Goal: Transaction & Acquisition: Purchase product/service

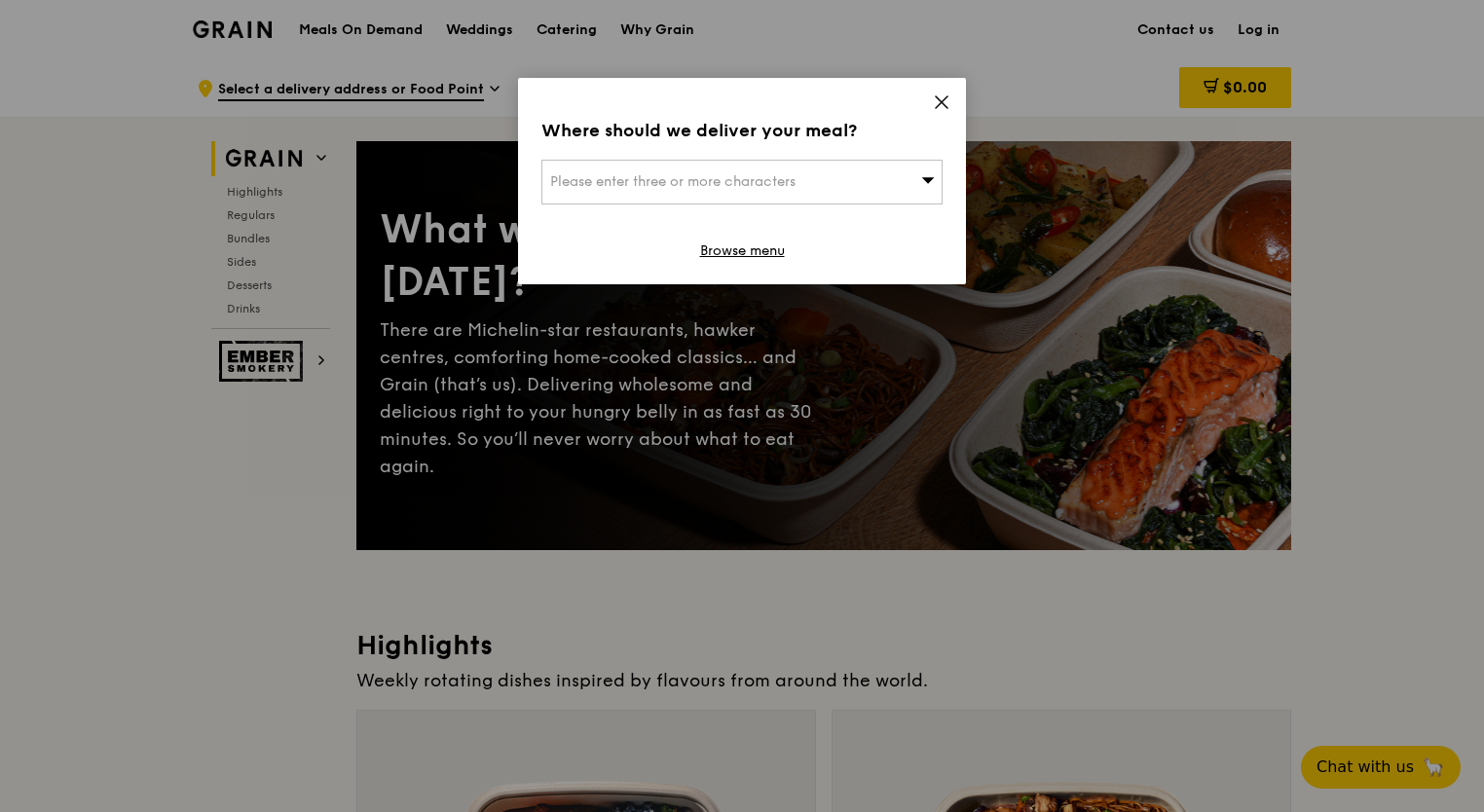
click at [796, 182] on span "Please enter three or more characters" at bounding box center [673, 181] width 245 height 17
type input "ngee [PERSON_NAME] poly blk 56"
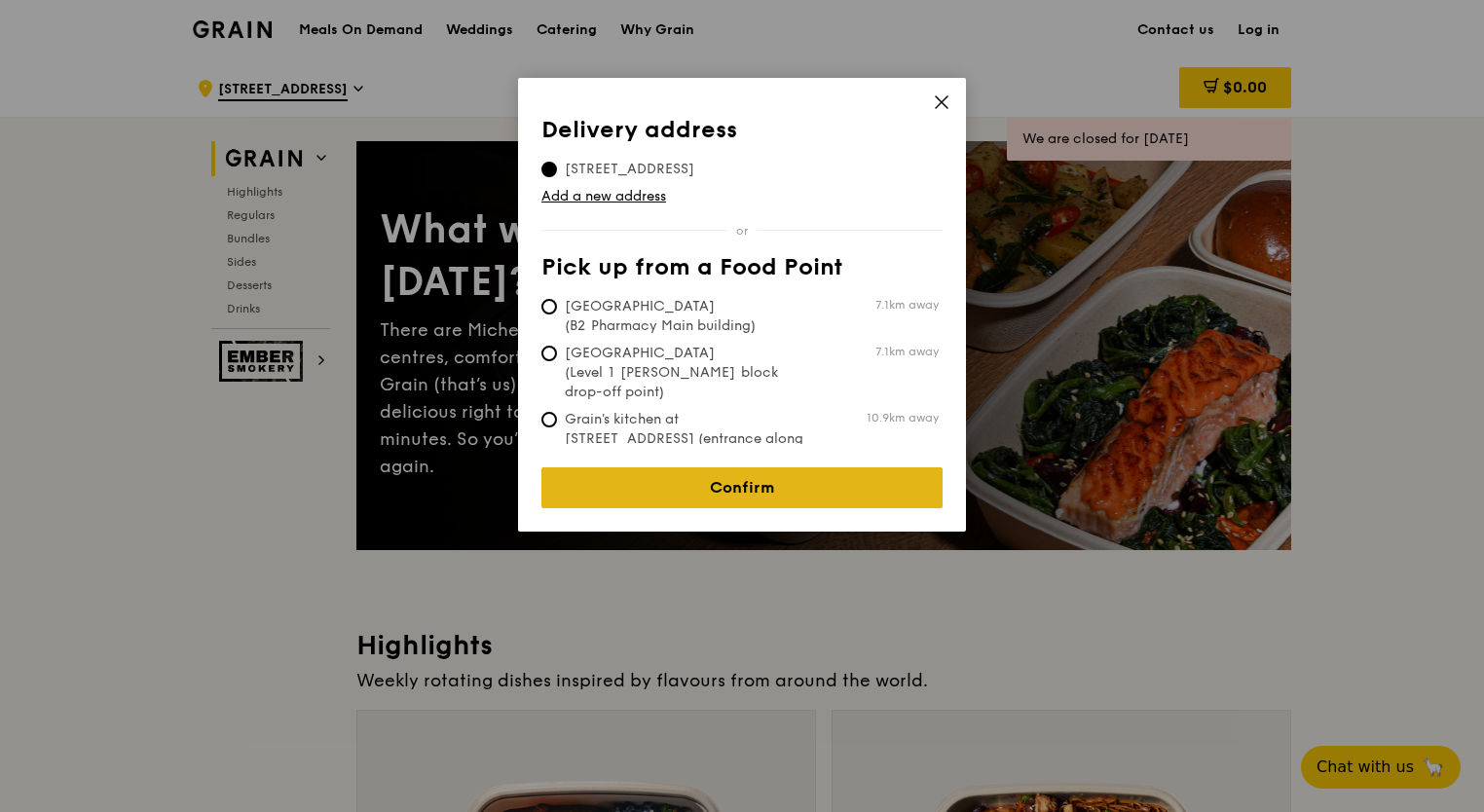
click at [796, 469] on link "Confirm" at bounding box center [742, 488] width 402 height 41
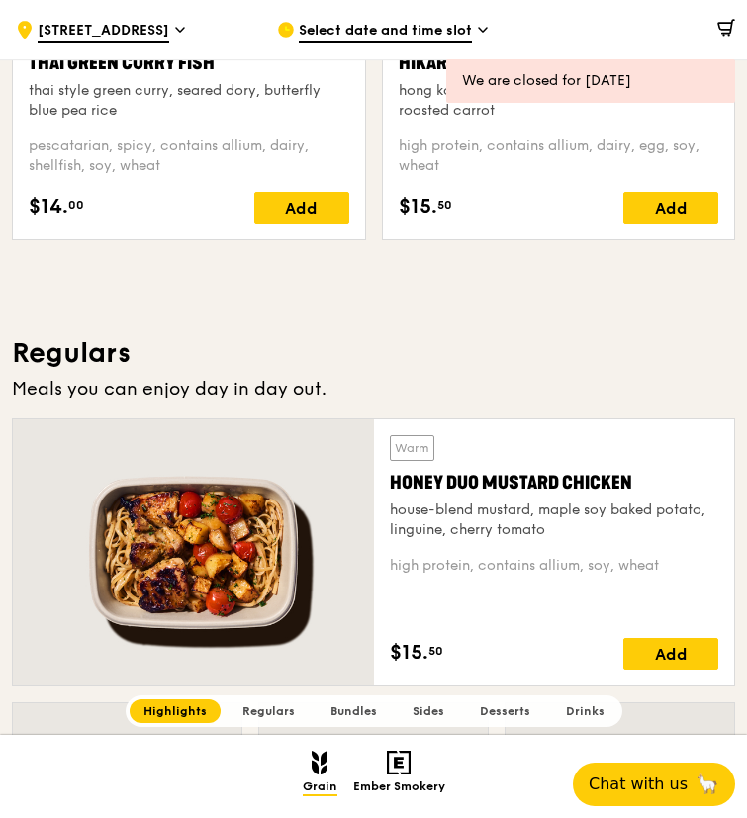
scroll to position [945, 0]
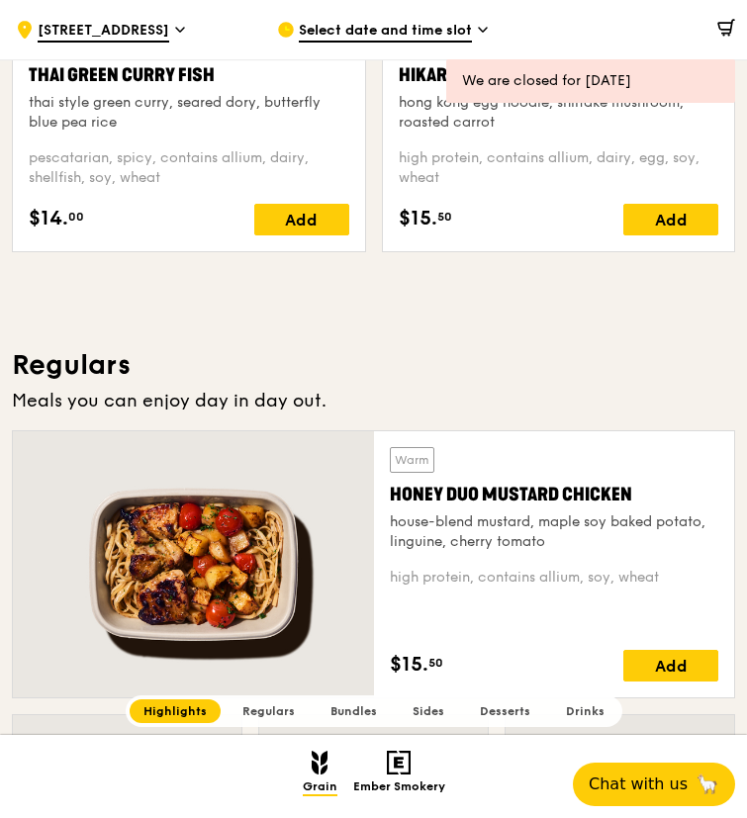
click at [480, 27] on icon at bounding box center [483, 30] width 10 height 18
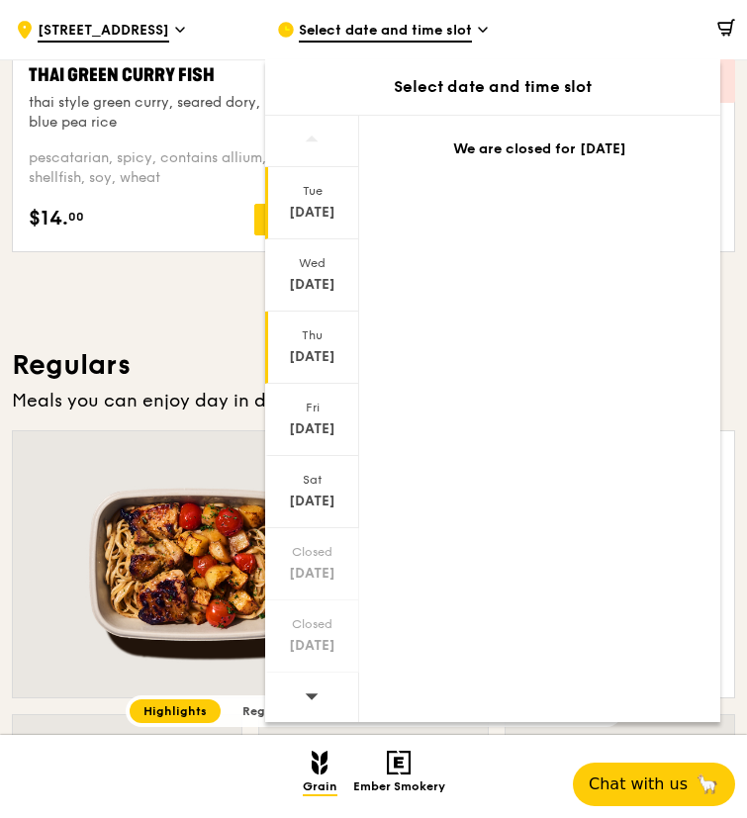
click at [325, 361] on div "[DATE]" at bounding box center [312, 357] width 88 height 20
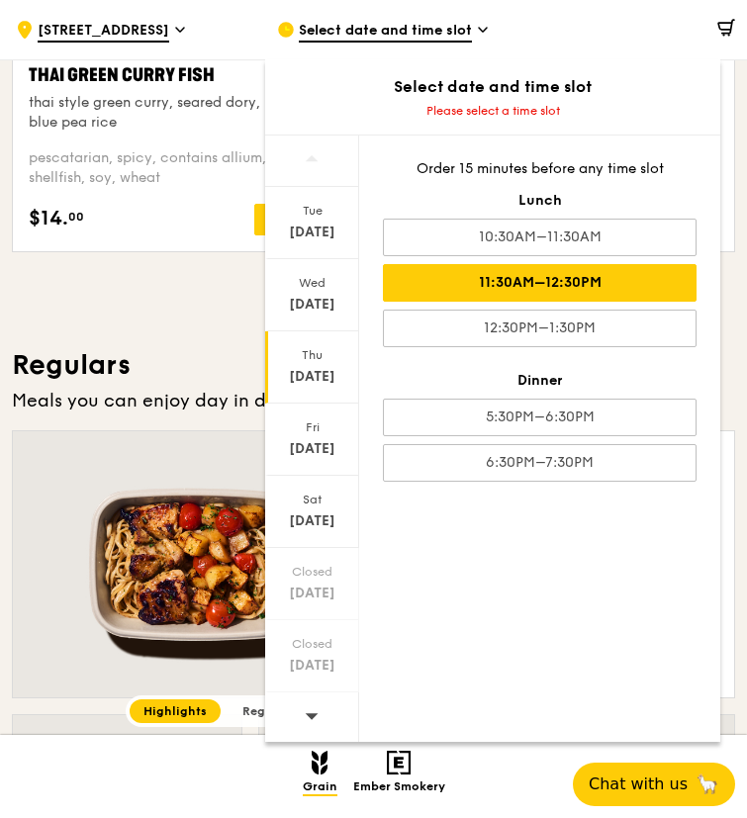
click at [395, 288] on div "11:30AM–12:30PM" at bounding box center [540, 283] width 314 height 38
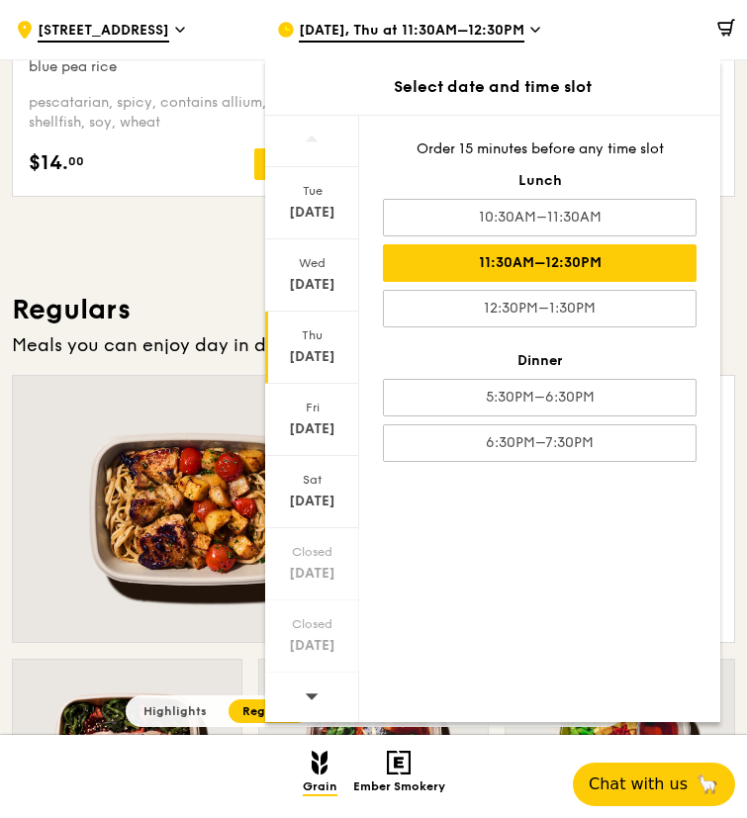
scroll to position [746, 0]
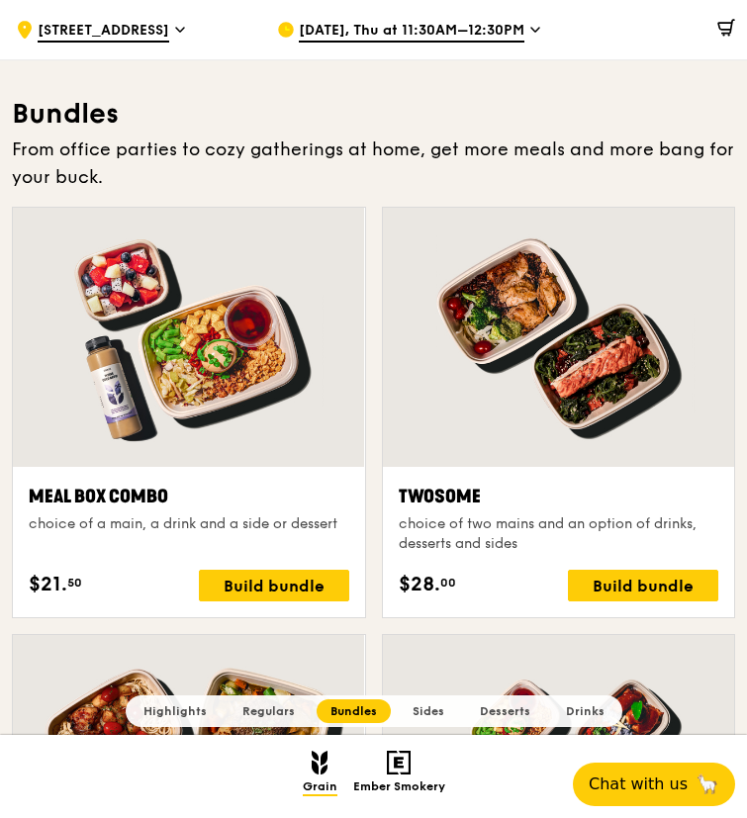
scroll to position [2672, 0]
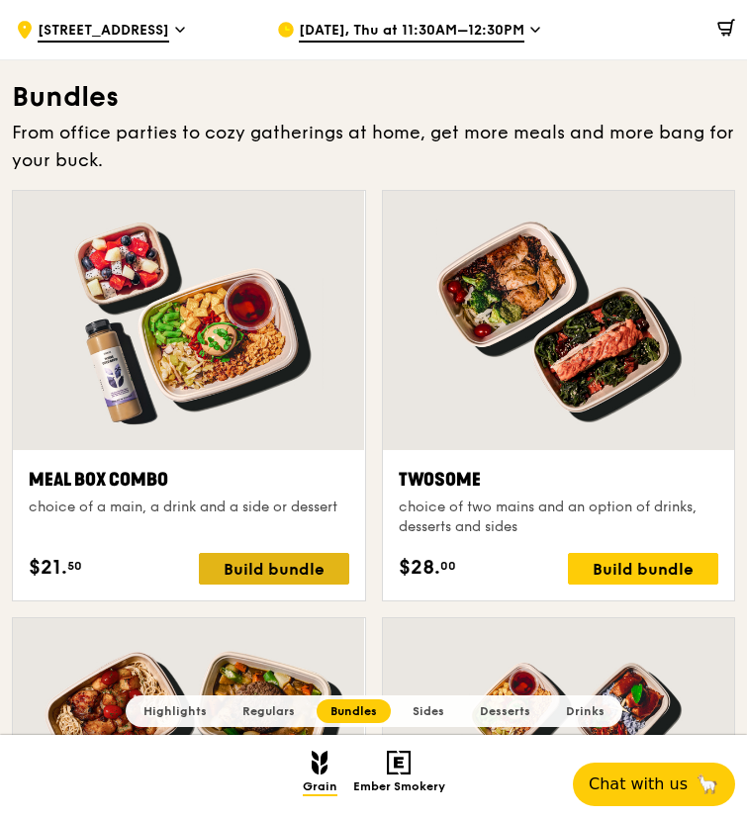
click at [308, 562] on div "Build bundle" at bounding box center [274, 569] width 150 height 32
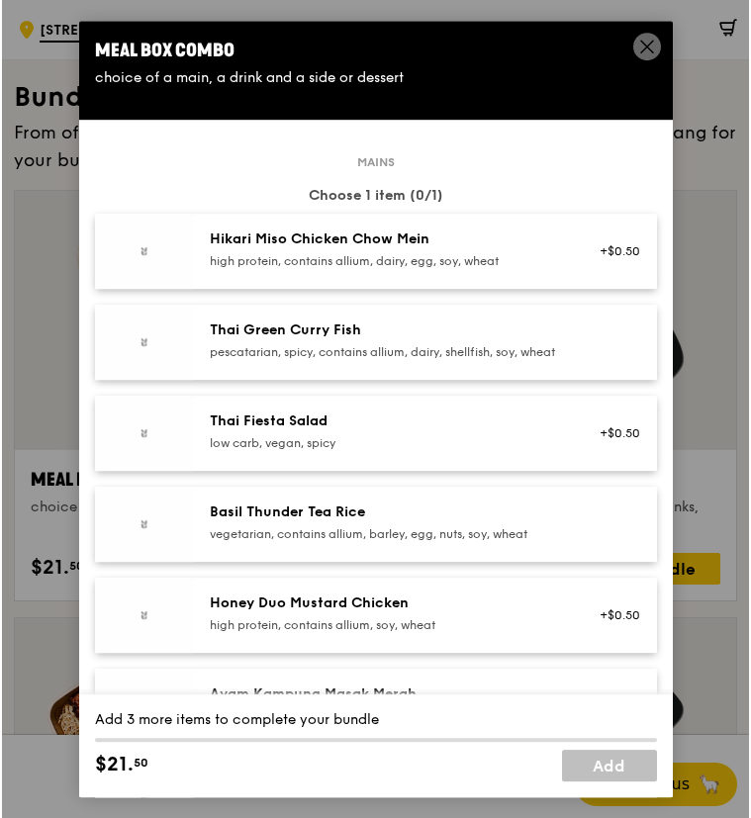
scroll to position [2673, 0]
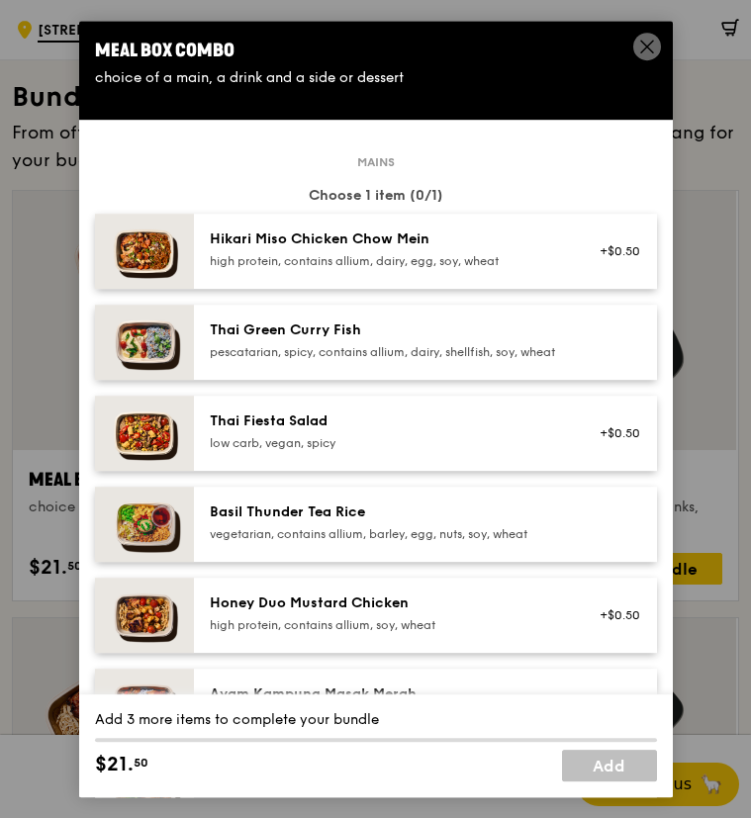
click at [328, 633] on div "high protein, contains allium, soy, wheat" at bounding box center [387, 625] width 355 height 16
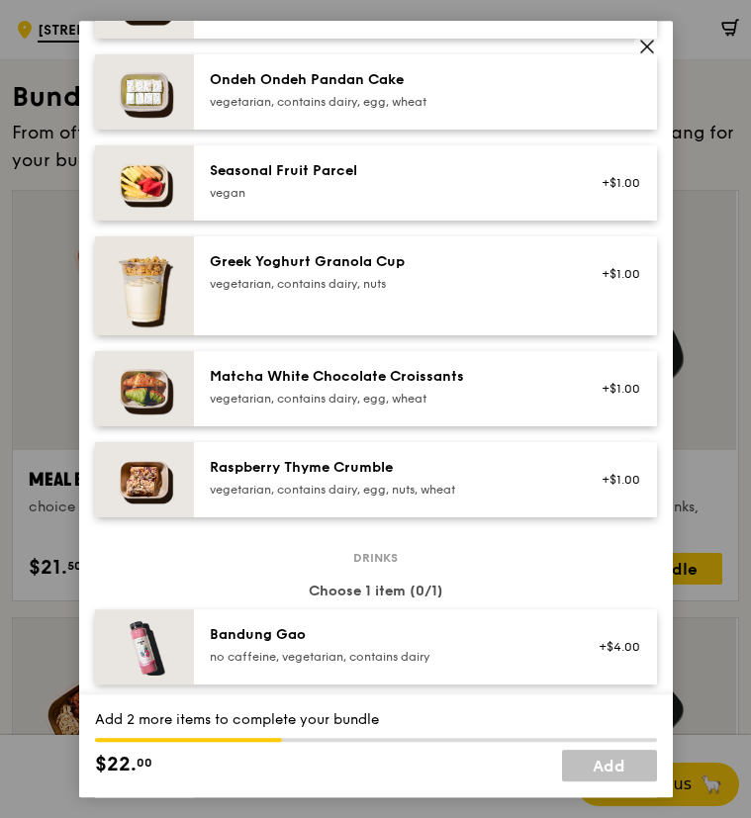
scroll to position [1583, 0]
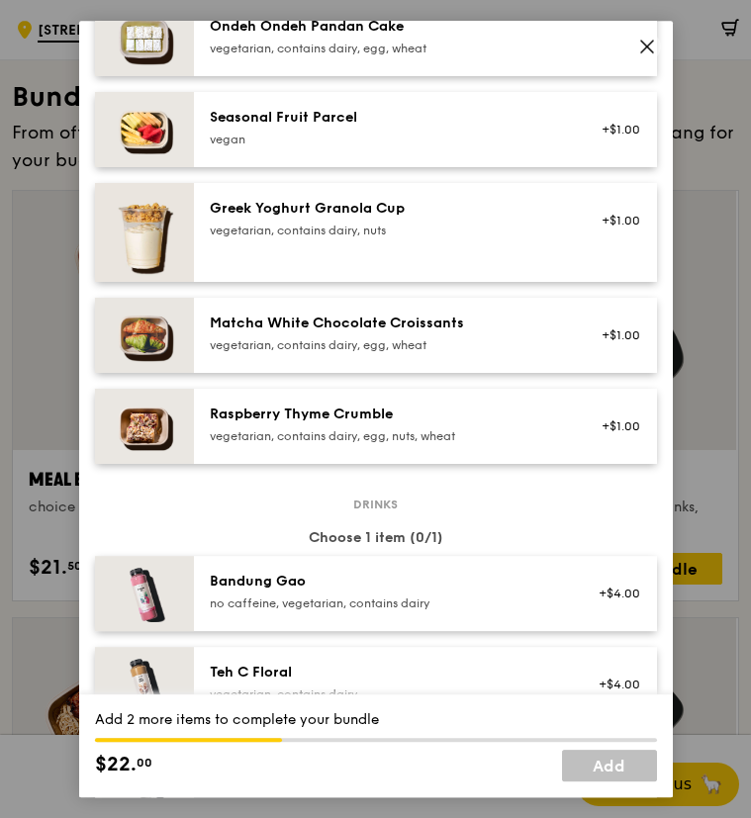
click at [469, 424] on div "Raspberry Thyme Crumble" at bounding box center [387, 415] width 355 height 20
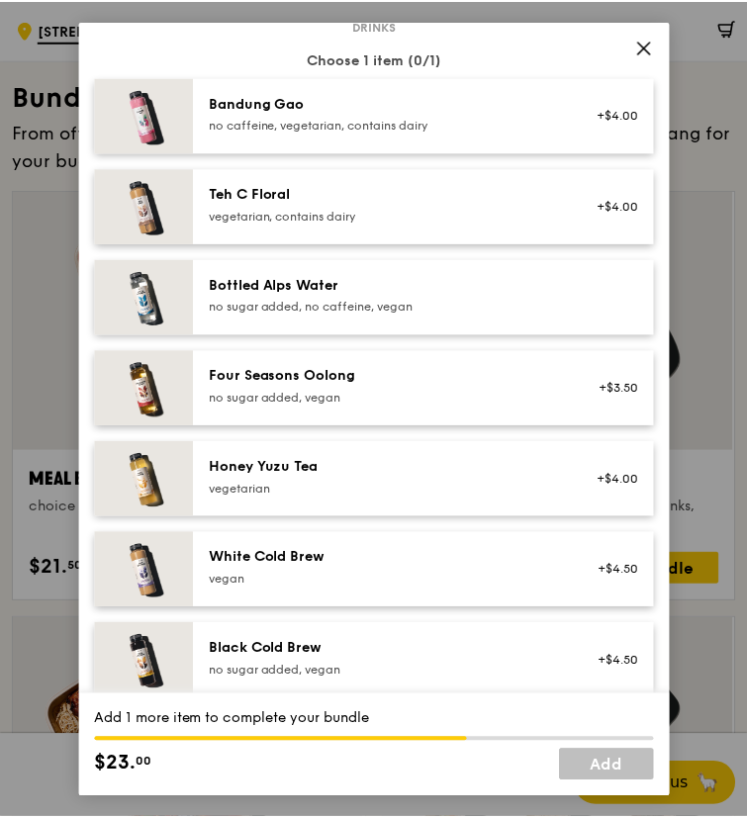
scroll to position [2077, 0]
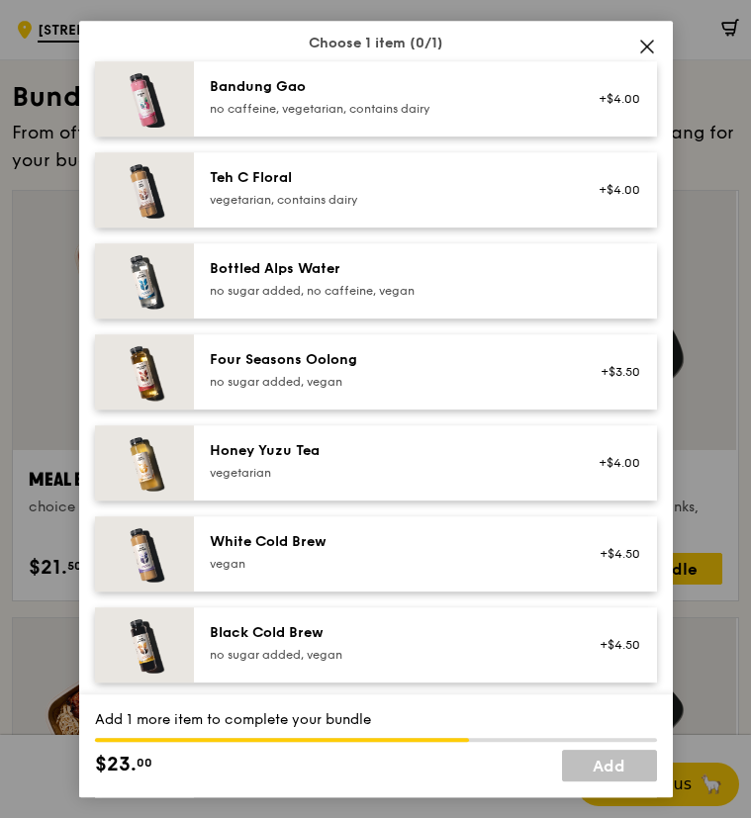
click at [320, 461] on div "Honey Yuzu Tea" at bounding box center [387, 451] width 355 height 20
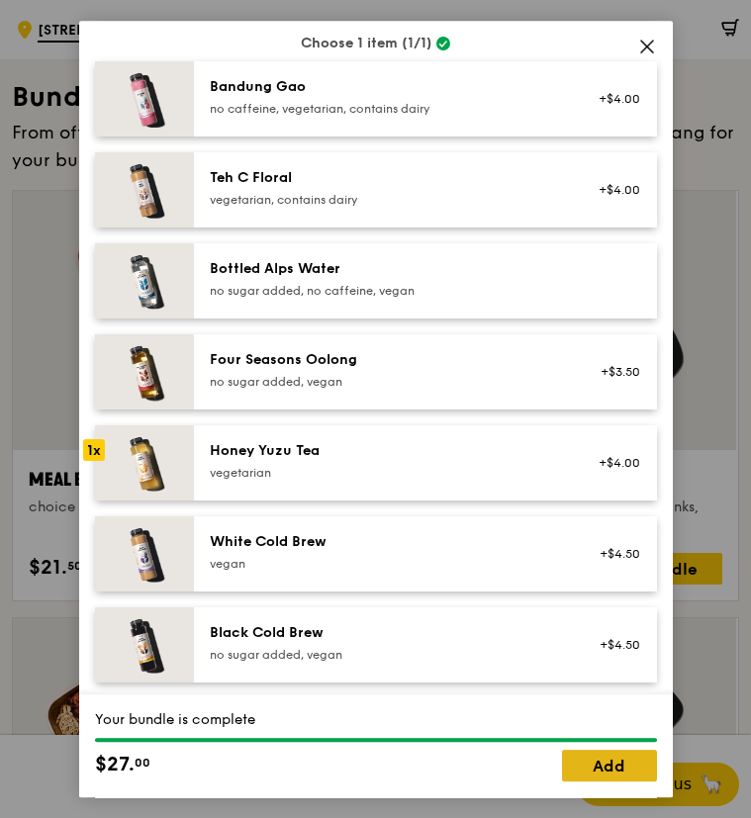
click at [593, 771] on link "Add" at bounding box center [609, 766] width 95 height 32
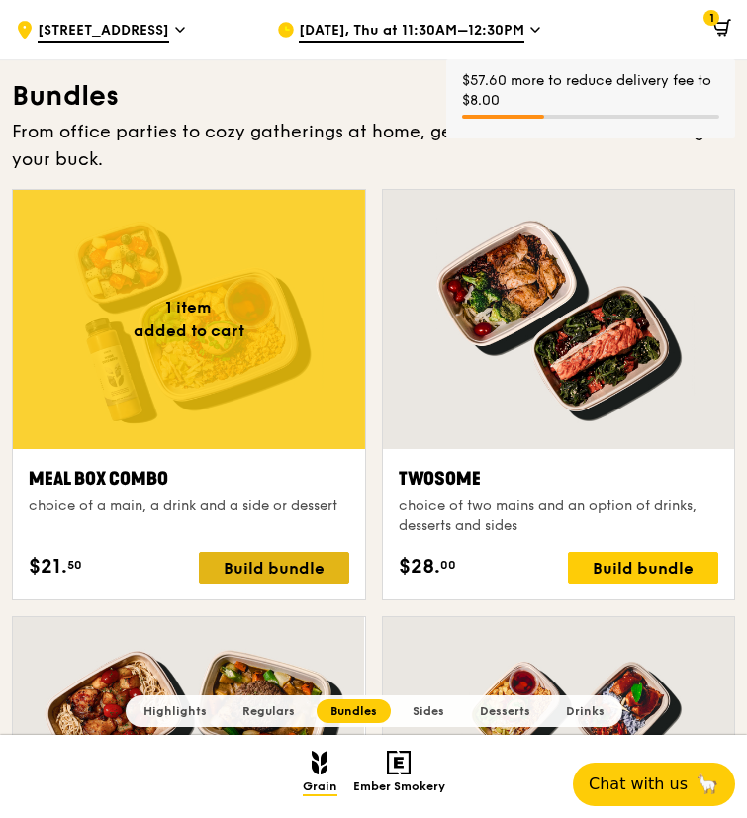
click at [280, 567] on div "Build bundle" at bounding box center [274, 568] width 150 height 32
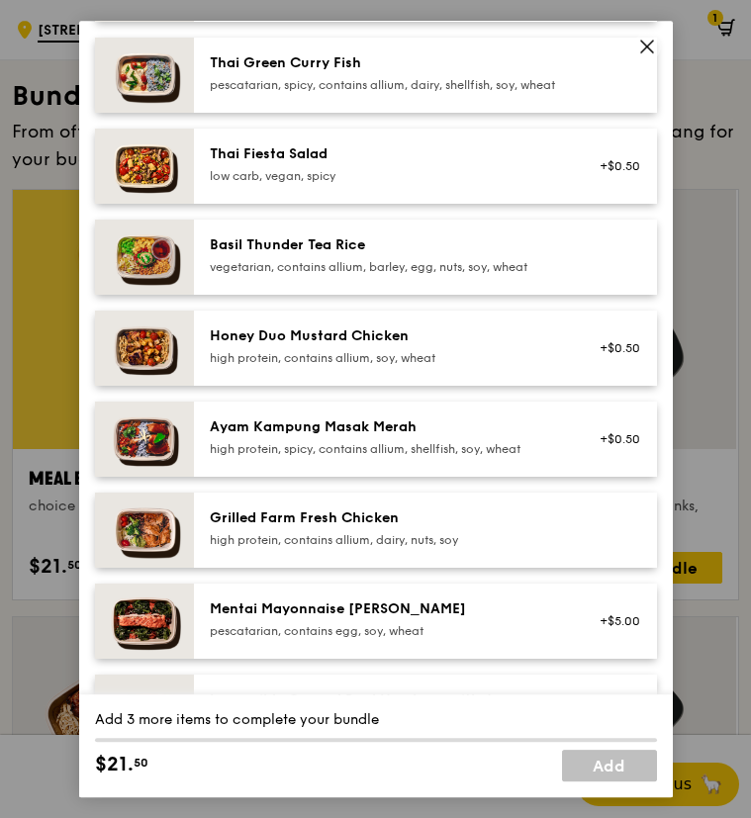
scroll to position [297, 0]
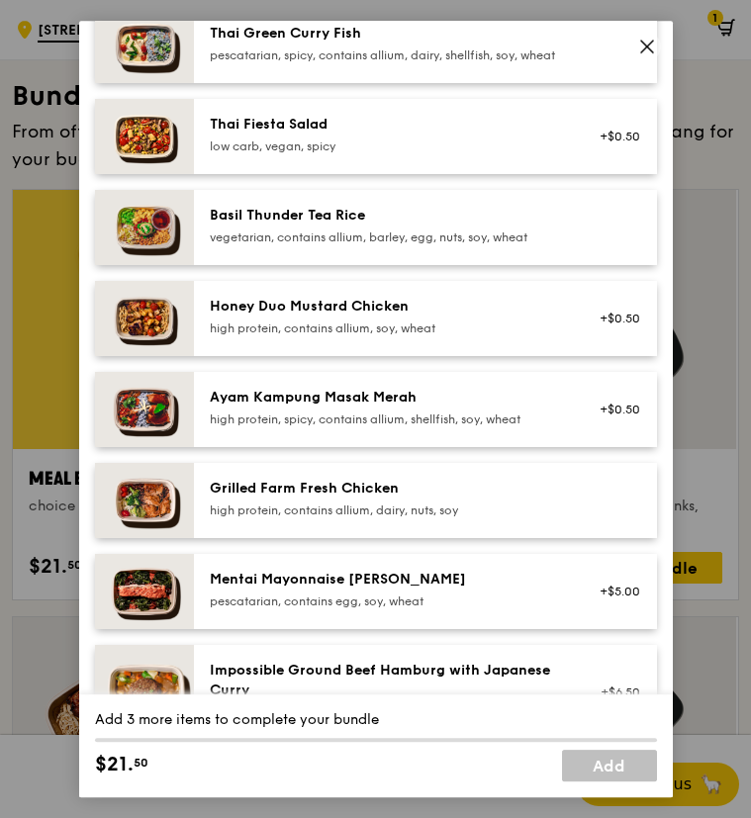
click at [327, 590] on div "Mentai Mayonnaise [PERSON_NAME]" at bounding box center [387, 580] width 355 height 20
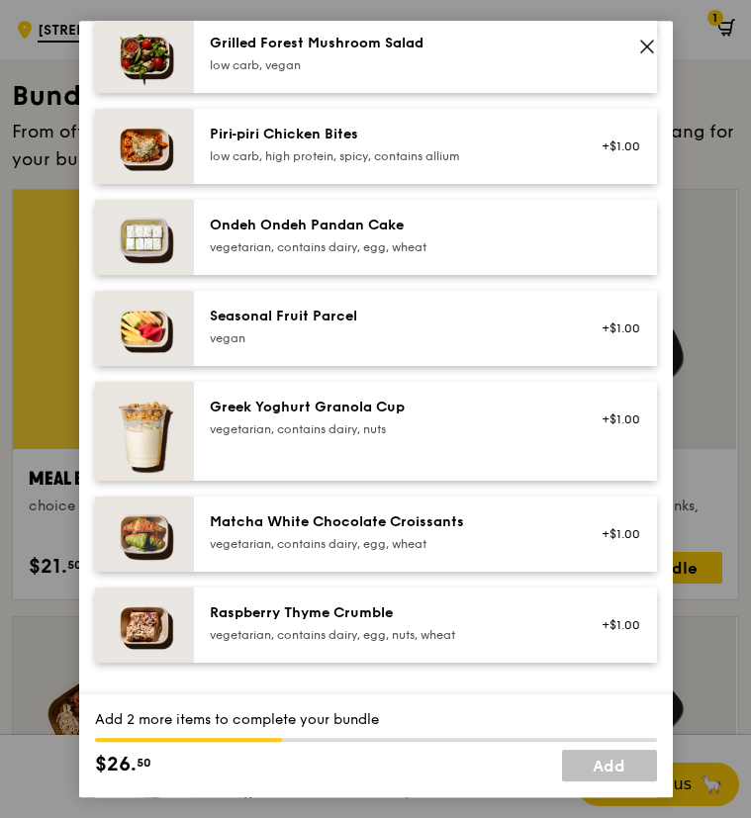
scroll to position [1385, 0]
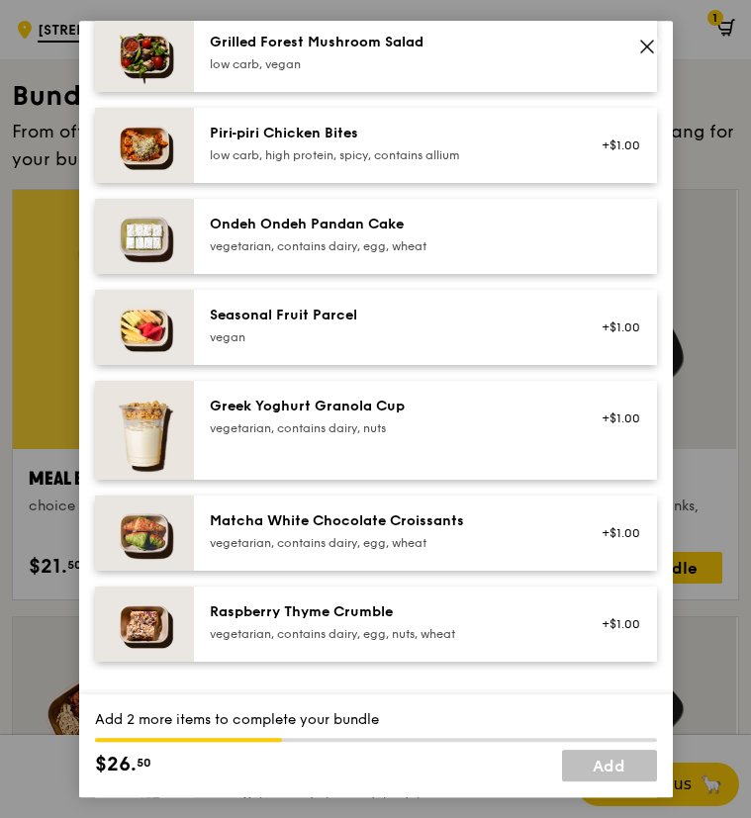
click at [371, 460] on div "Greek Yoghurt Granola Cup vegetarian, contains dairy, nuts +$1.00" at bounding box center [425, 430] width 431 height 67
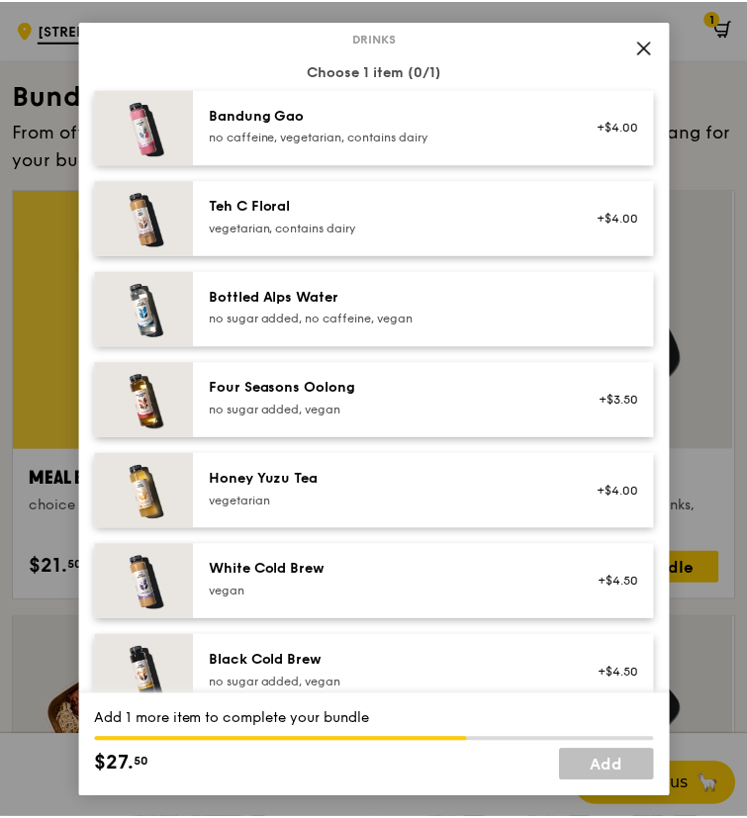
scroll to position [2176, 0]
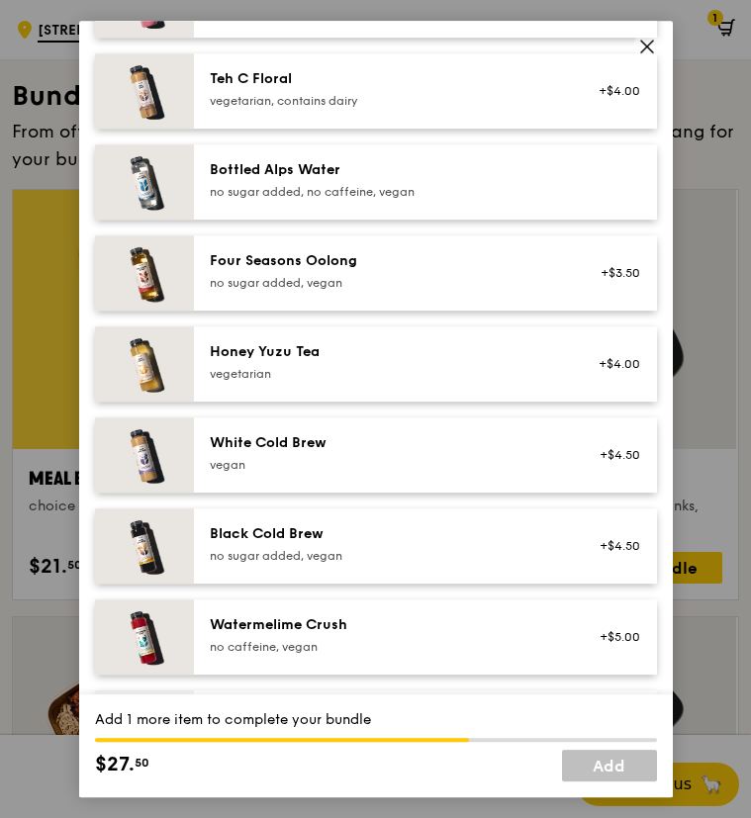
click at [373, 291] on div "no sugar added, vegan" at bounding box center [387, 283] width 355 height 16
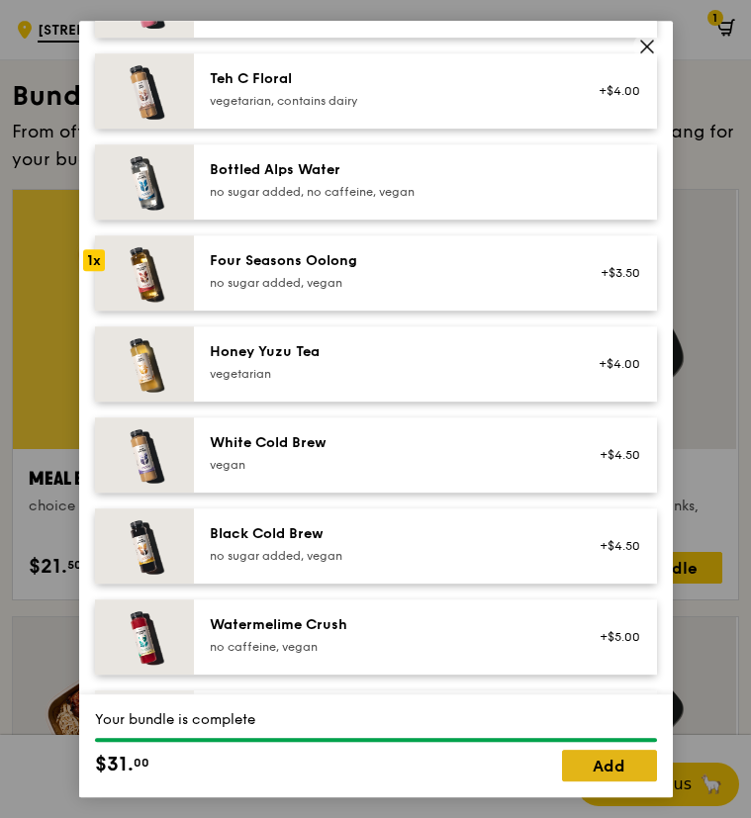
click at [630, 762] on link "Add" at bounding box center [609, 766] width 95 height 32
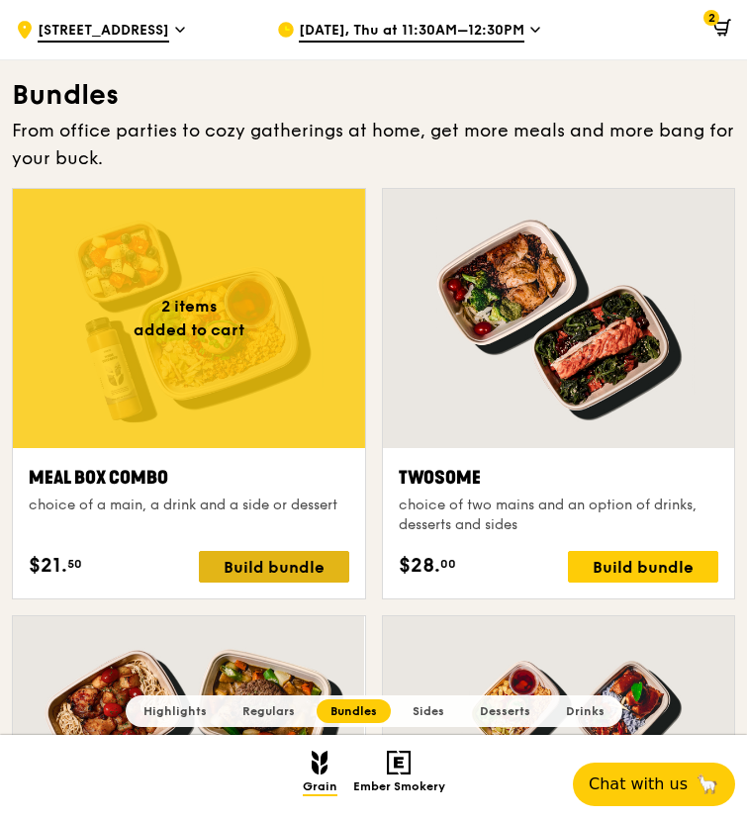
click at [238, 560] on div "Build bundle" at bounding box center [274, 567] width 150 height 32
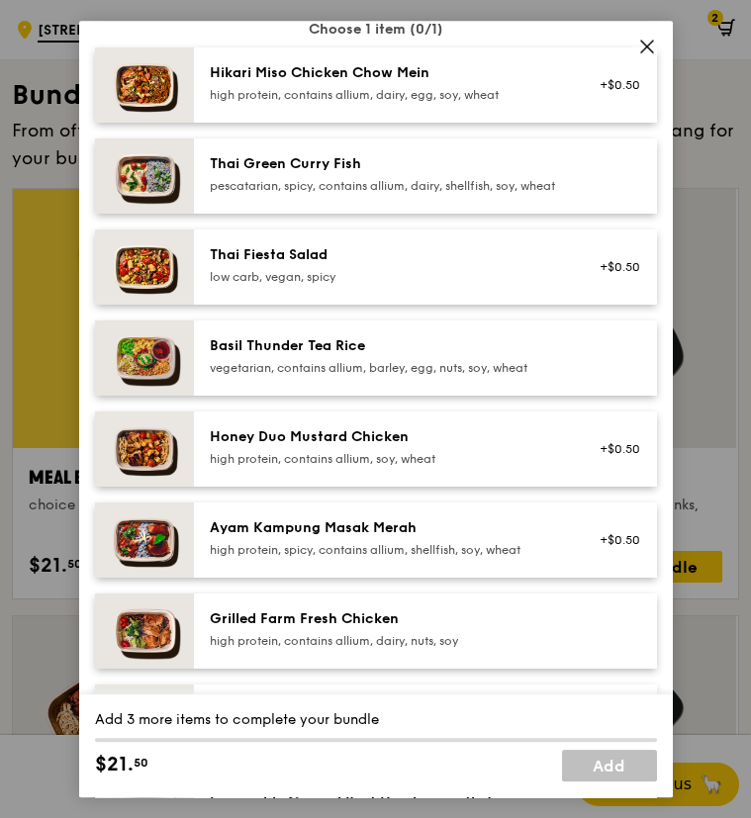
scroll to position [198, 0]
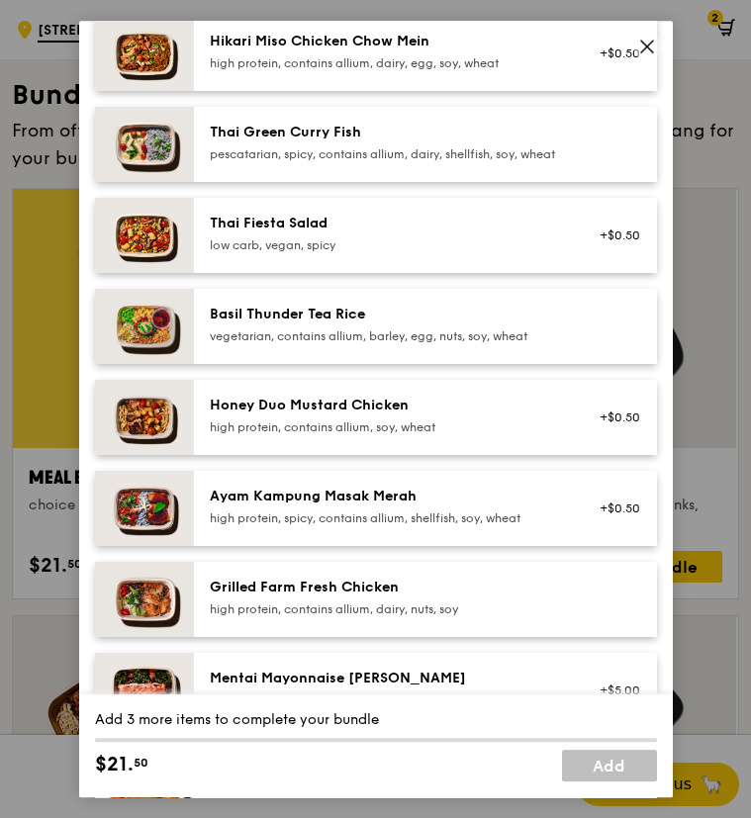
click at [274, 344] on div "vegetarian, contains allium, barley, egg, nuts, soy, wheat" at bounding box center [387, 336] width 355 height 16
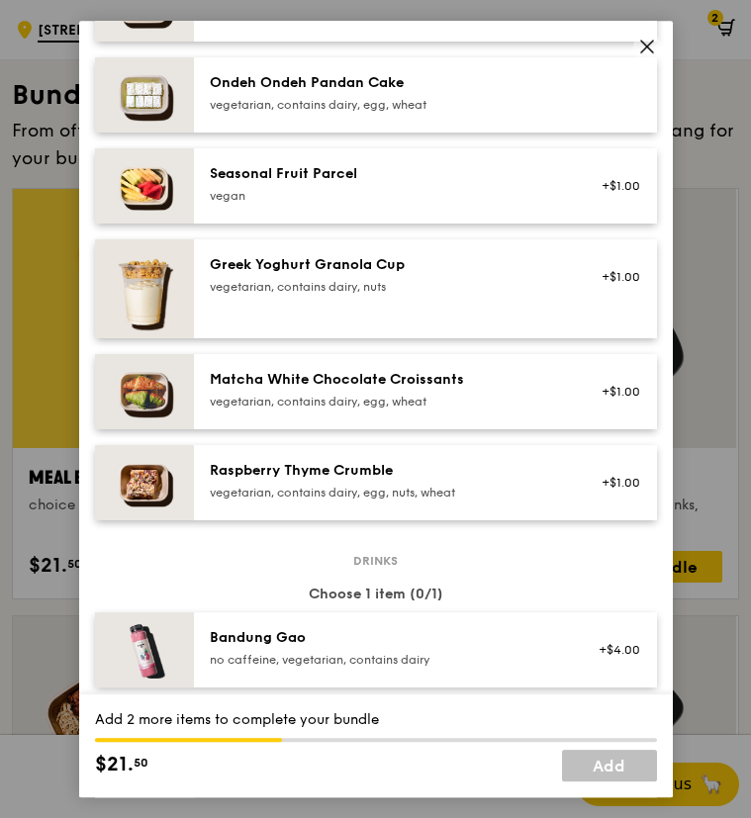
scroll to position [1583, 0]
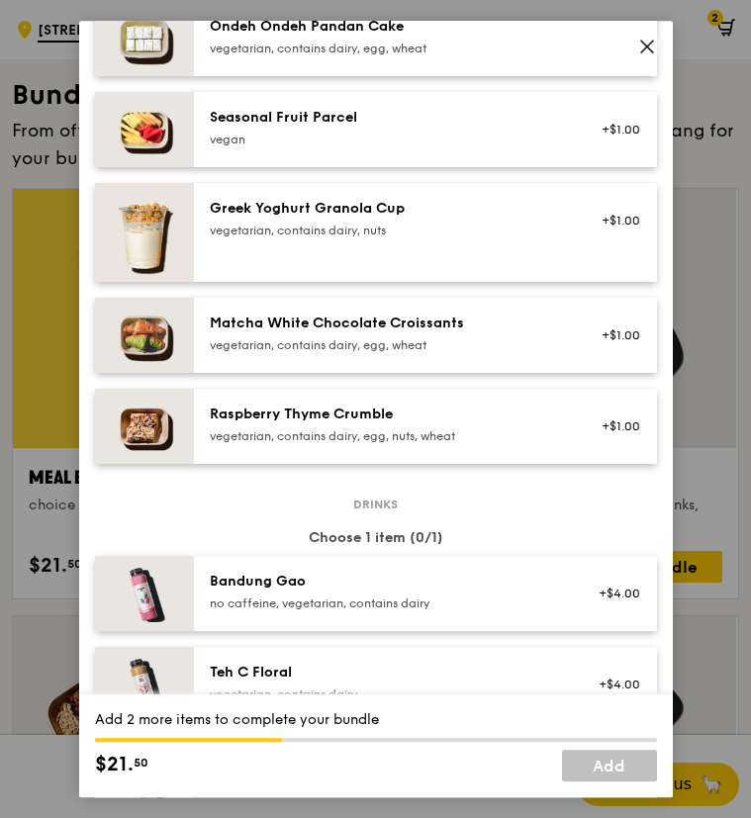
click at [309, 423] on div "Raspberry Thyme Crumble" at bounding box center [387, 415] width 355 height 20
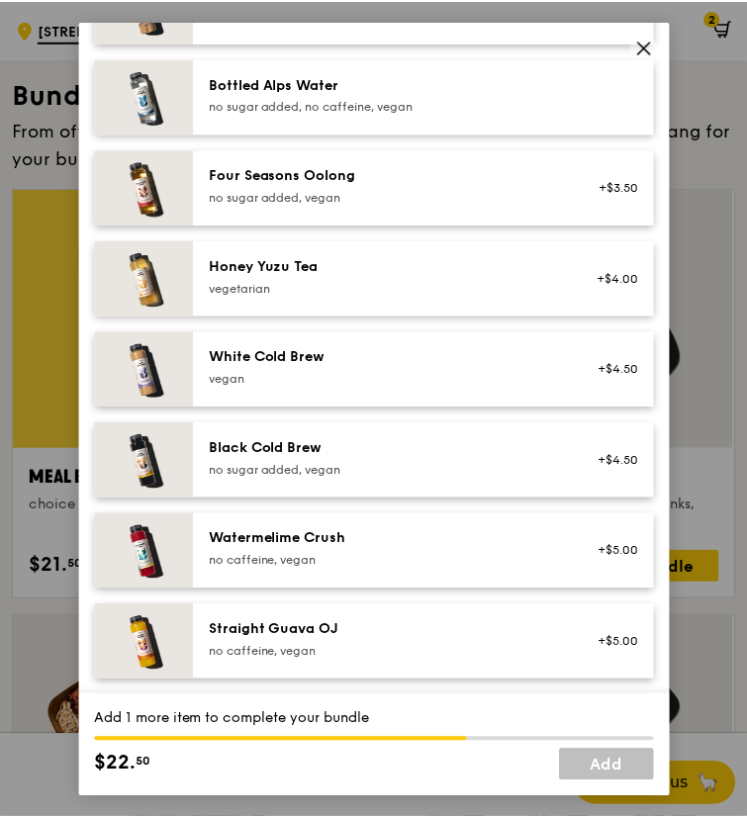
scroll to position [2275, 0]
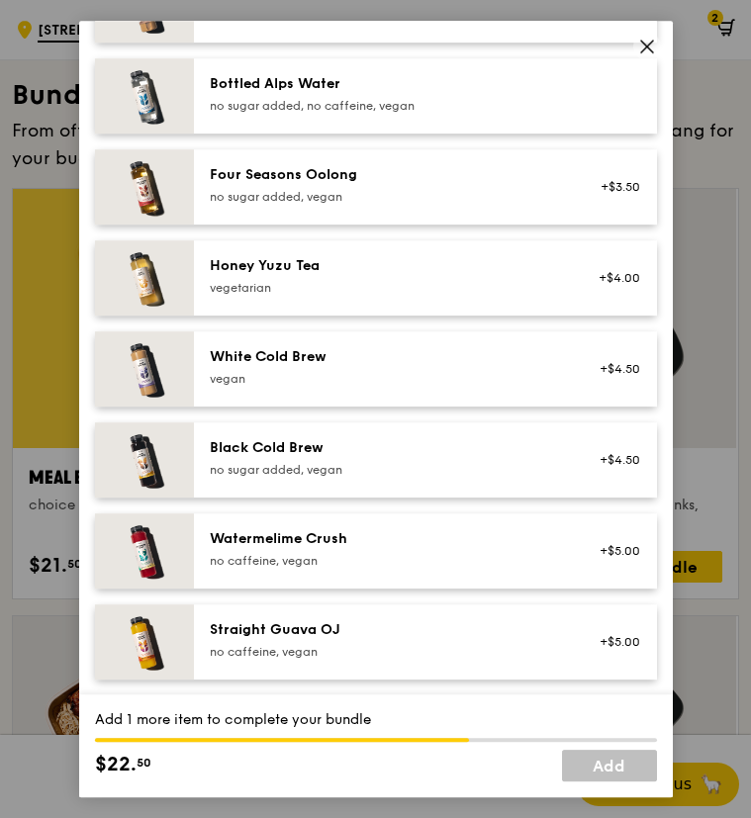
click at [347, 630] on div "Straight Guava OJ" at bounding box center [387, 630] width 355 height 20
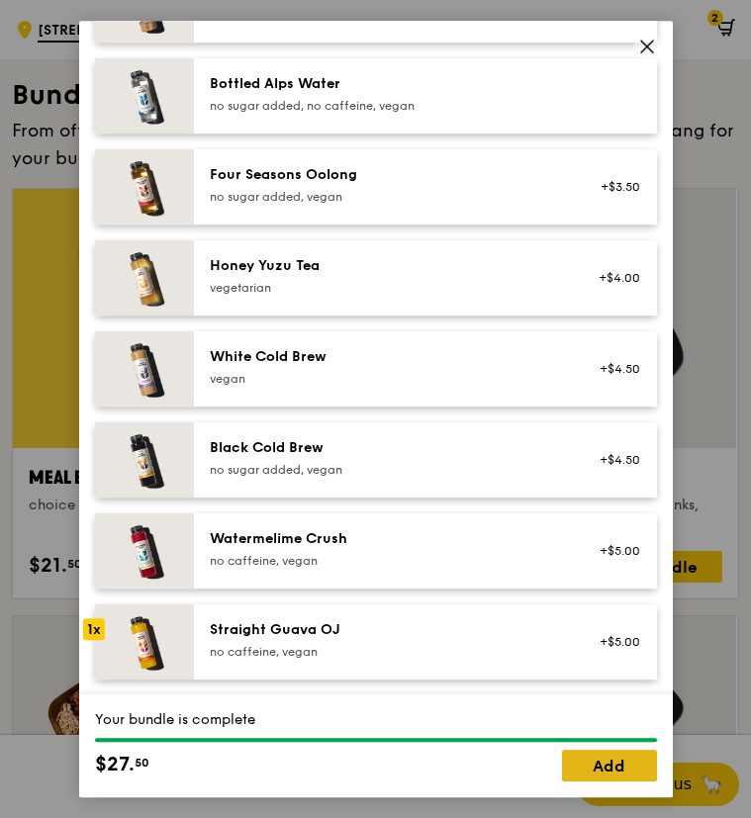
click at [587, 762] on link "Add" at bounding box center [609, 766] width 95 height 32
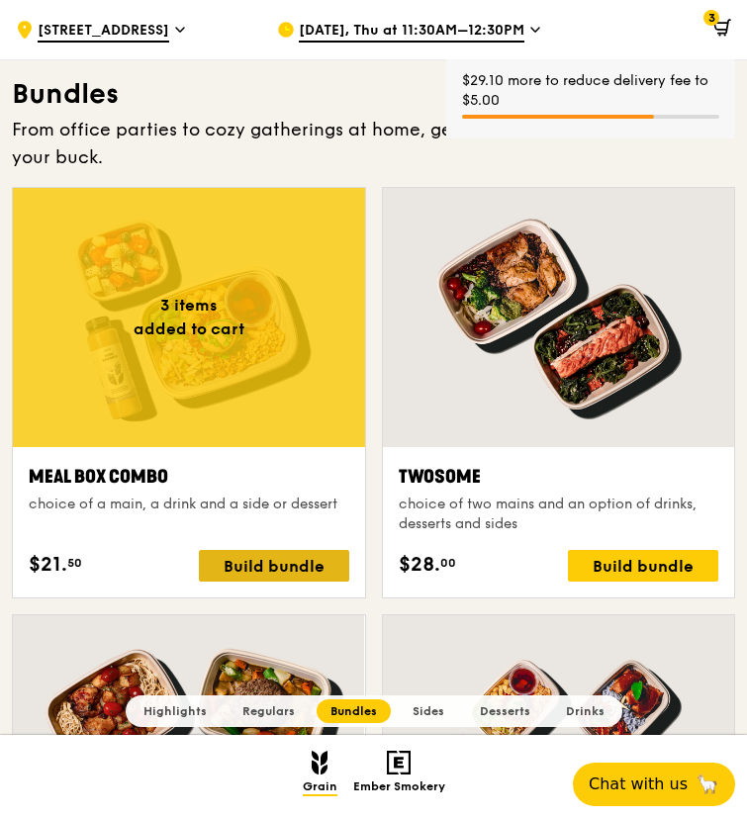
click at [265, 560] on div "Build bundle" at bounding box center [274, 566] width 150 height 32
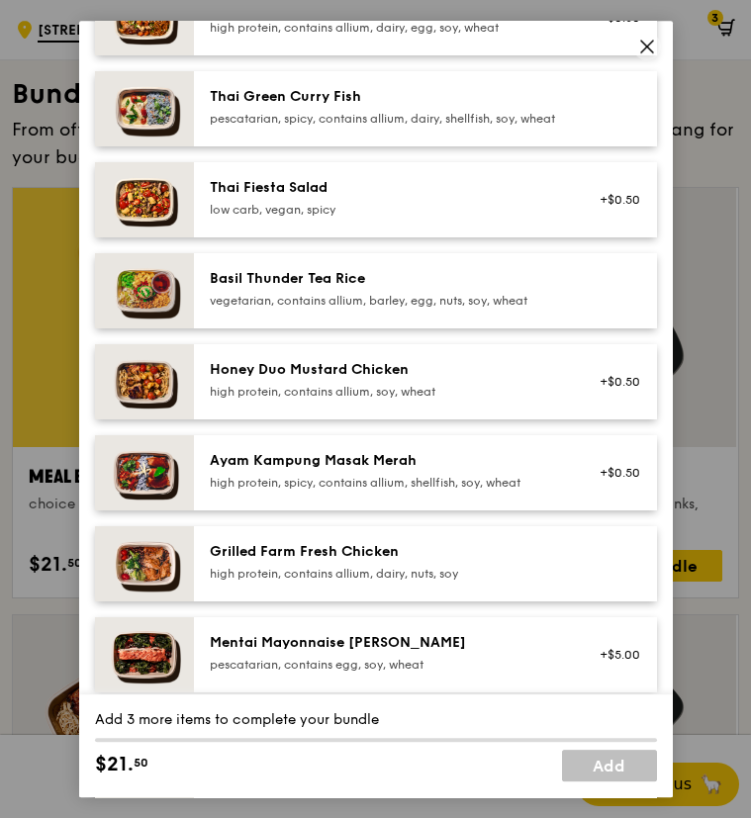
scroll to position [297, 0]
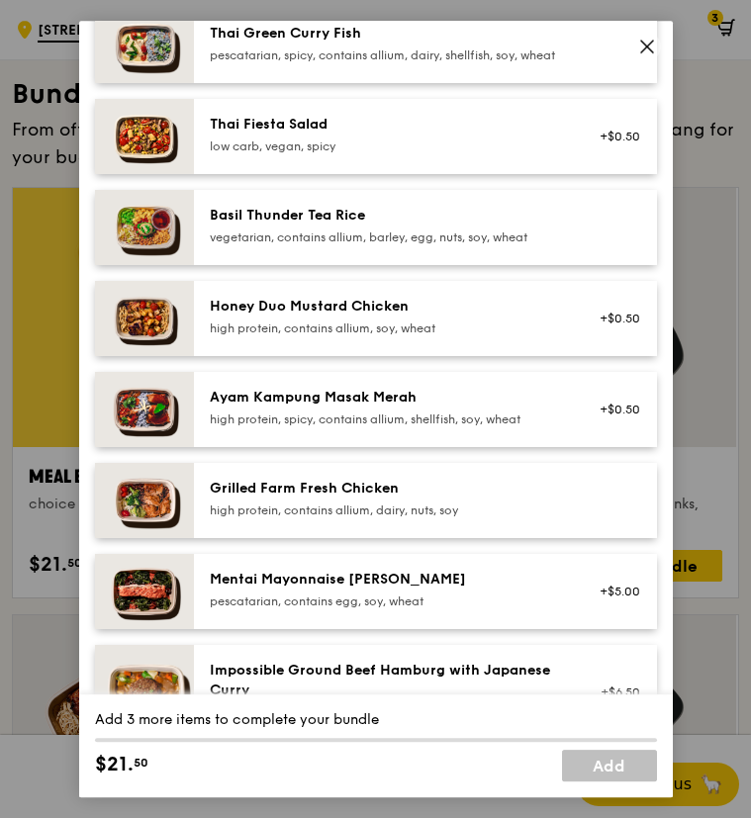
click at [347, 499] on div "Grilled Farm Fresh Chicken" at bounding box center [387, 489] width 355 height 20
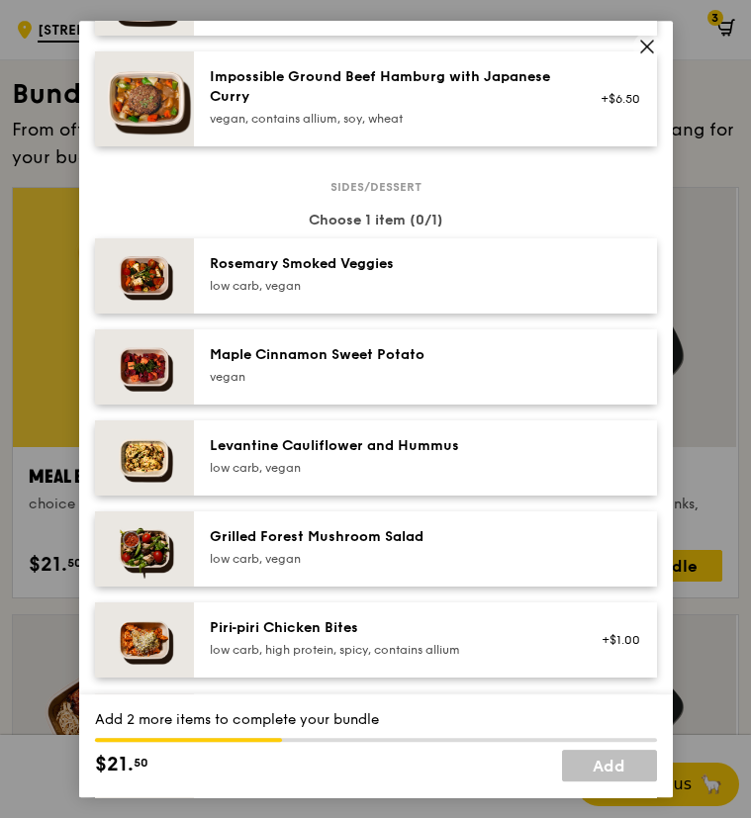
scroll to position [999, 0]
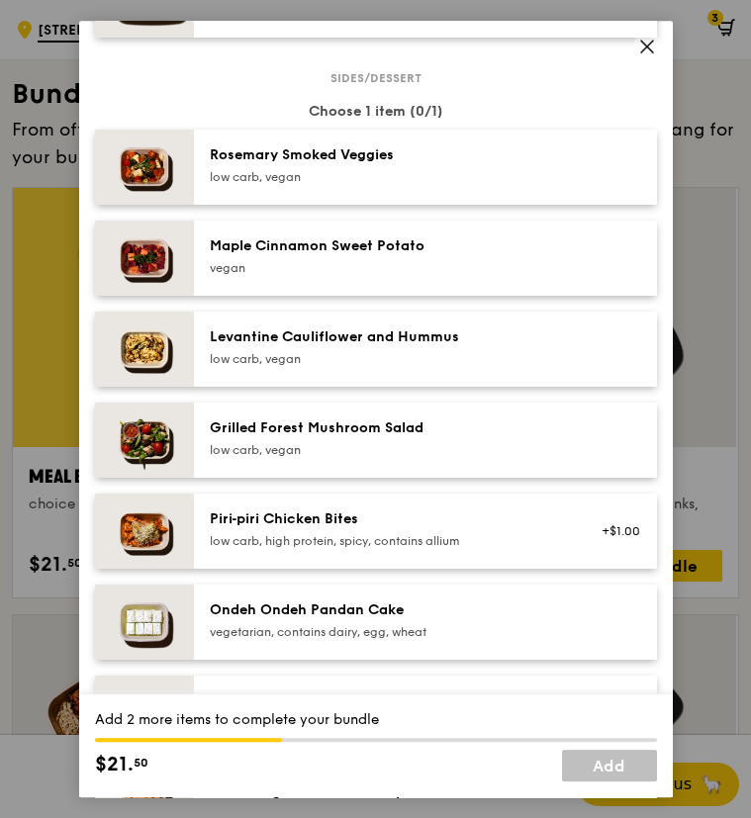
click at [346, 365] on div "low carb, vegan" at bounding box center [387, 359] width 355 height 16
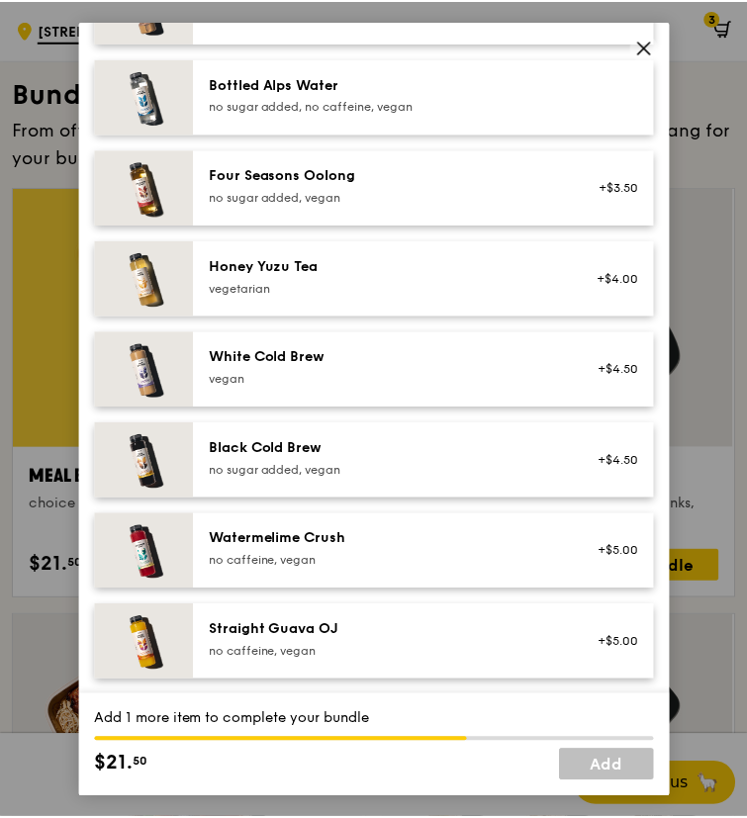
scroll to position [2278, 0]
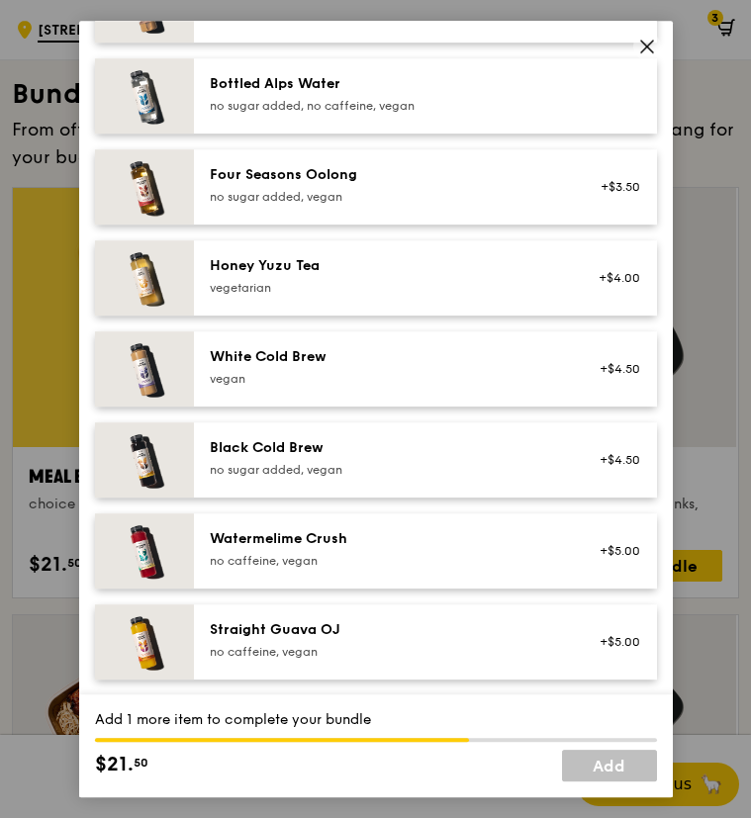
click at [310, 173] on div "Four Seasons Oolong" at bounding box center [387, 175] width 355 height 20
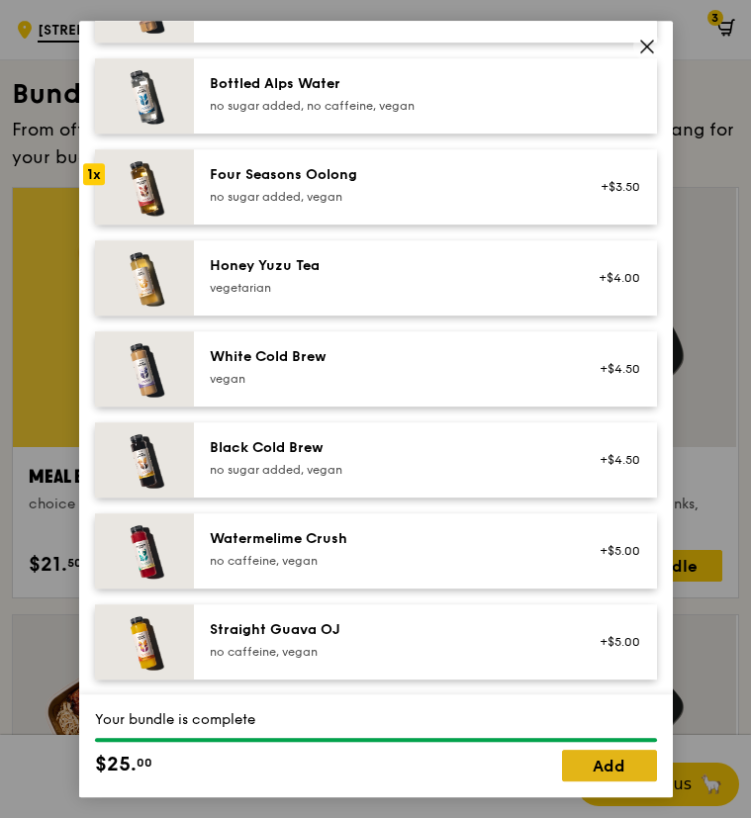
click at [589, 766] on link "Add" at bounding box center [609, 766] width 95 height 32
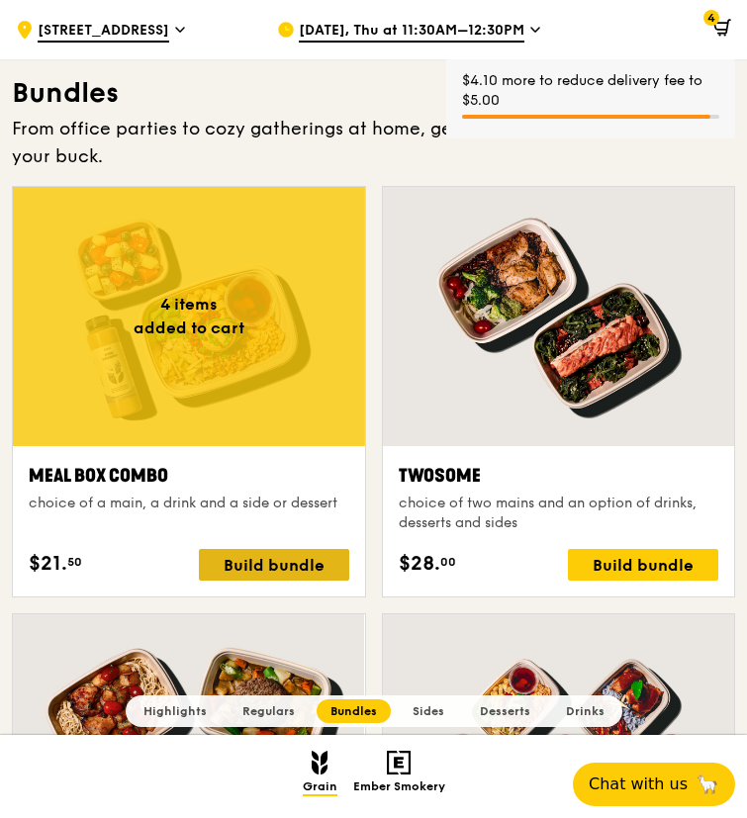
click at [267, 564] on div "Build bundle" at bounding box center [274, 565] width 150 height 32
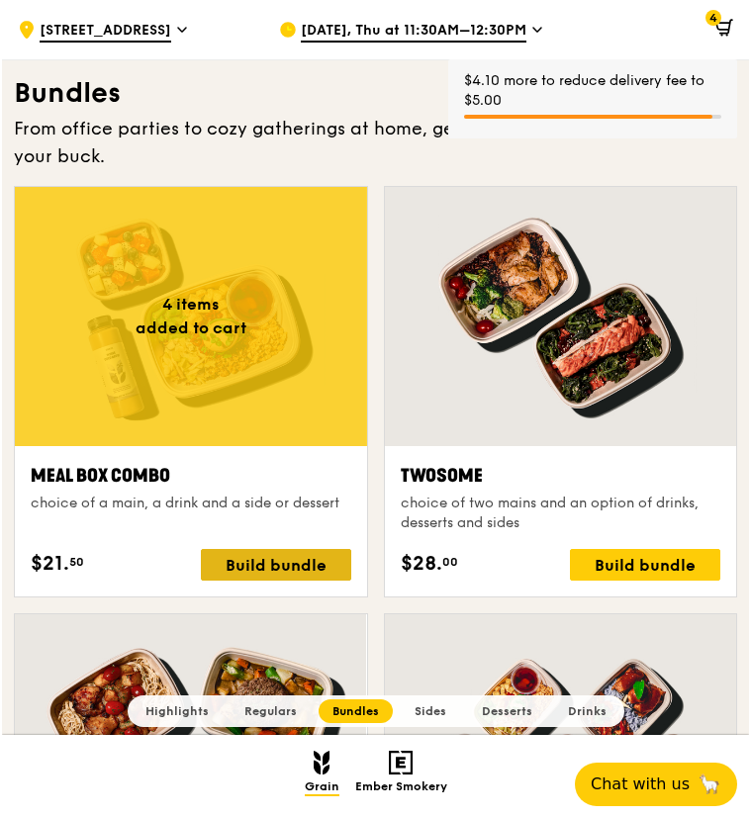
scroll to position [2677, 0]
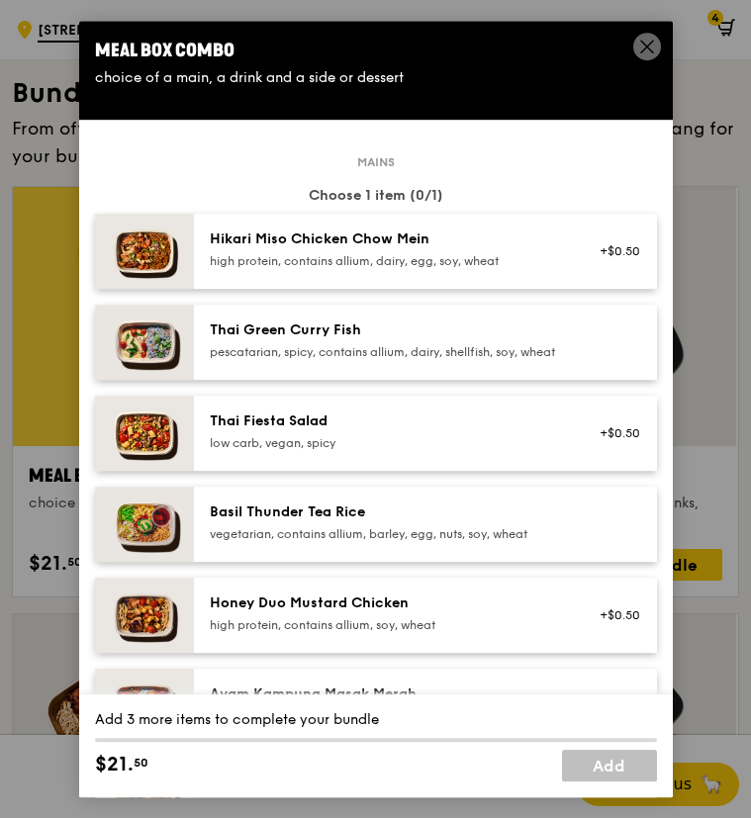
click at [268, 633] on div "high protein, contains allium, soy, wheat" at bounding box center [387, 625] width 355 height 16
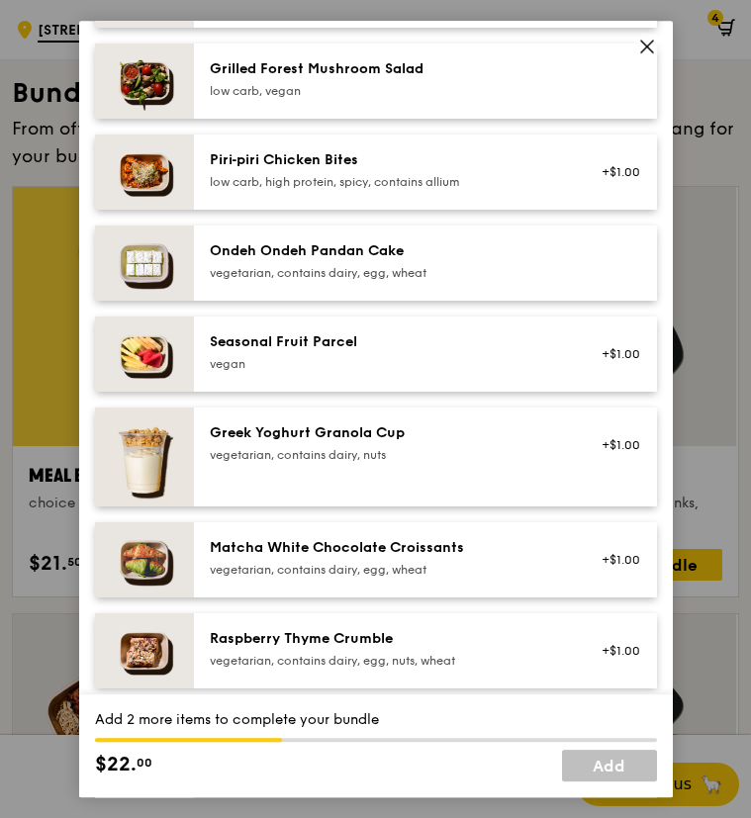
scroll to position [1385, 0]
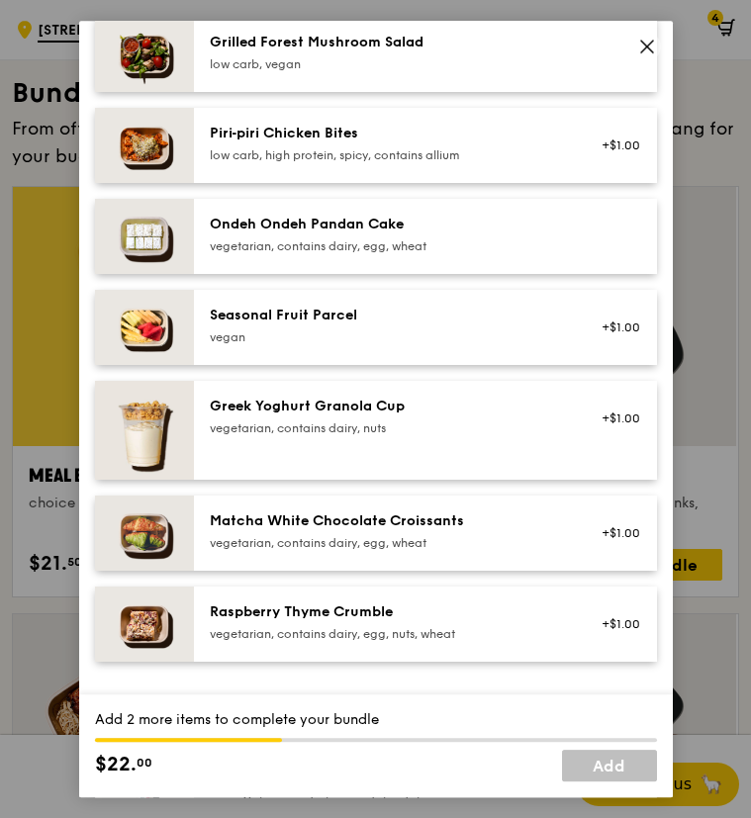
click at [308, 416] on div "Greek Yoghurt Granola Cup" at bounding box center [387, 407] width 355 height 20
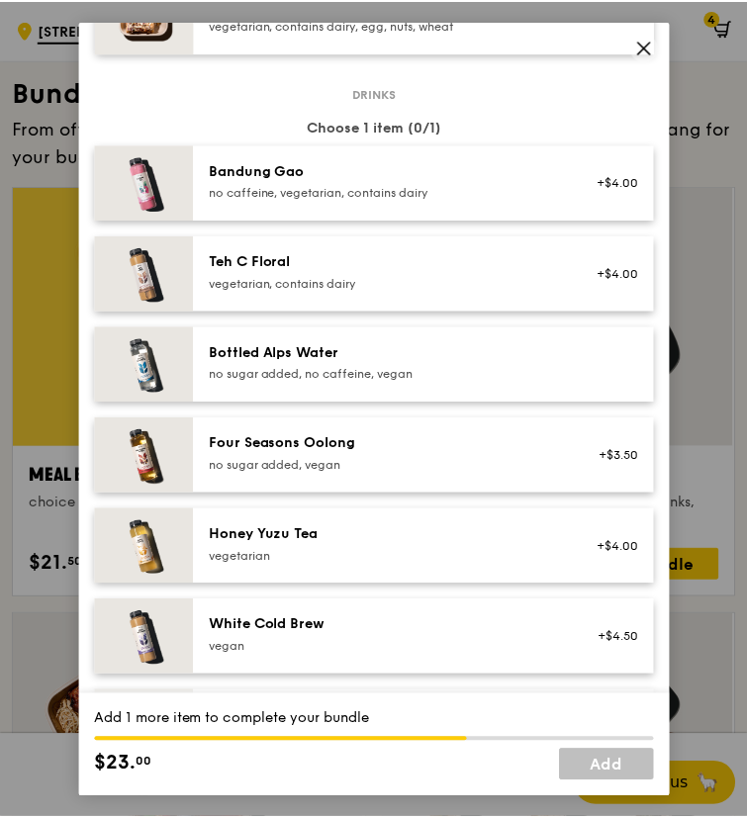
scroll to position [1982, 0]
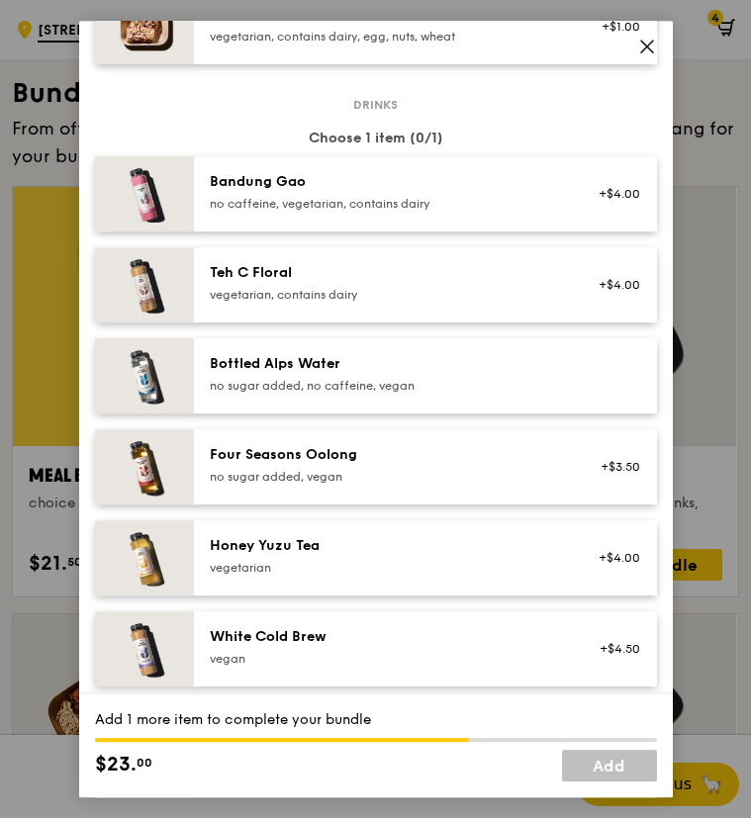
click at [312, 465] on div "Four Seasons Oolong" at bounding box center [387, 455] width 355 height 20
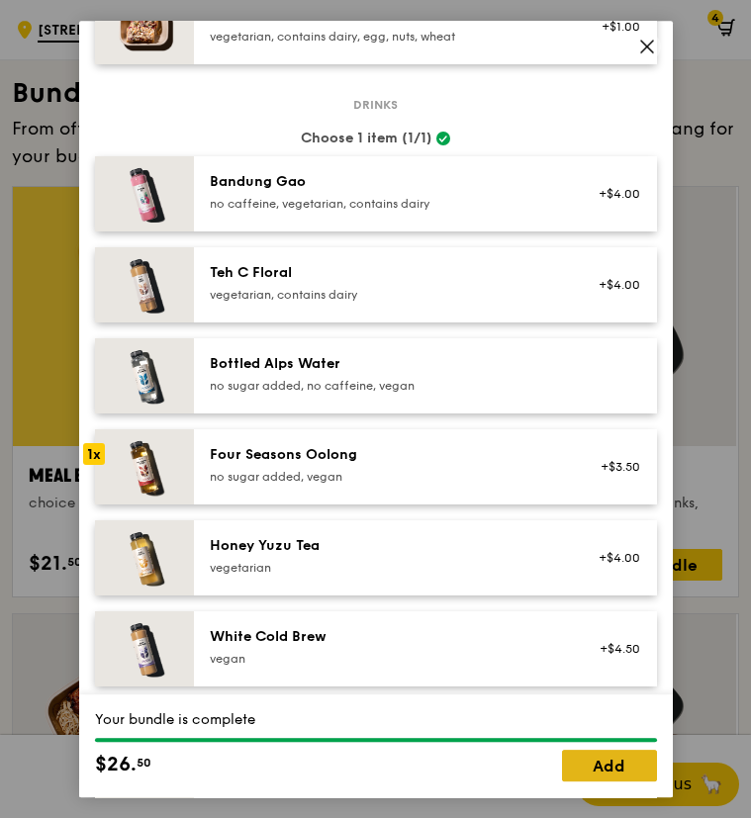
click at [618, 767] on link "Add" at bounding box center [609, 766] width 95 height 32
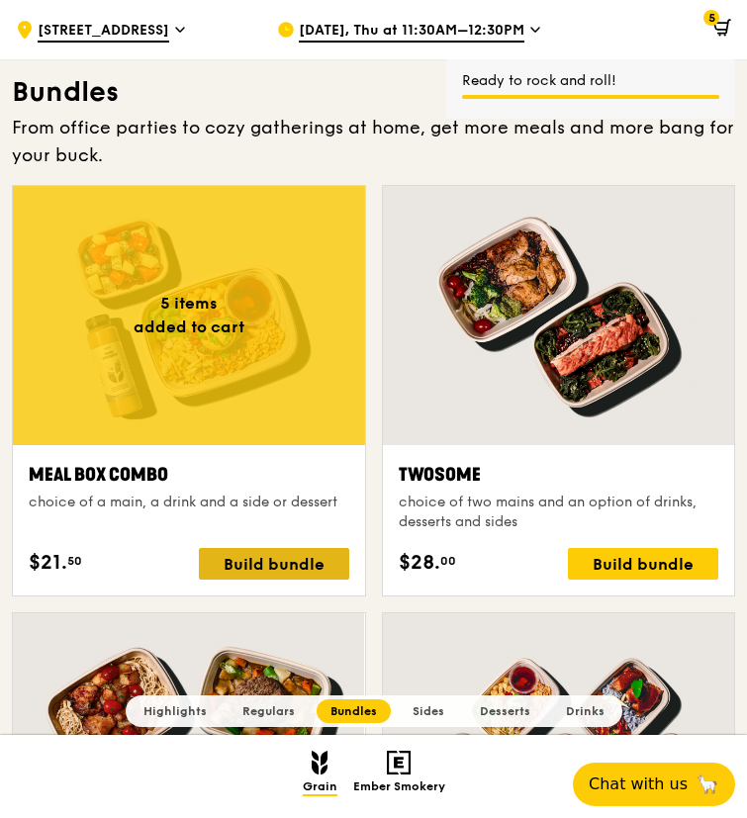
click at [301, 566] on div "Build bundle" at bounding box center [274, 564] width 150 height 32
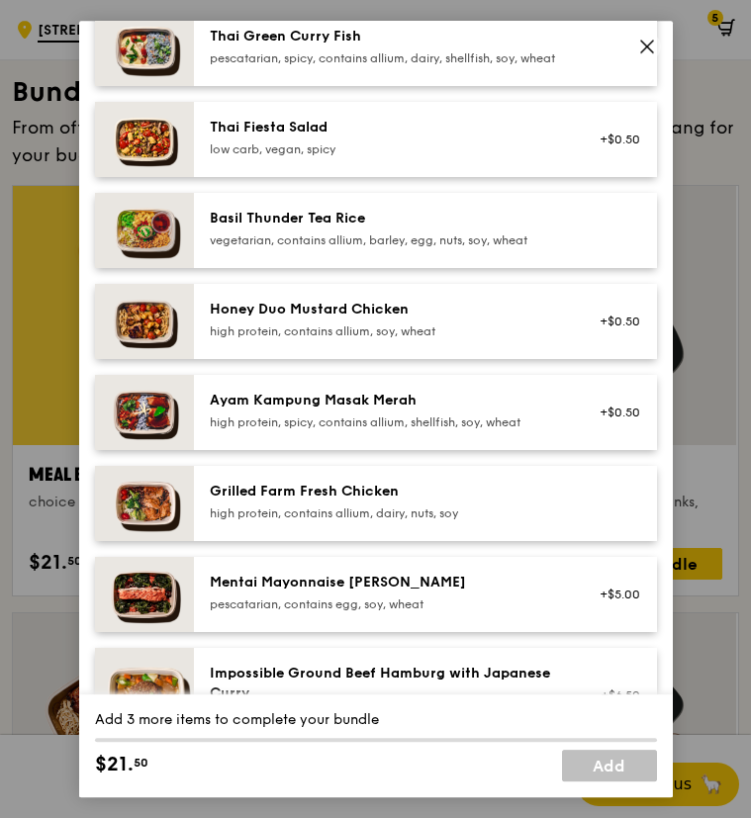
scroll to position [297, 0]
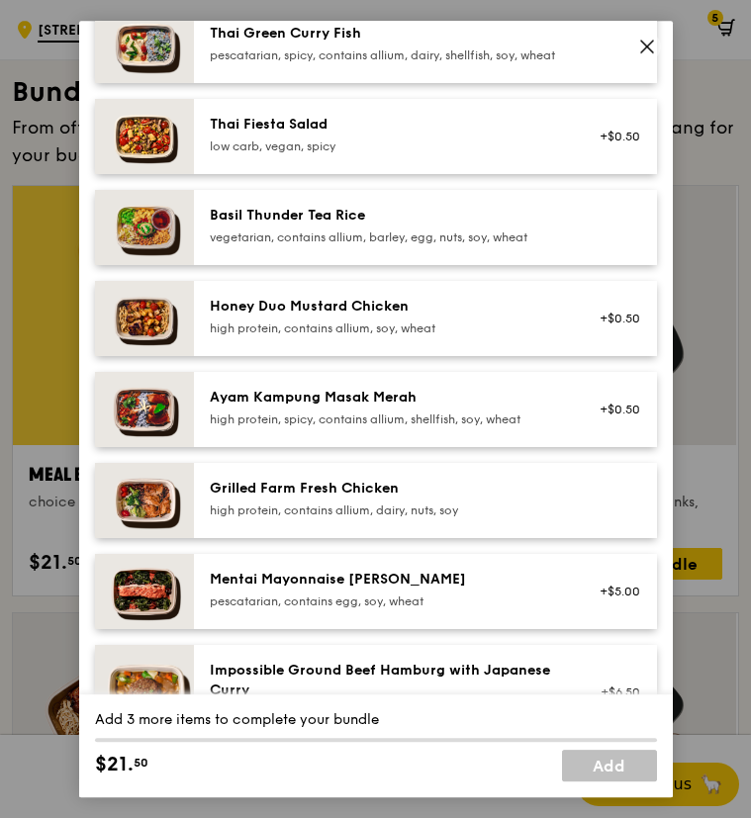
click at [244, 590] on div "Mentai Mayonnaise [PERSON_NAME]" at bounding box center [387, 580] width 355 height 20
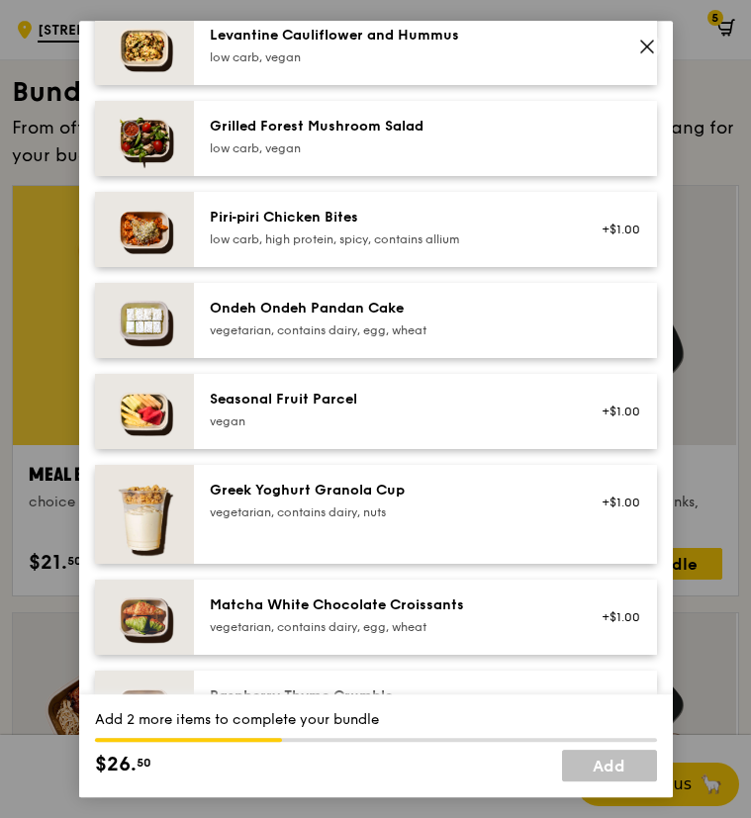
scroll to position [1385, 0]
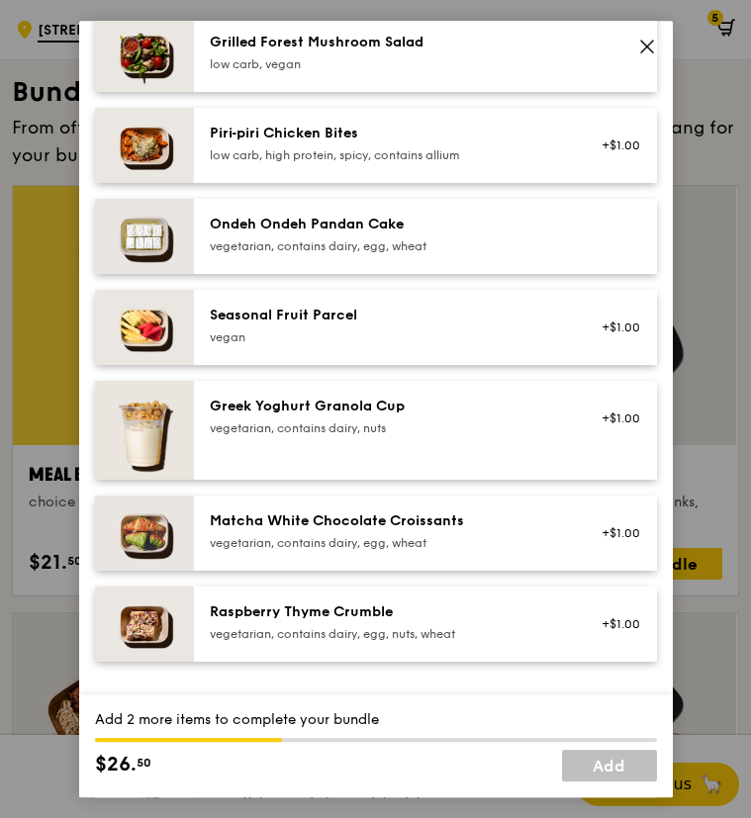
click at [468, 416] on div "Greek Yoghurt Granola Cup" at bounding box center [387, 407] width 355 height 20
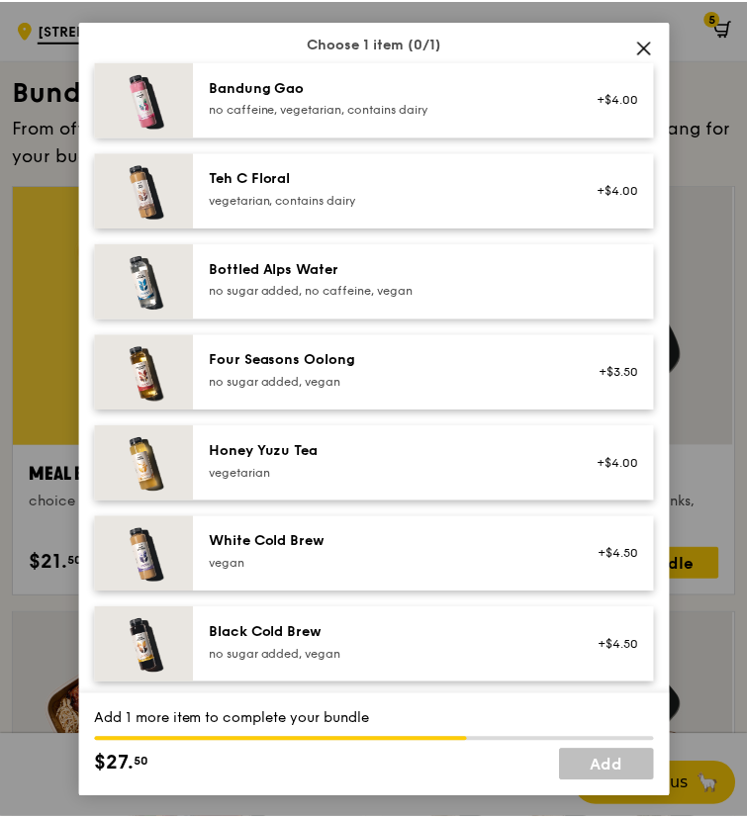
scroll to position [2176, 0]
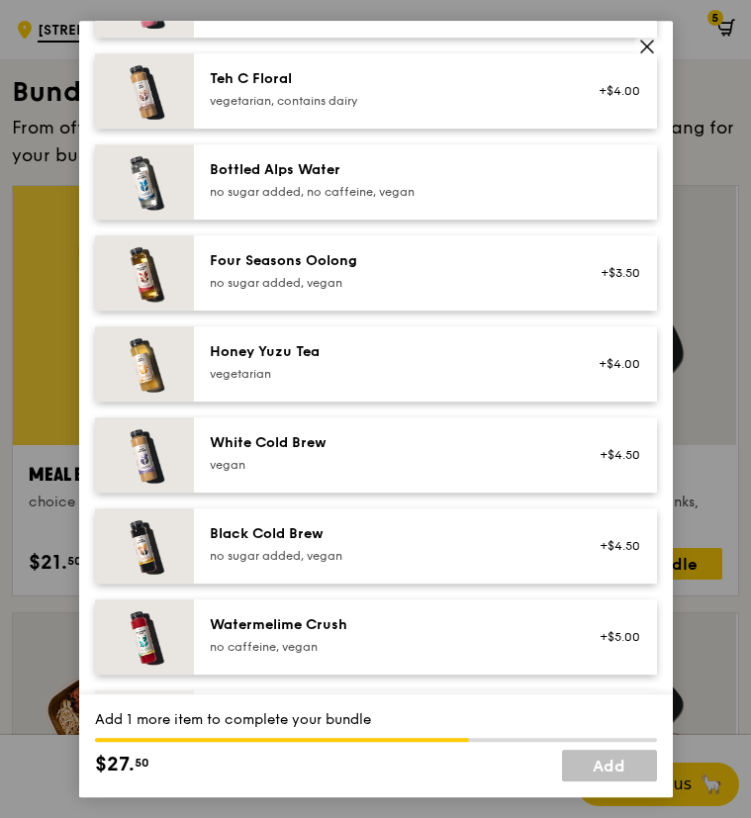
click at [312, 470] on div "White Cold Brew [GEOGRAPHIC_DATA]" at bounding box center [387, 453] width 355 height 40
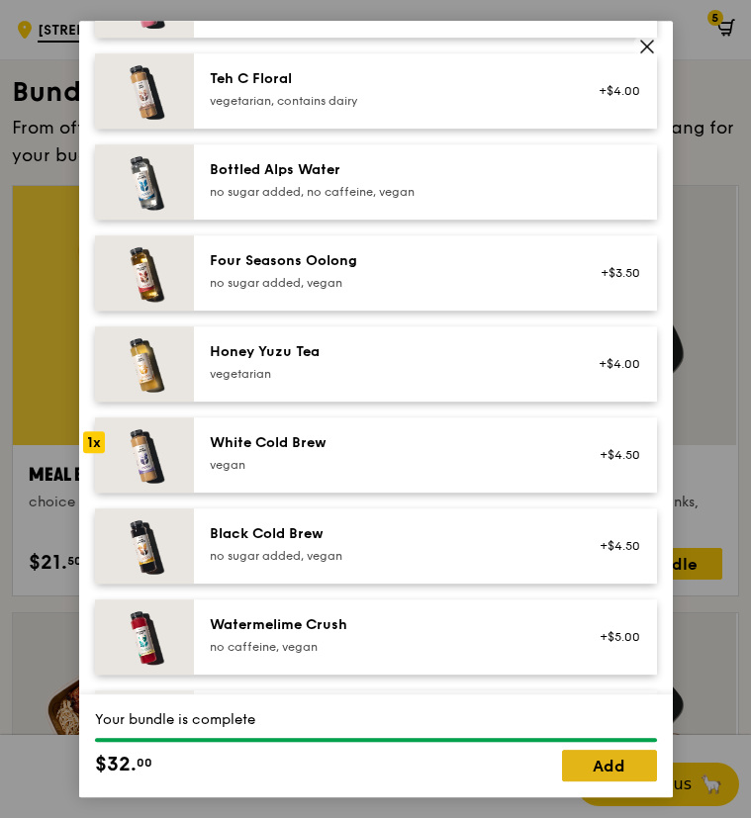
click at [623, 765] on link "Add" at bounding box center [609, 766] width 95 height 32
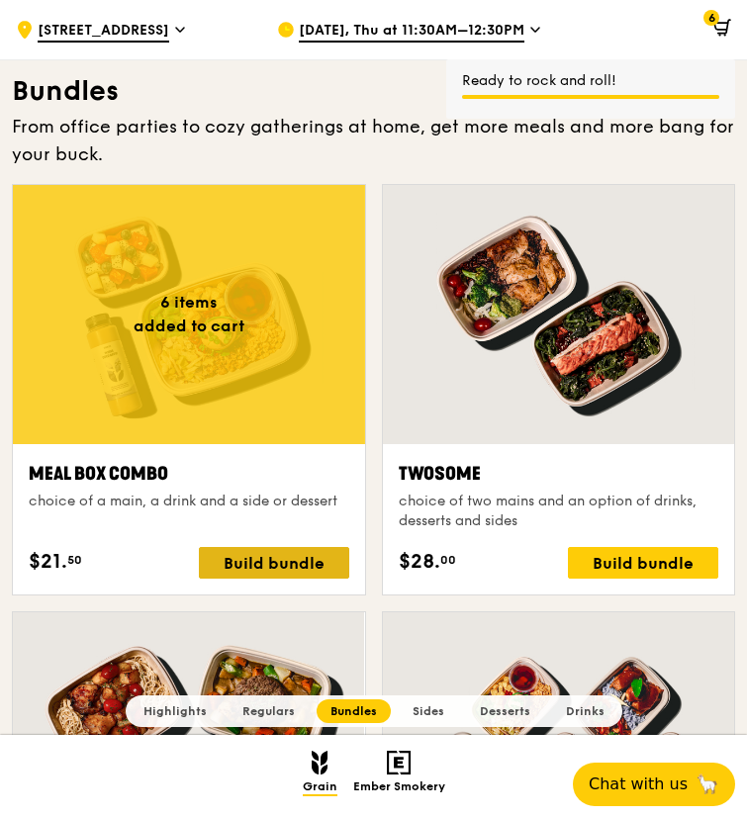
click at [306, 555] on div "Build bundle" at bounding box center [274, 563] width 150 height 32
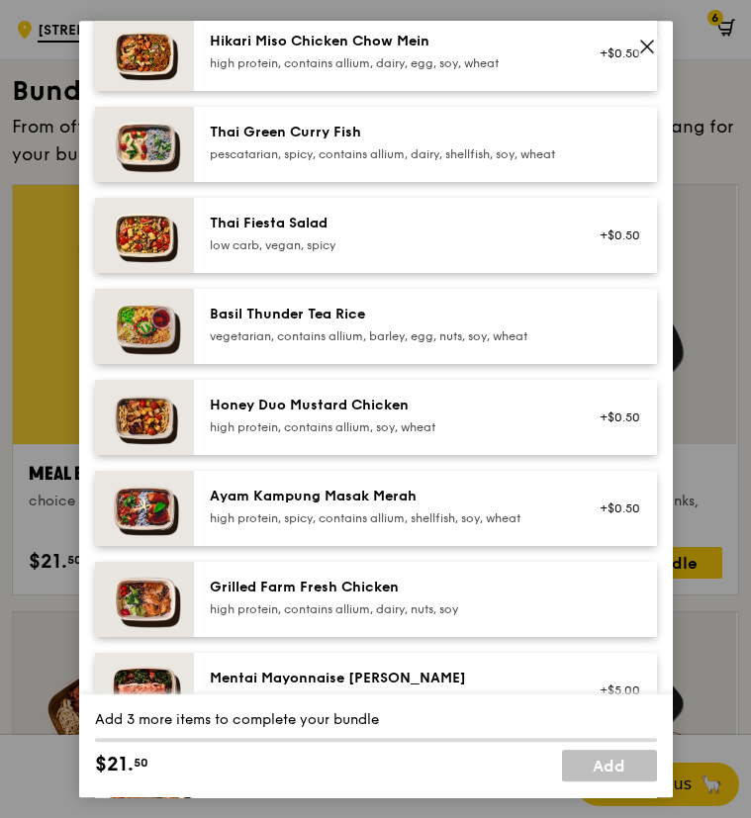
scroll to position [297, 0]
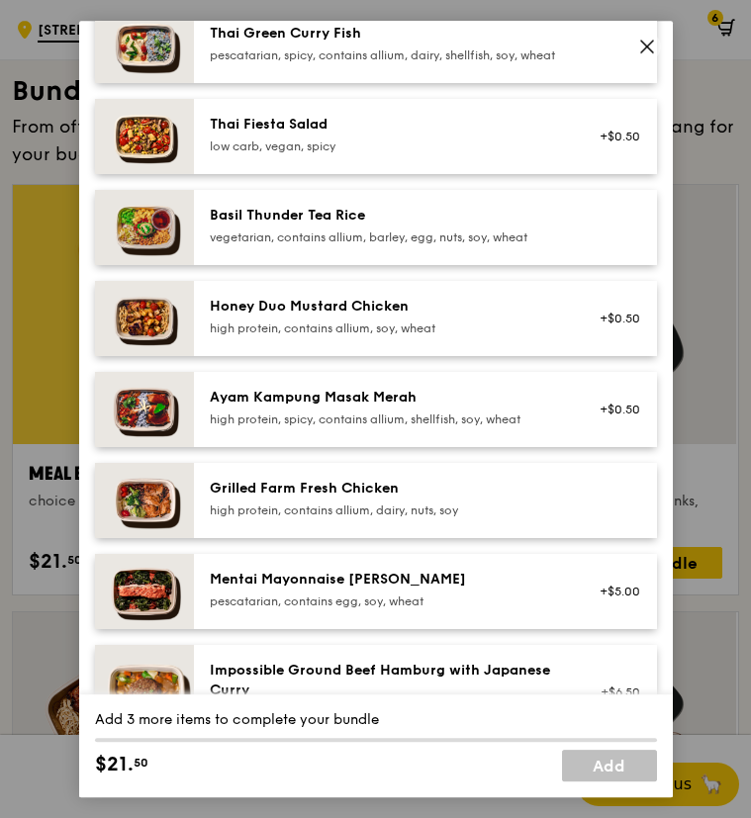
click at [353, 499] on div "Grilled Farm Fresh Chicken" at bounding box center [387, 489] width 355 height 20
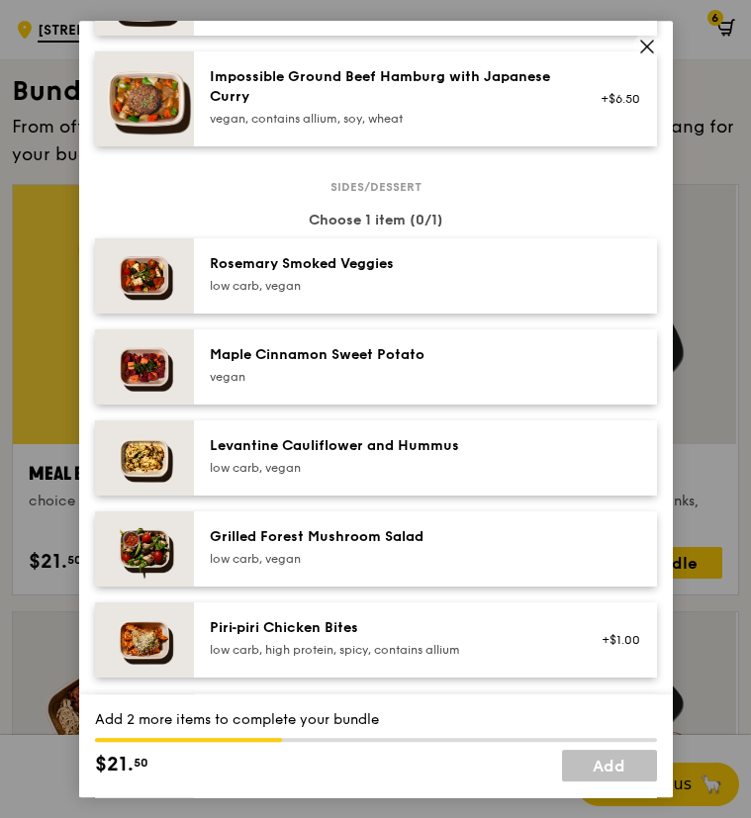
scroll to position [999, 0]
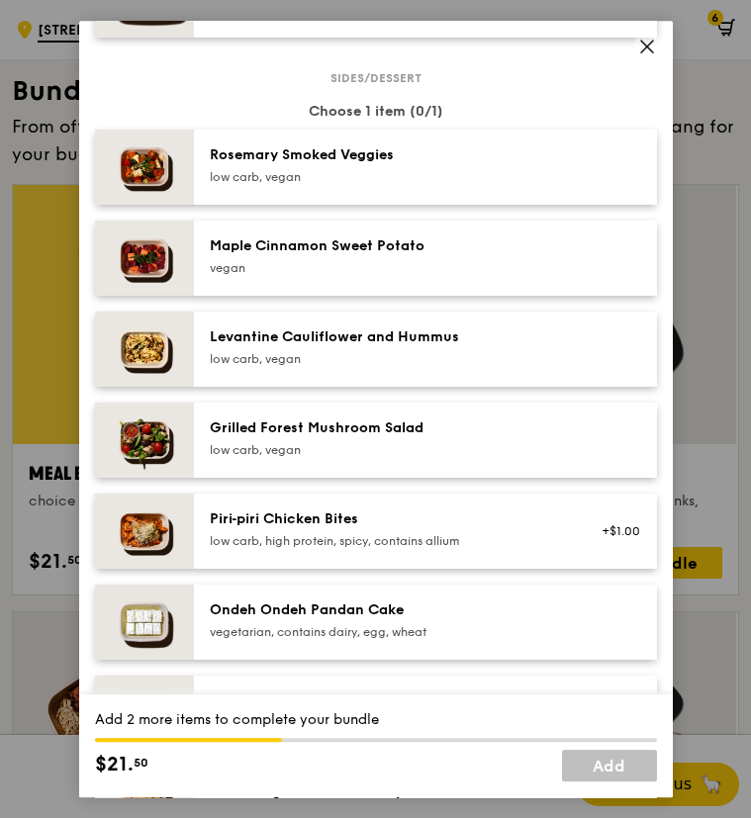
click at [353, 524] on div "Piri‑piri Chicken Bites" at bounding box center [387, 519] width 355 height 20
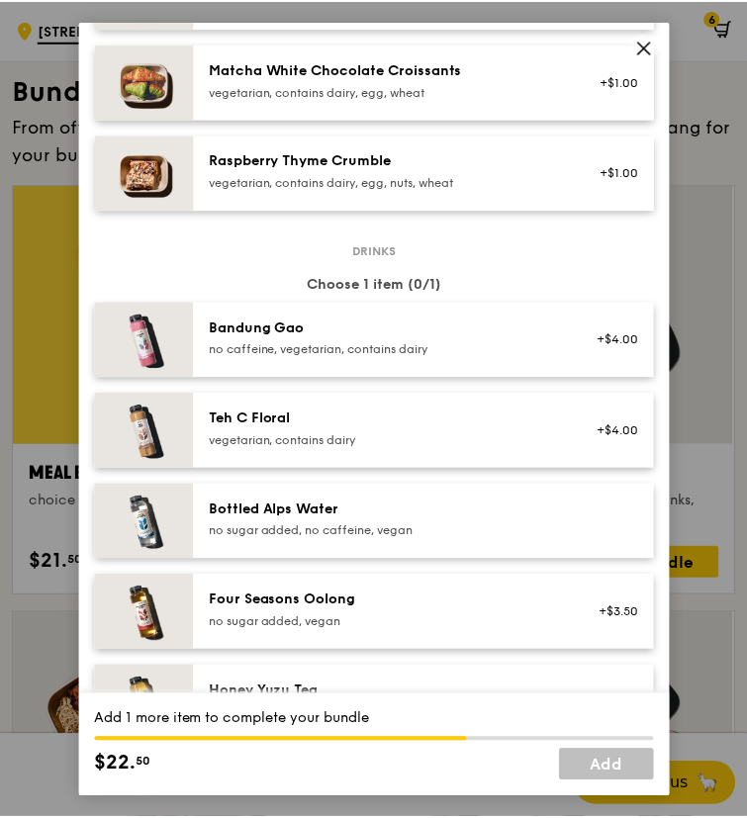
scroll to position [1879, 0]
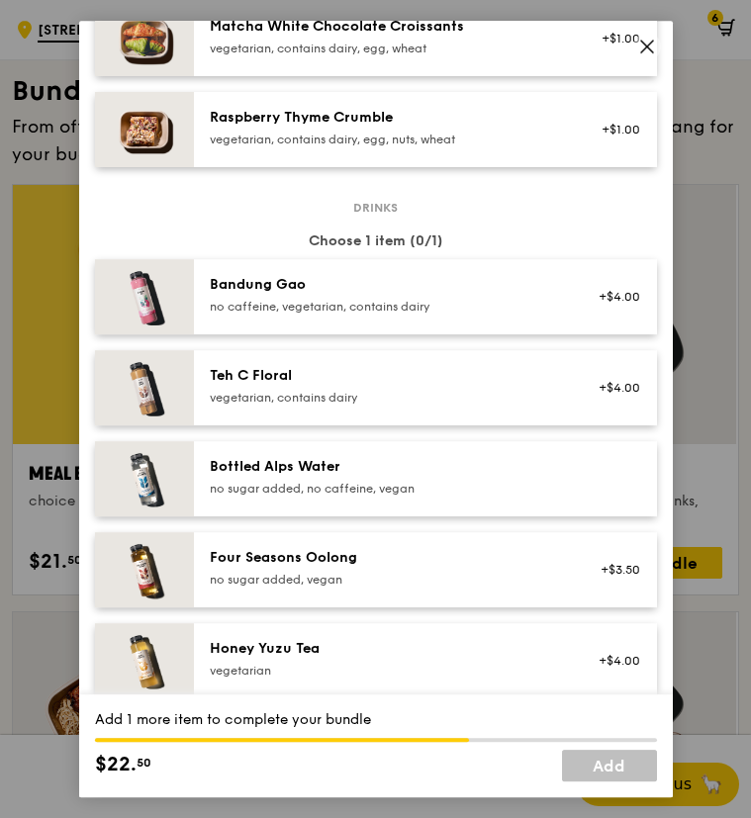
click at [337, 380] on div "Teh C Floral" at bounding box center [387, 376] width 355 height 20
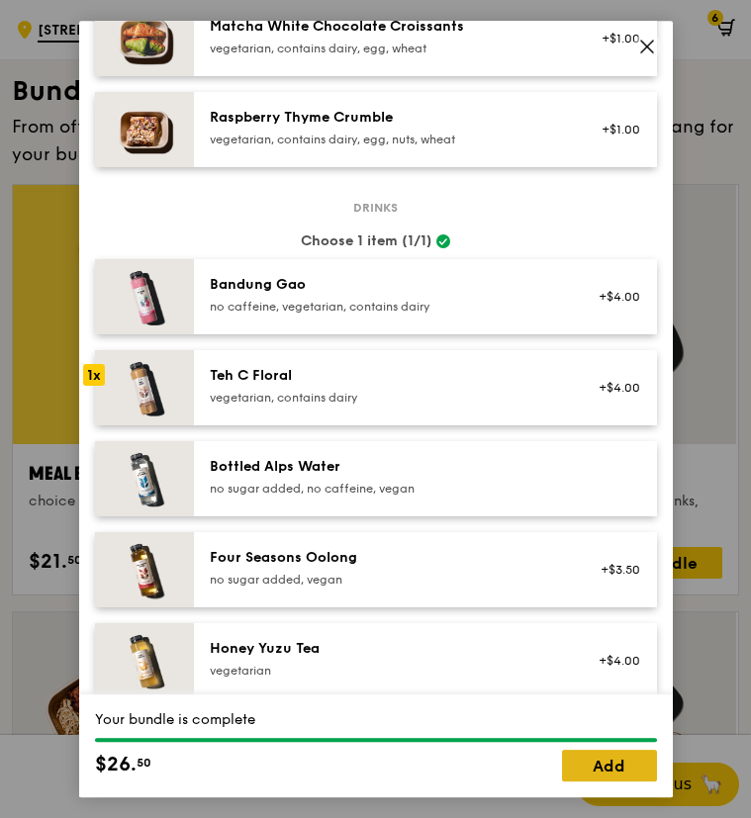
click at [596, 773] on link "Add" at bounding box center [609, 766] width 95 height 32
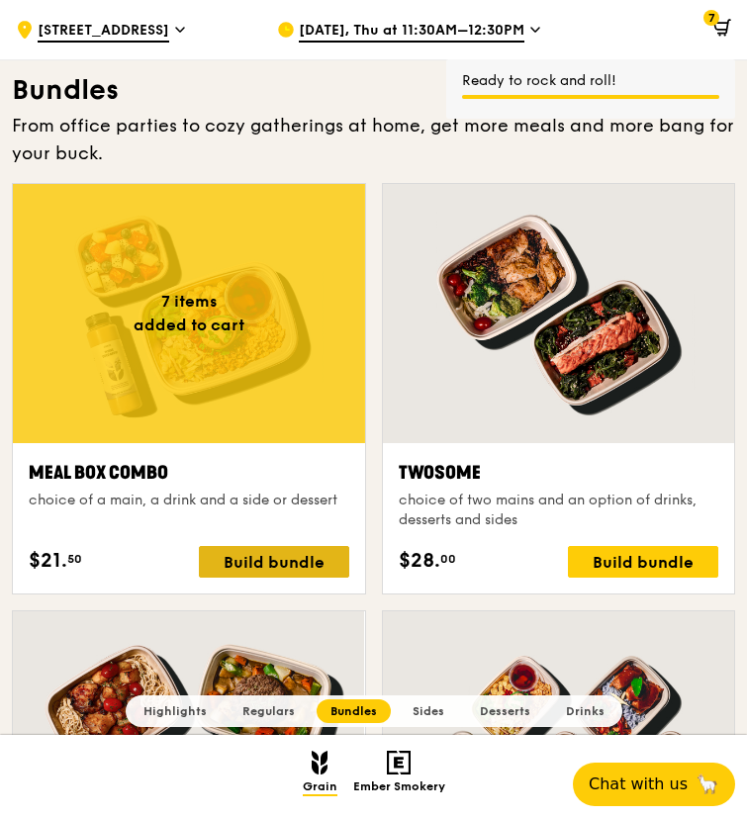
click at [302, 568] on div "Build bundle" at bounding box center [274, 562] width 150 height 32
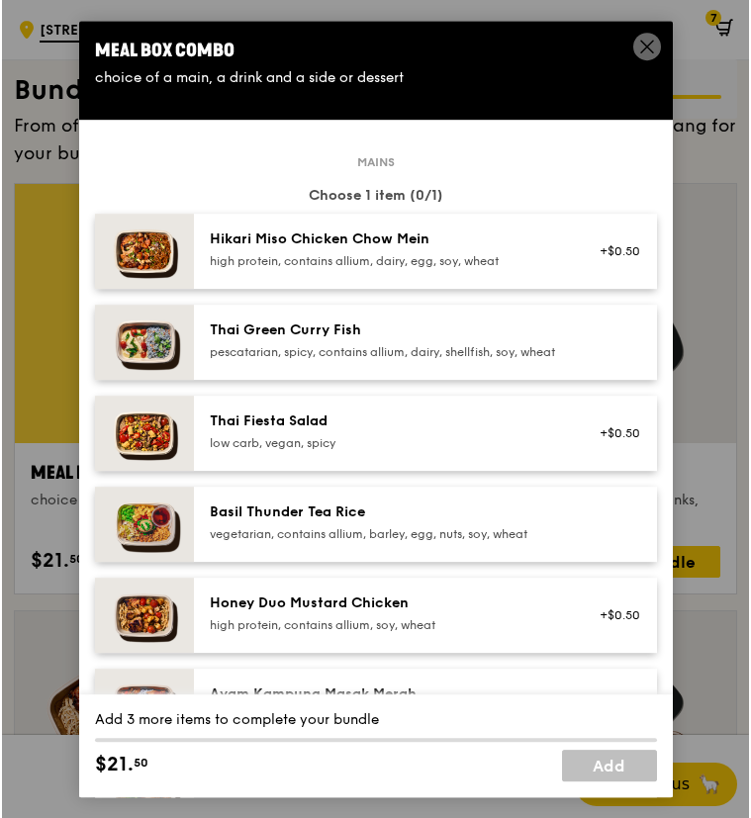
scroll to position [2680, 0]
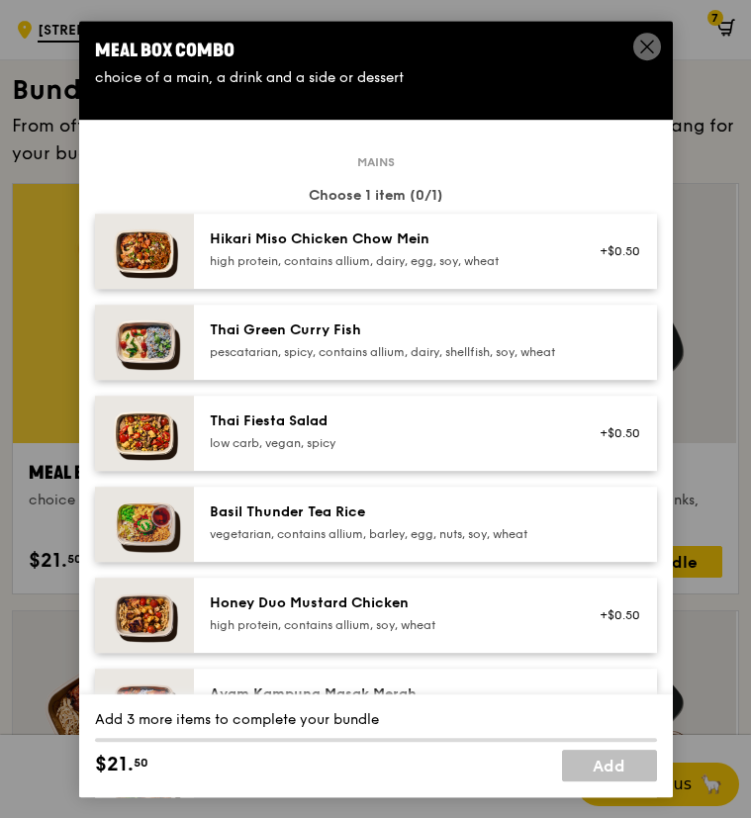
click at [358, 613] on div "Honey Duo Mustard Chicken" at bounding box center [387, 603] width 355 height 20
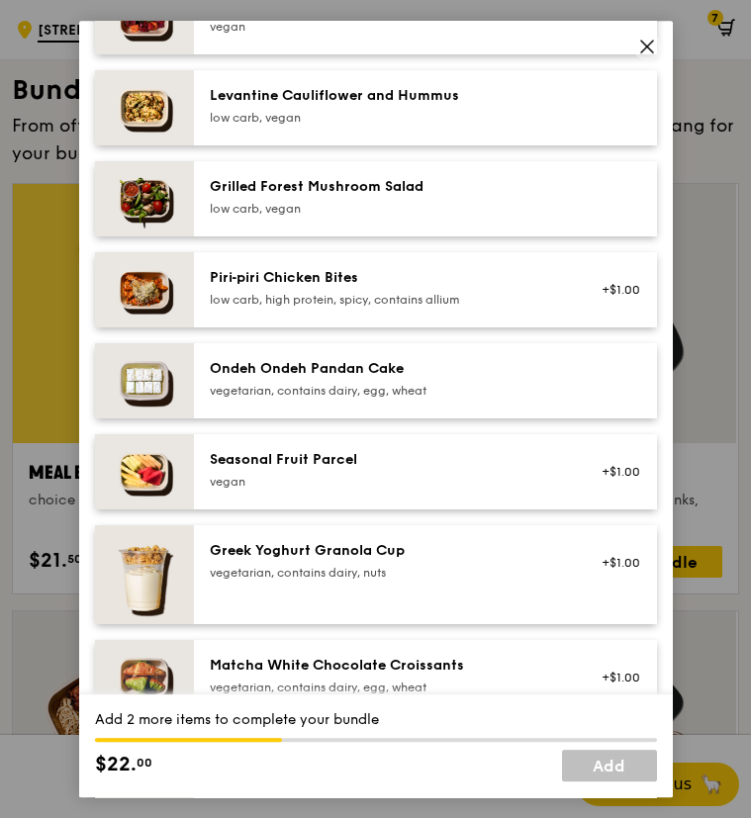
scroll to position [1286, 0]
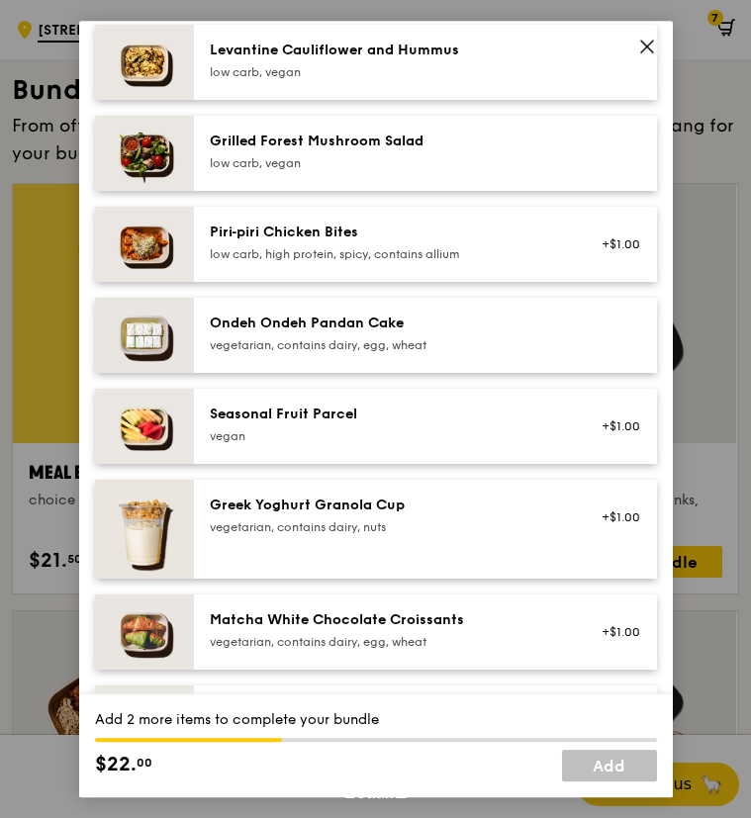
click at [364, 444] on div "vegan" at bounding box center [387, 436] width 355 height 16
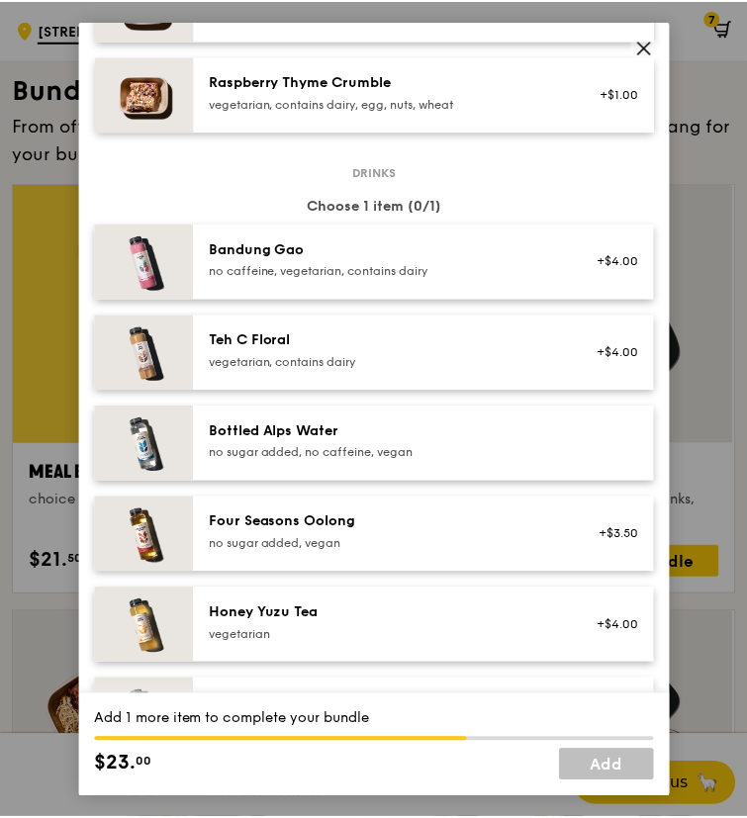
scroll to position [2077, 0]
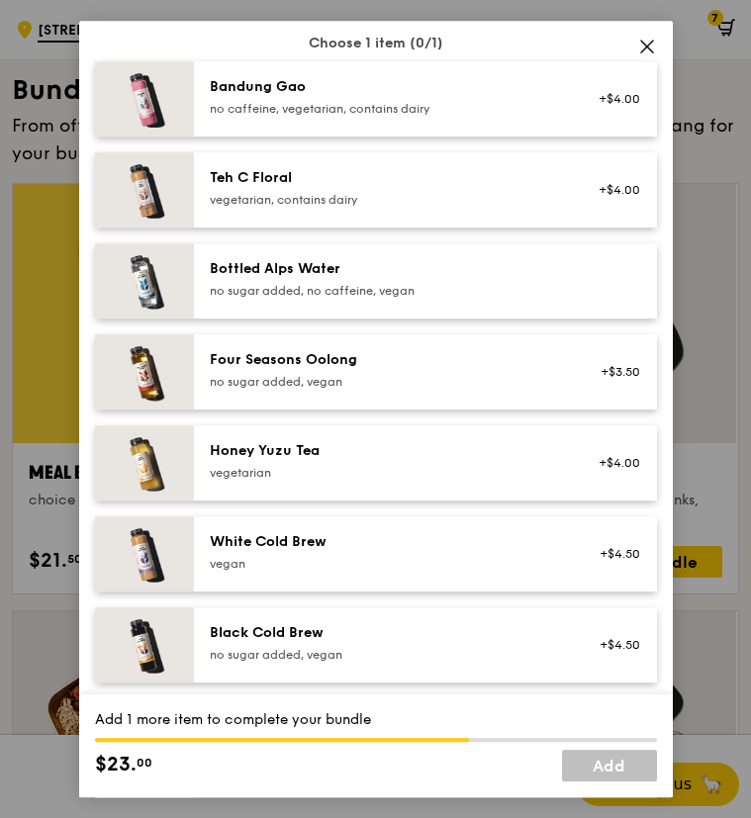
click at [364, 461] on div "Honey Yuzu Tea" at bounding box center [387, 451] width 355 height 20
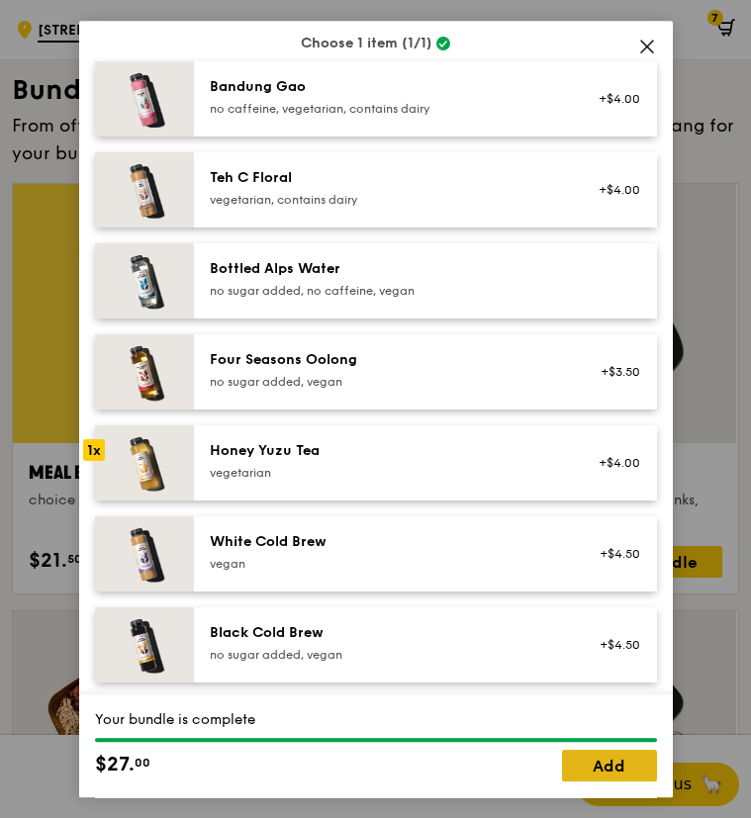
click at [624, 770] on link "Add" at bounding box center [609, 766] width 95 height 32
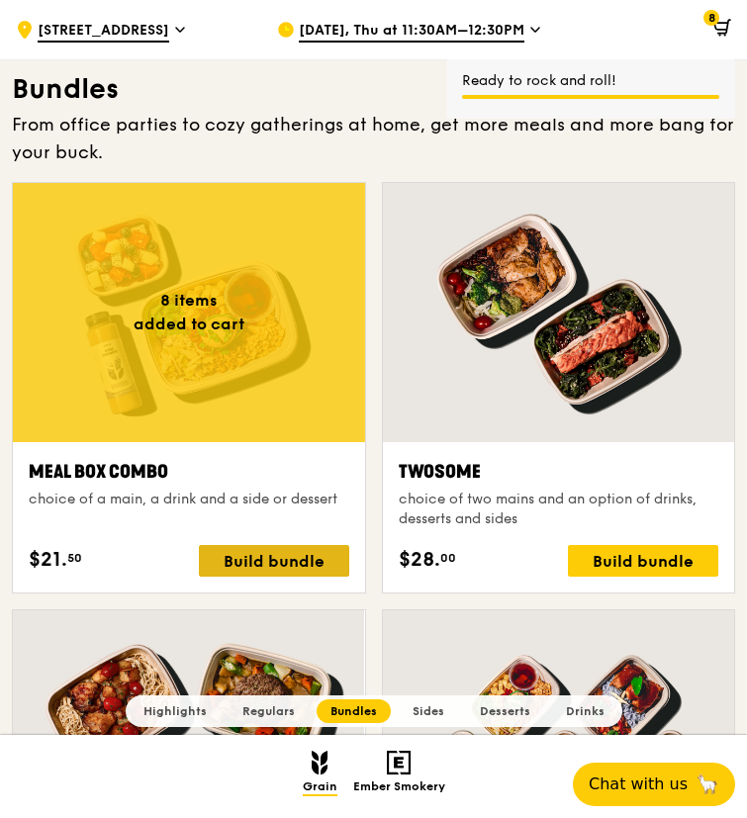
click at [317, 565] on div "Build bundle" at bounding box center [274, 561] width 150 height 32
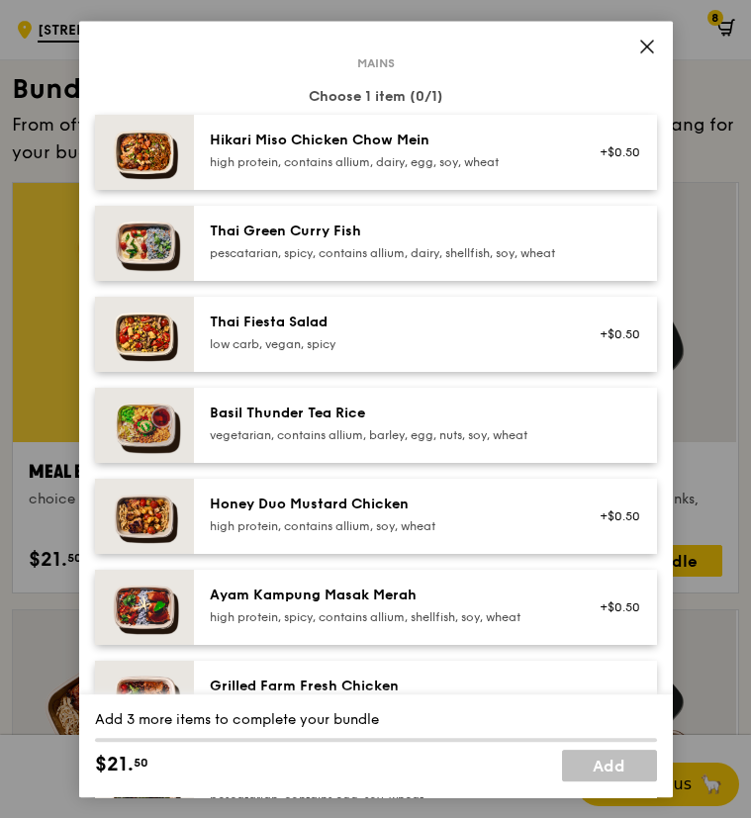
scroll to position [198, 0]
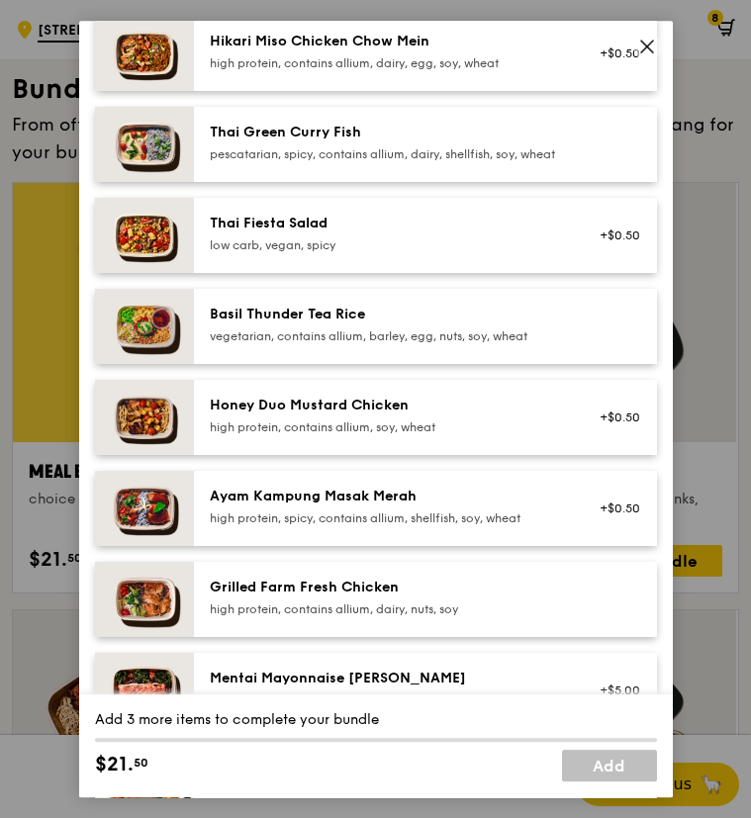
click at [380, 526] on div "high protein, spicy, contains allium, shellfish, soy, wheat" at bounding box center [387, 518] width 355 height 16
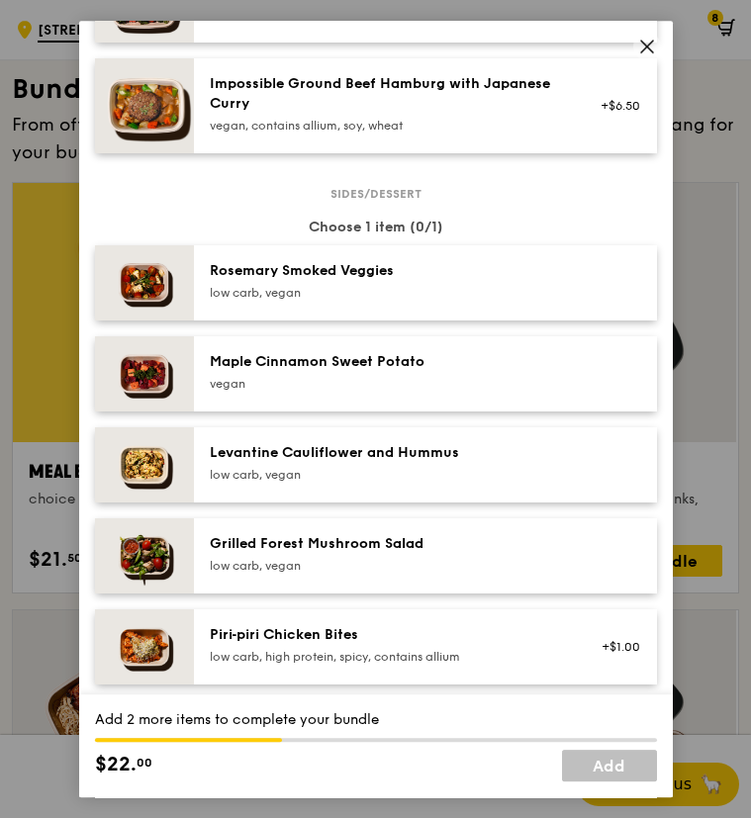
scroll to position [890, 0]
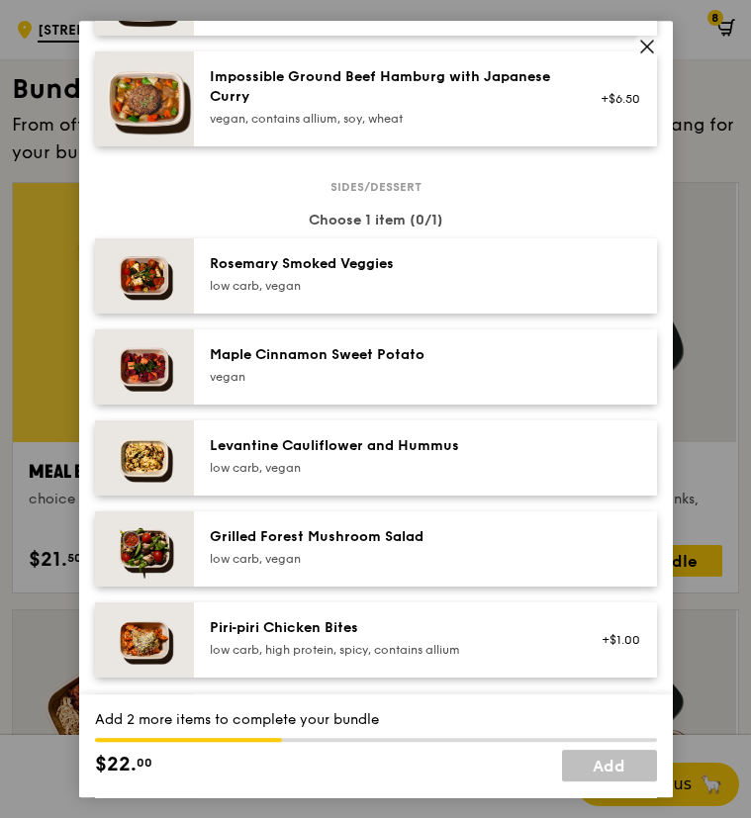
click at [367, 294] on div "low carb, vegan" at bounding box center [387, 286] width 355 height 16
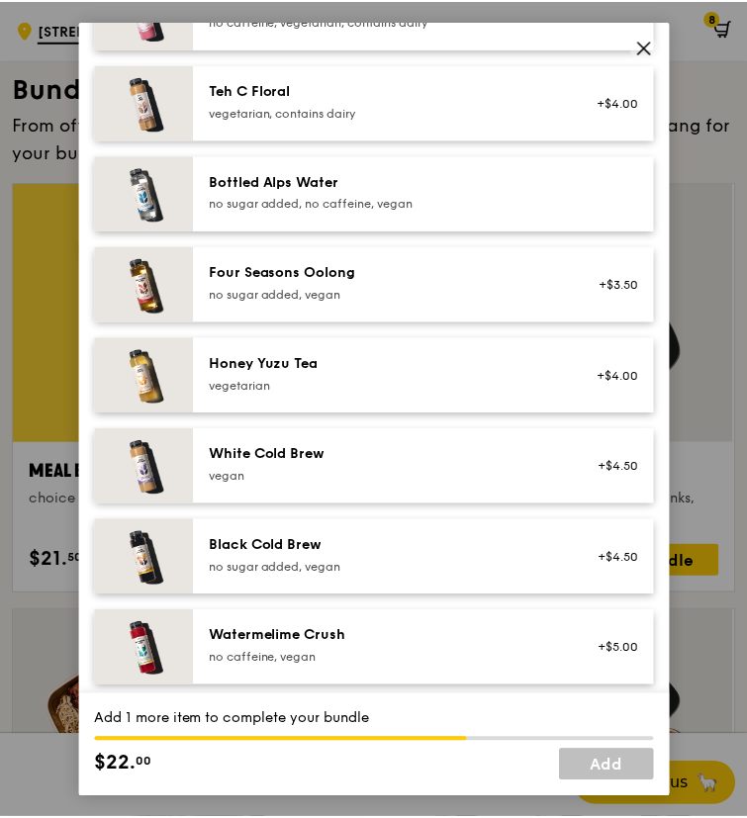
scroll to position [2176, 0]
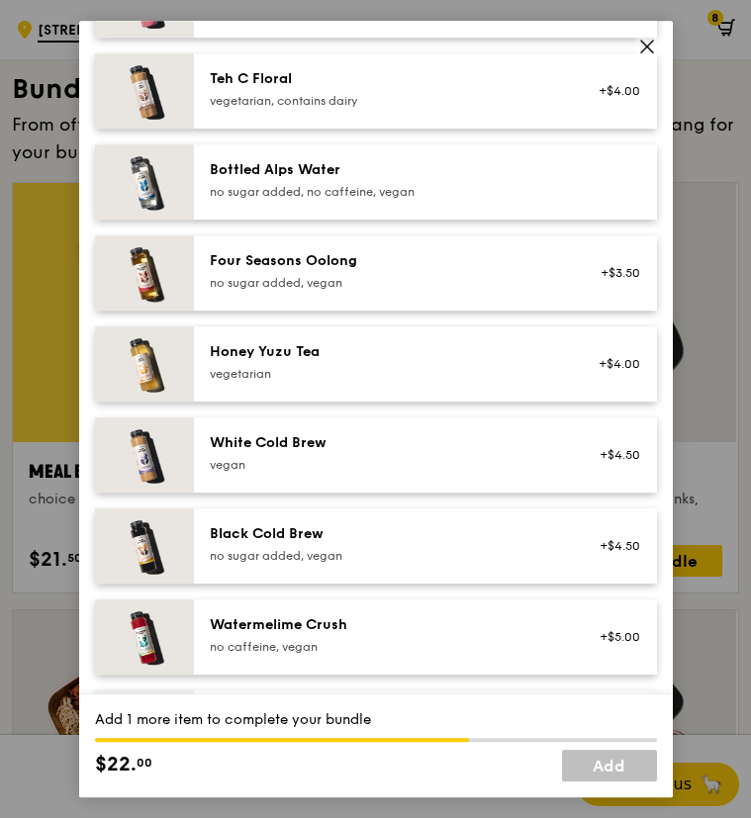
click at [364, 362] on div "Honey Yuzu Tea" at bounding box center [387, 352] width 355 height 20
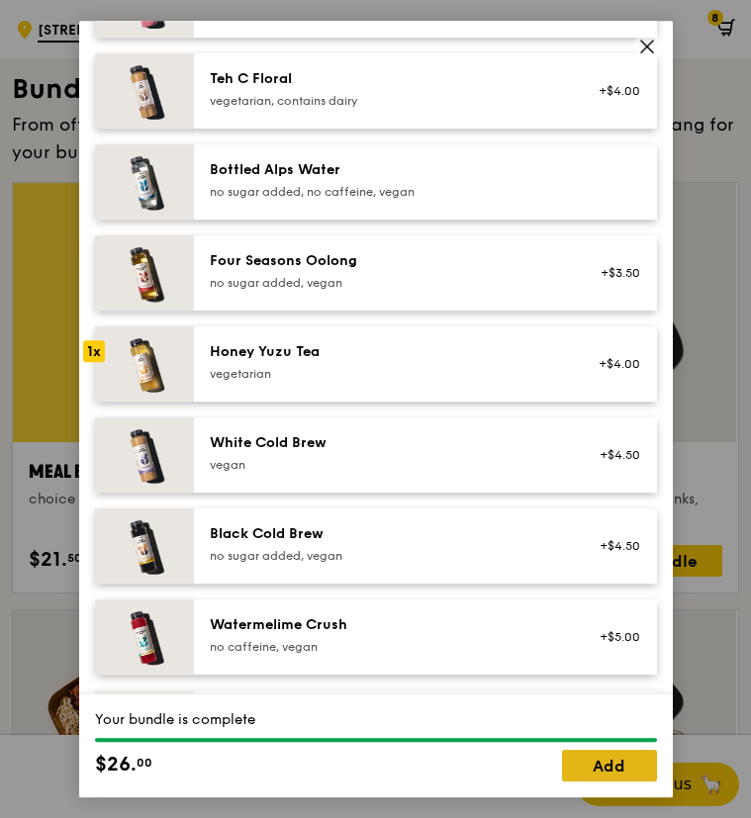
click at [597, 774] on link "Add" at bounding box center [609, 766] width 95 height 32
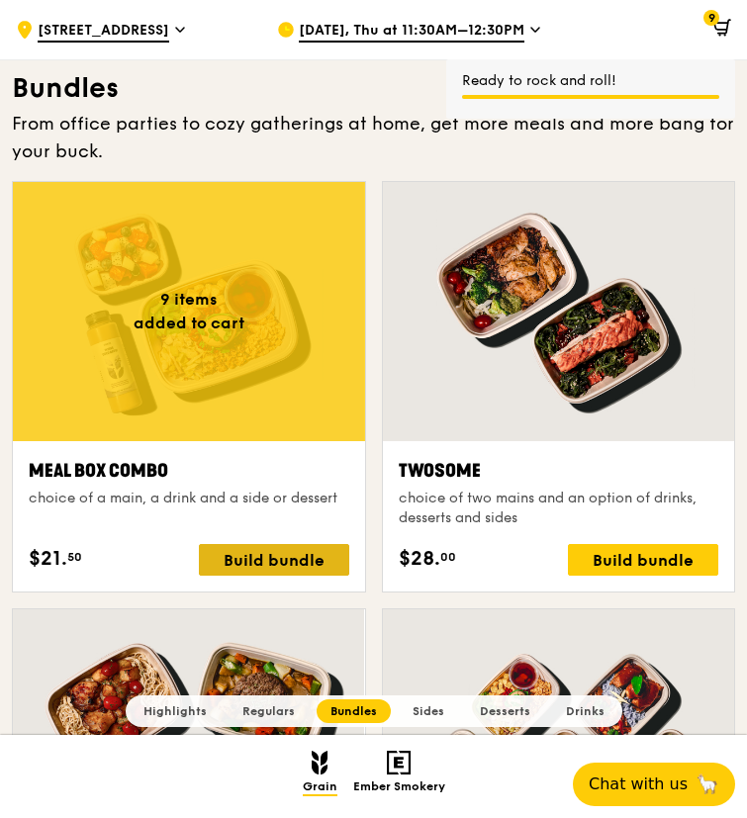
click at [281, 562] on div "Build bundle" at bounding box center [274, 560] width 150 height 32
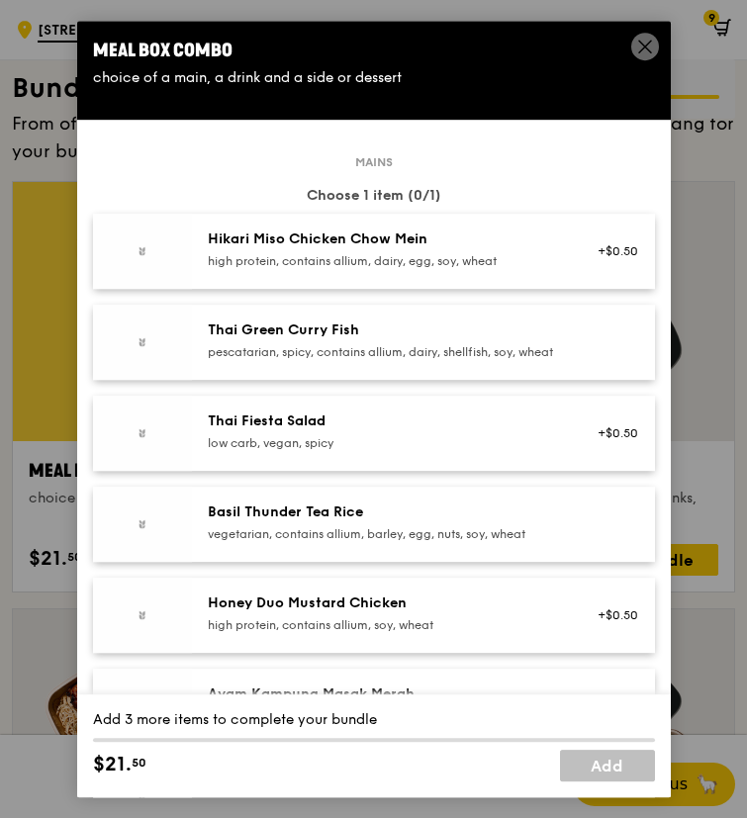
scroll to position [2682, 0]
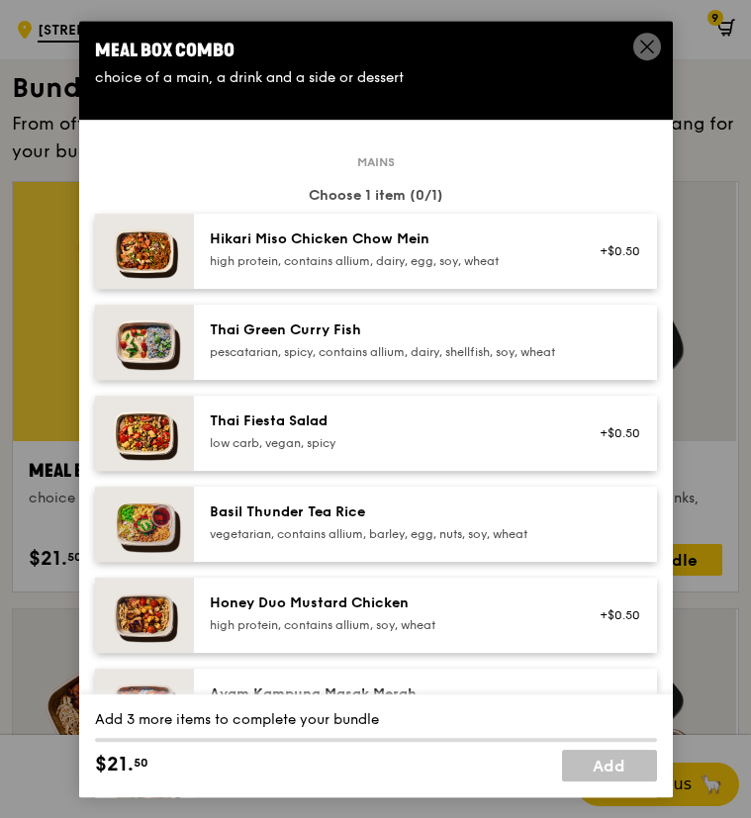
click at [652, 47] on icon at bounding box center [647, 47] width 18 height 18
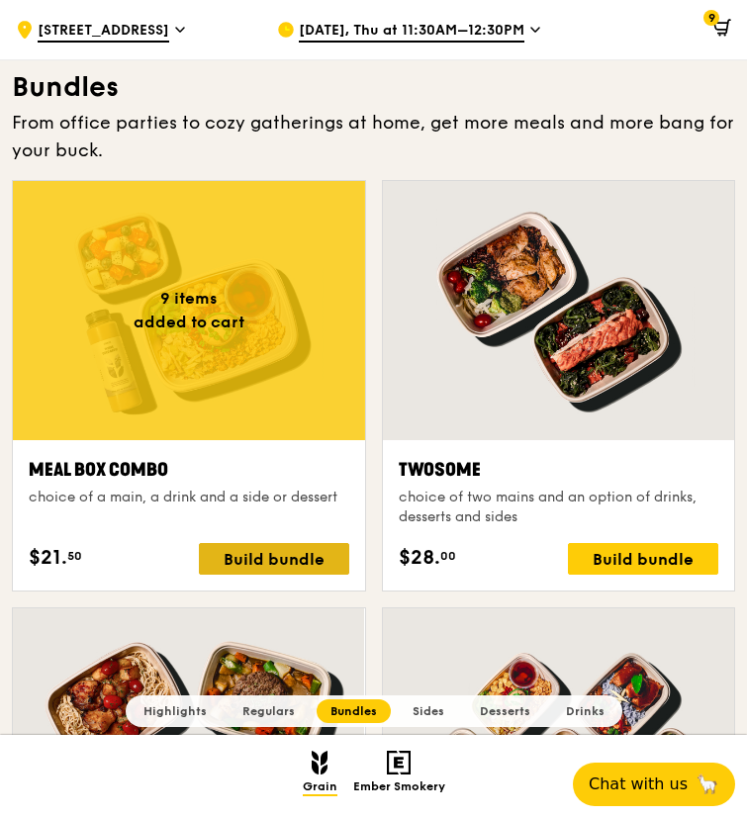
click at [324, 559] on div "Build bundle" at bounding box center [274, 559] width 150 height 32
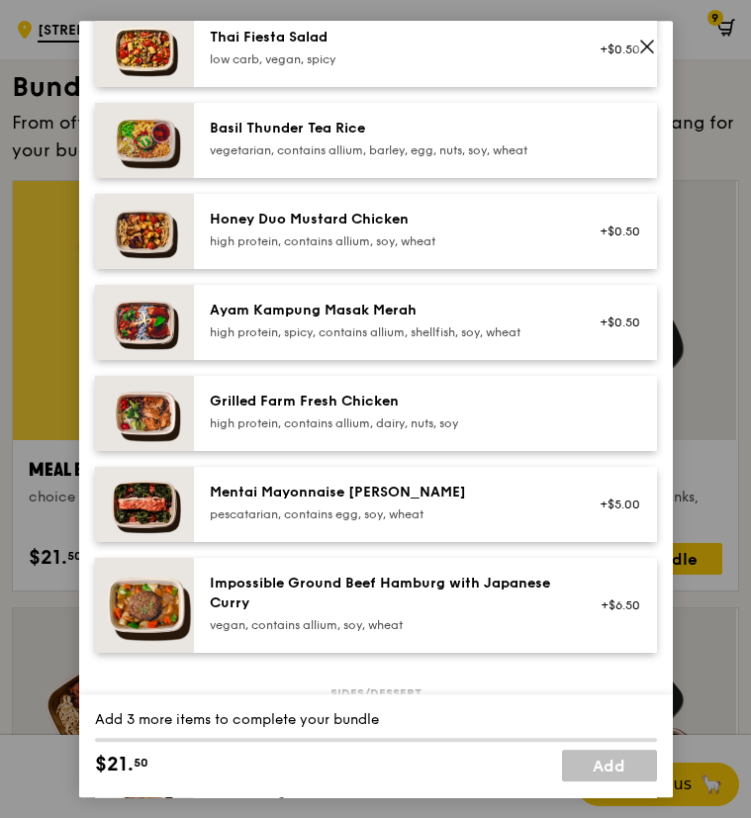
scroll to position [396, 0]
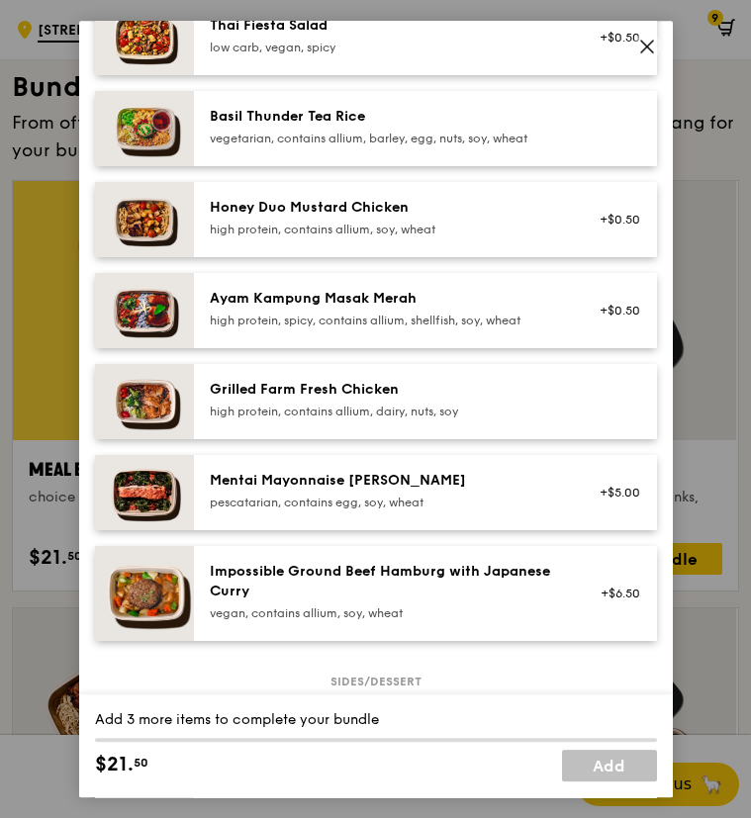
click at [322, 510] on div "pescatarian, contains egg, soy, wheat" at bounding box center [387, 503] width 355 height 16
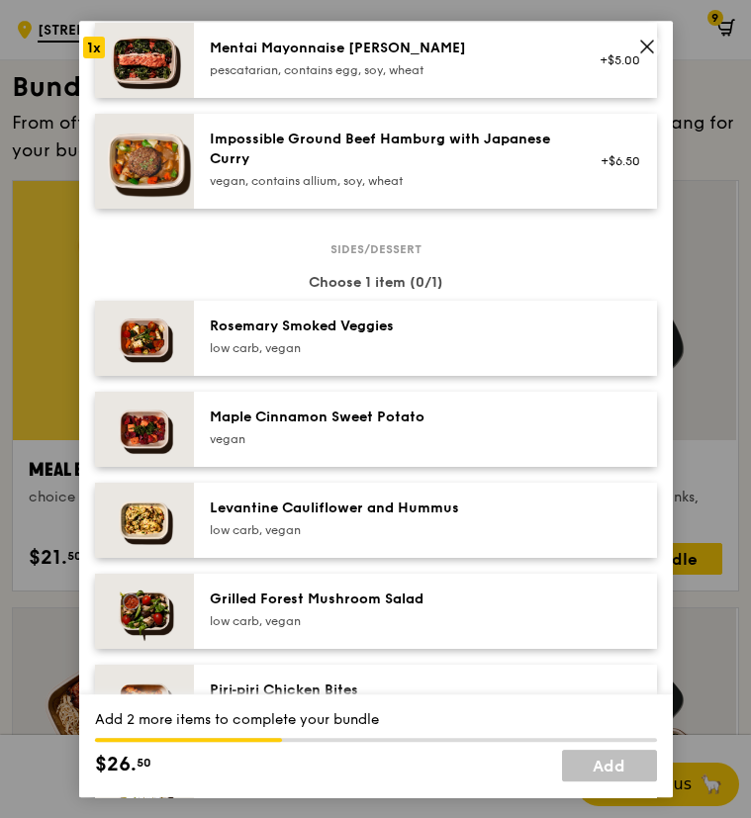
scroll to position [1088, 0]
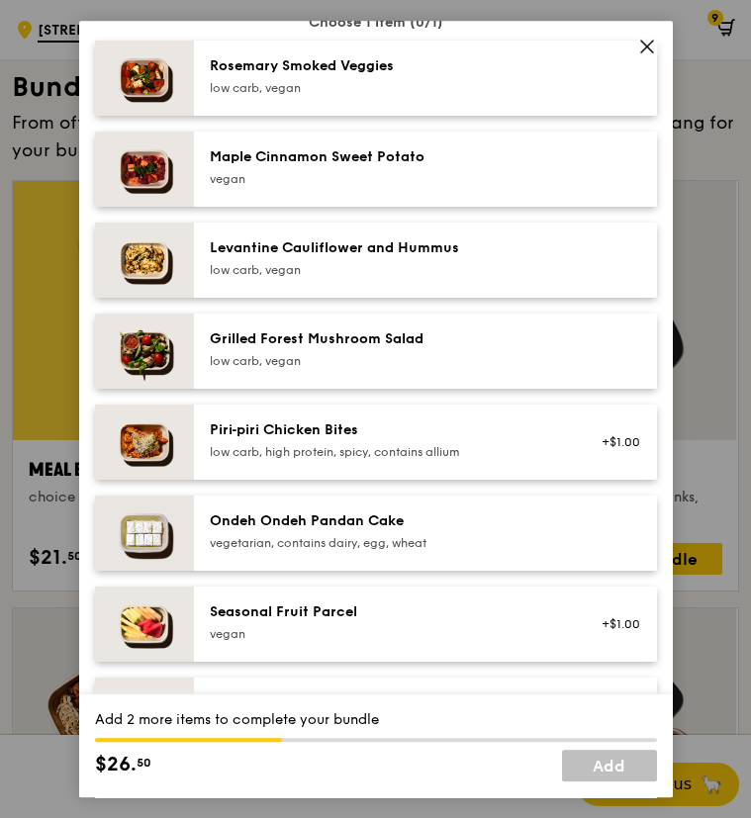
click at [359, 258] on div "Levantine Cauliflower and Hummus" at bounding box center [387, 248] width 355 height 20
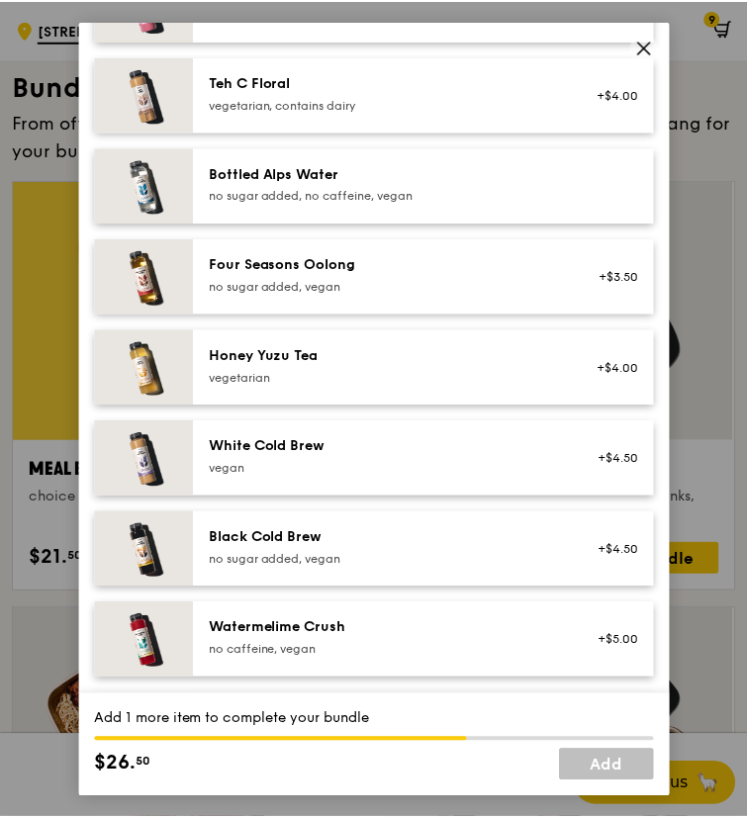
scroll to position [2176, 0]
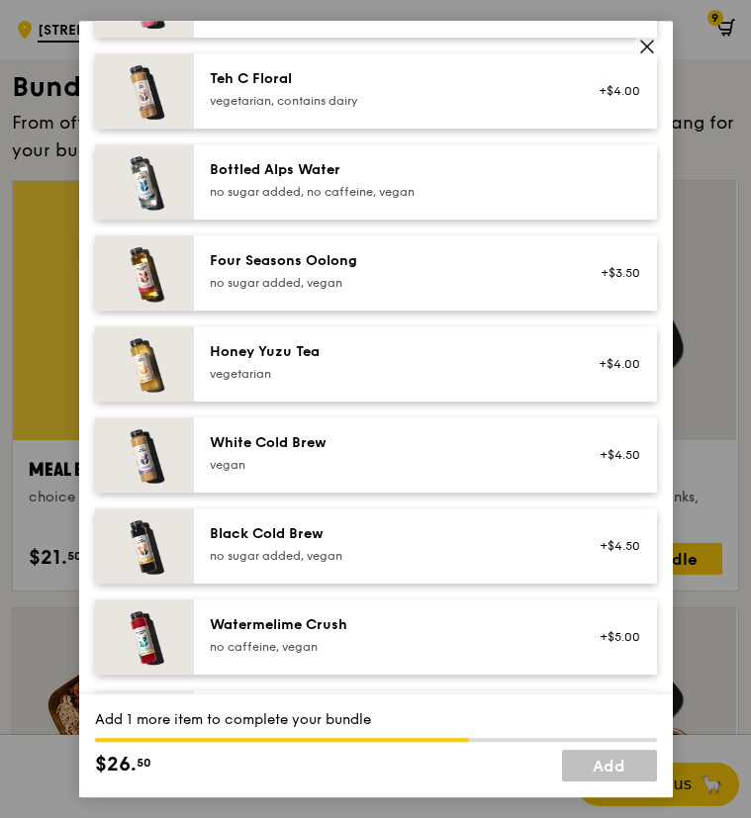
click at [425, 541] on div "Black Cold Brew" at bounding box center [387, 534] width 355 height 20
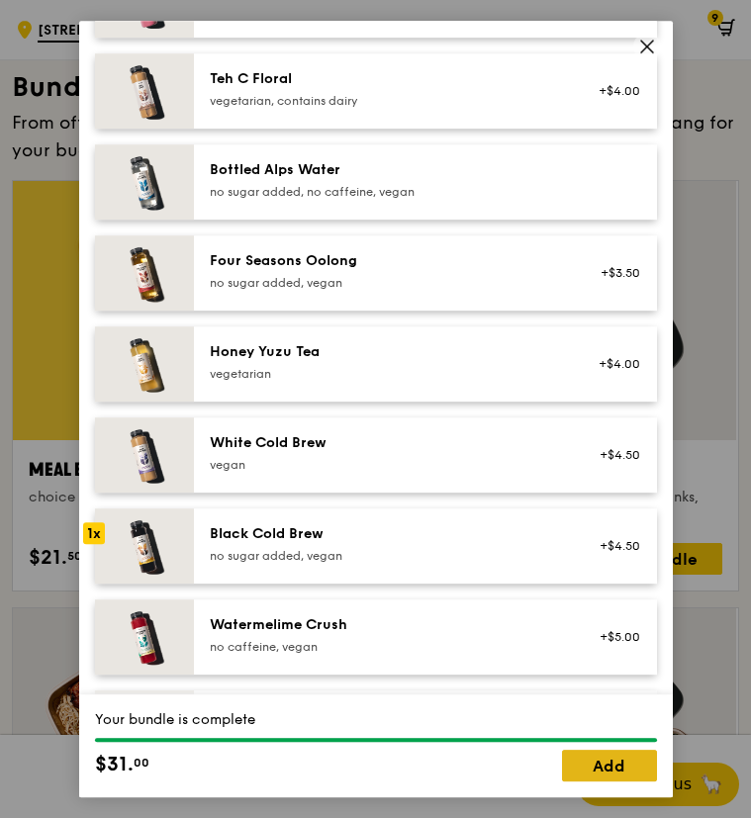
click at [592, 769] on link "Add" at bounding box center [609, 766] width 95 height 32
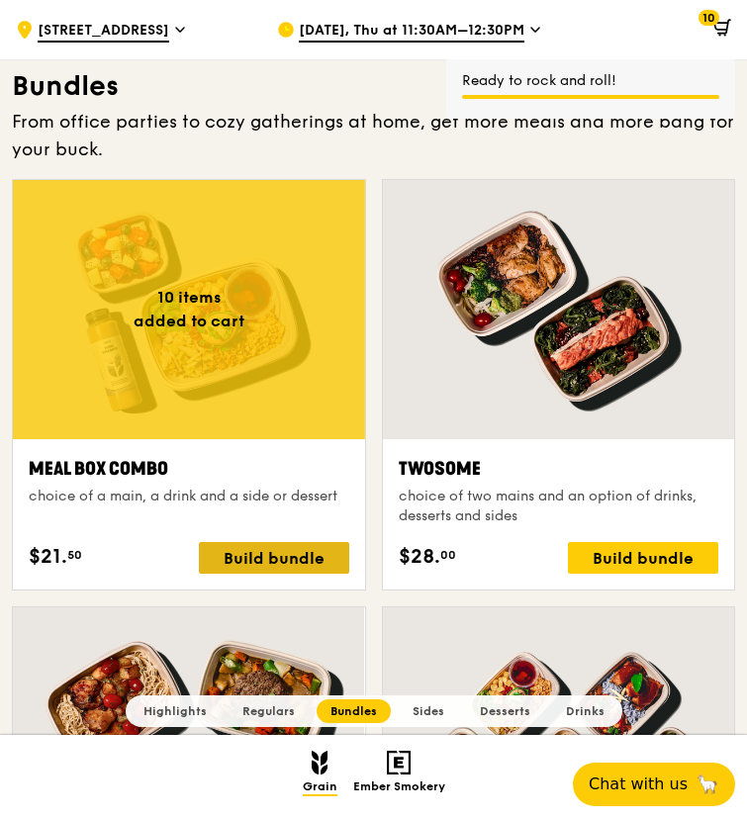
click at [309, 557] on div "Build bundle" at bounding box center [274, 558] width 150 height 32
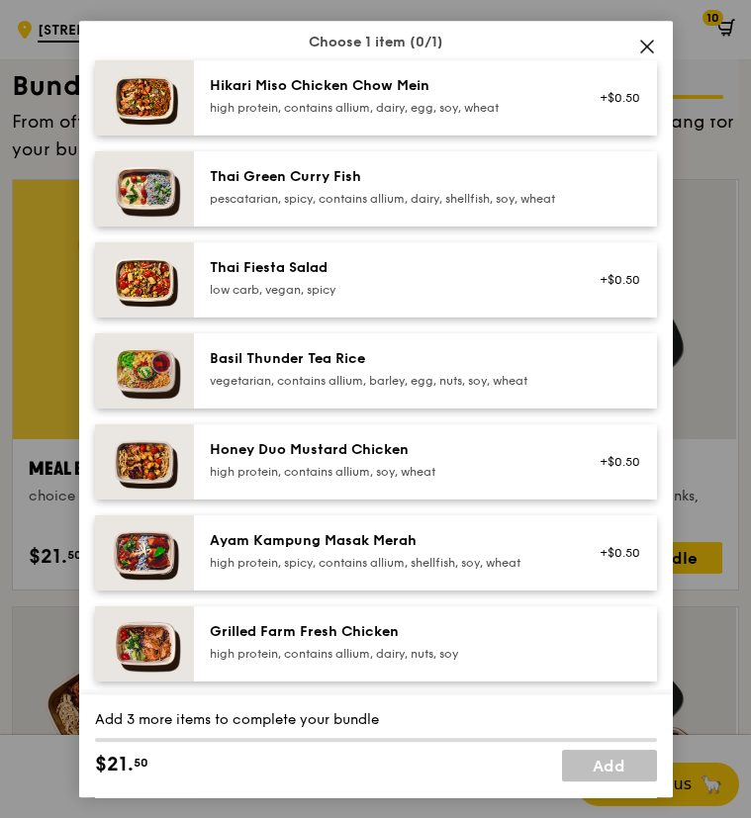
scroll to position [198, 0]
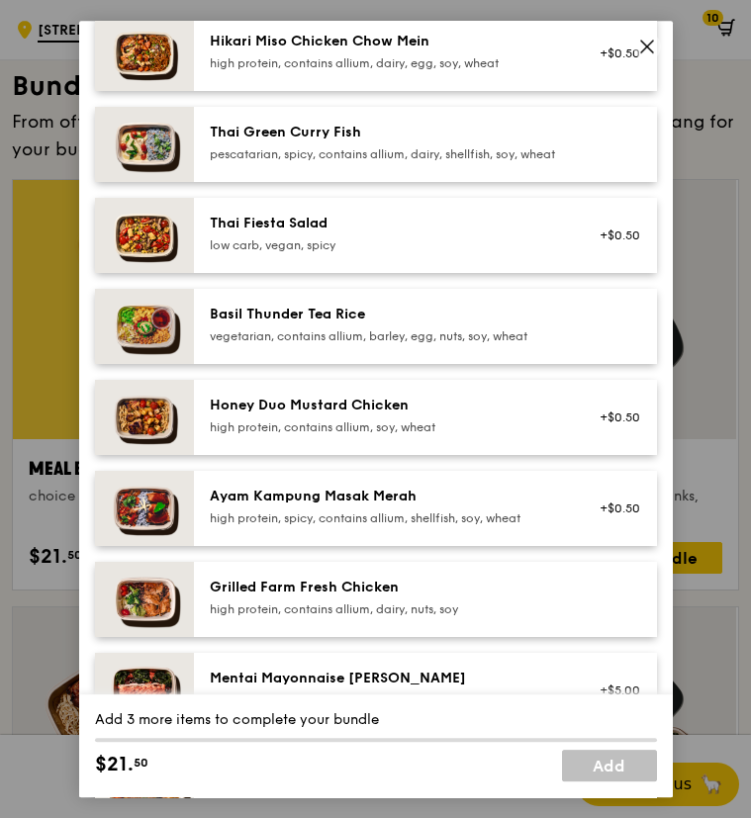
click at [346, 435] on div "high protein, contains allium, soy, wheat" at bounding box center [387, 427] width 355 height 16
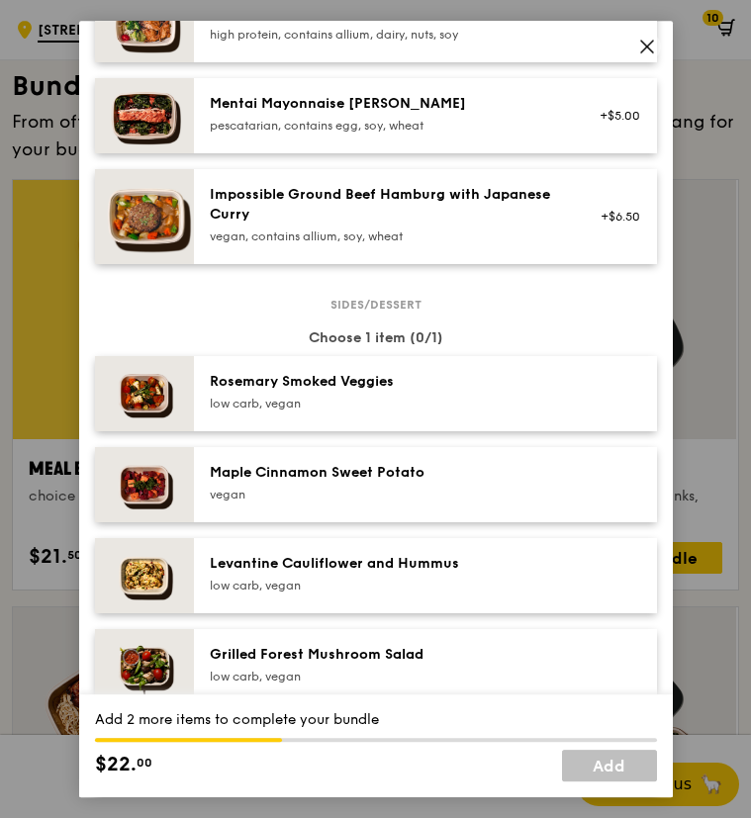
scroll to position [890, 0]
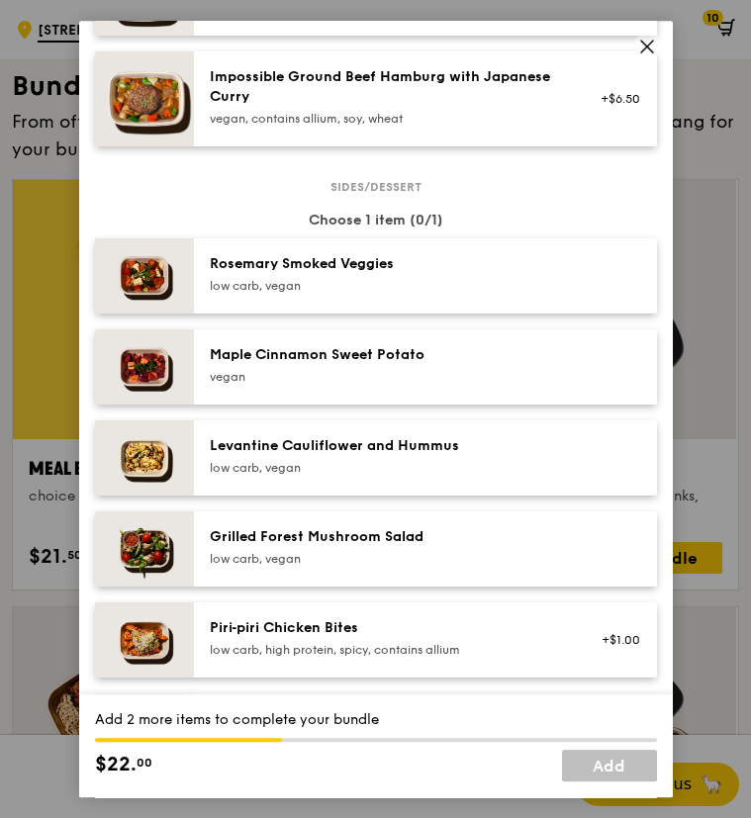
click at [353, 294] on div "low carb, vegan" at bounding box center [387, 286] width 355 height 16
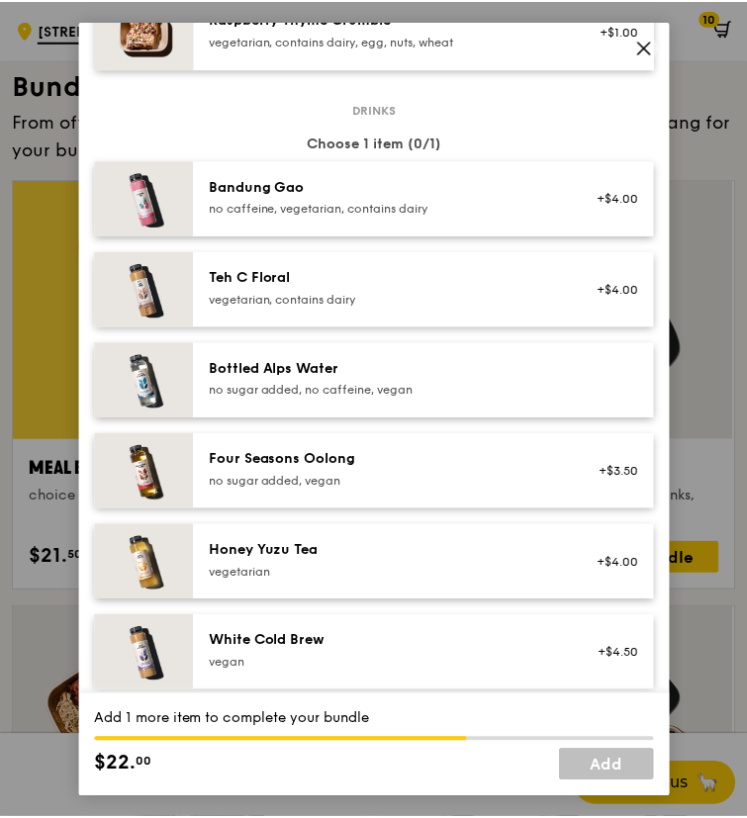
scroll to position [2077, 0]
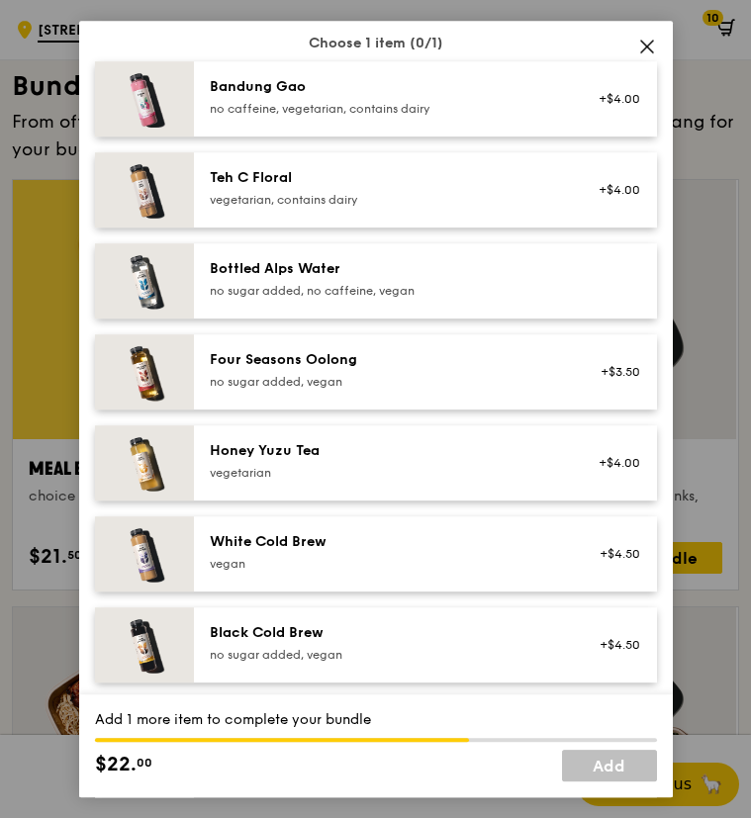
click at [393, 461] on div "Honey Yuzu Tea" at bounding box center [387, 451] width 355 height 20
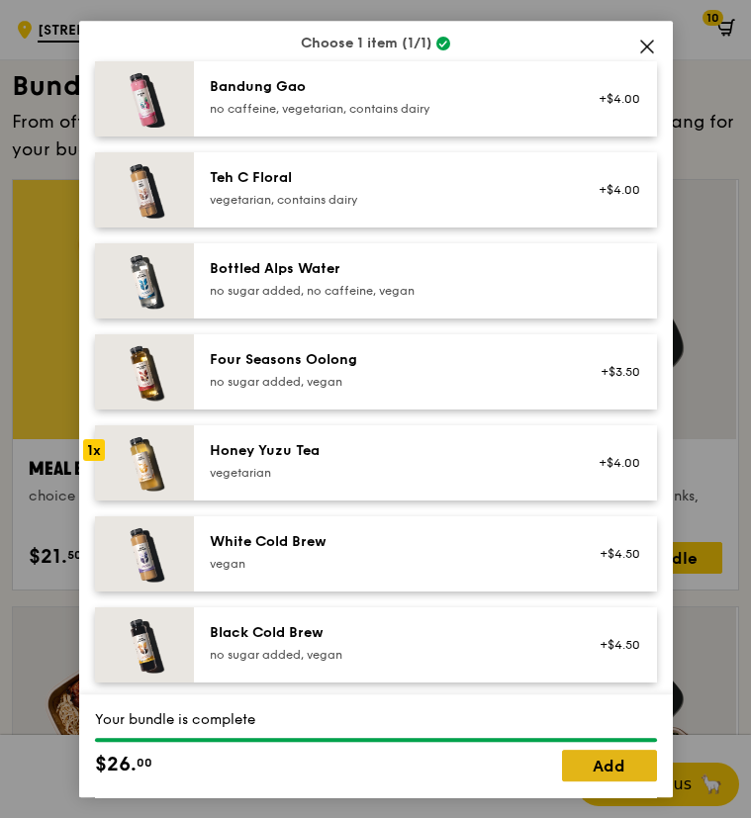
click at [586, 767] on link "Add" at bounding box center [609, 766] width 95 height 32
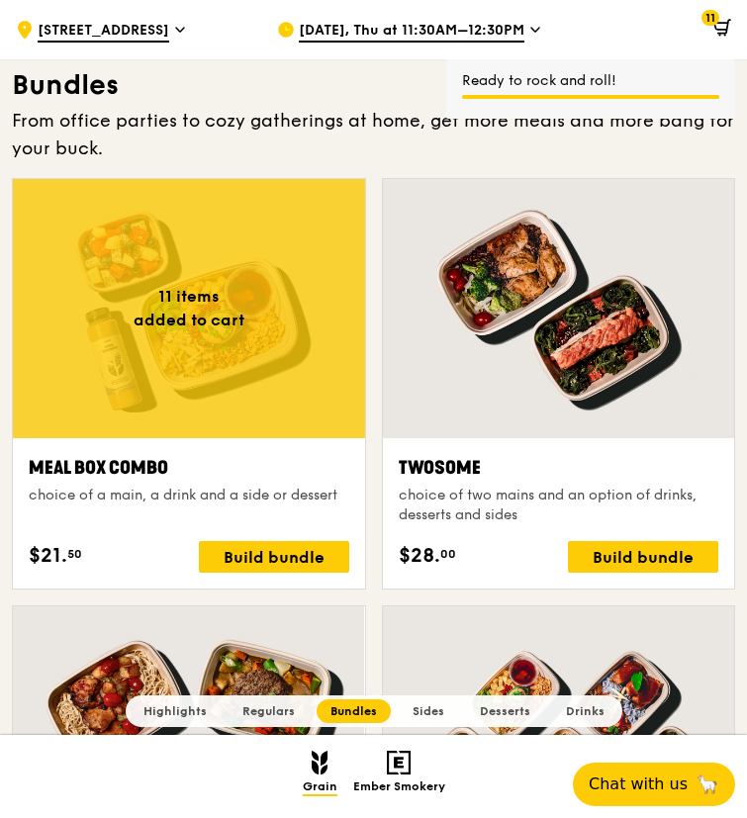
click at [308, 556] on div "Build bundle" at bounding box center [274, 557] width 150 height 32
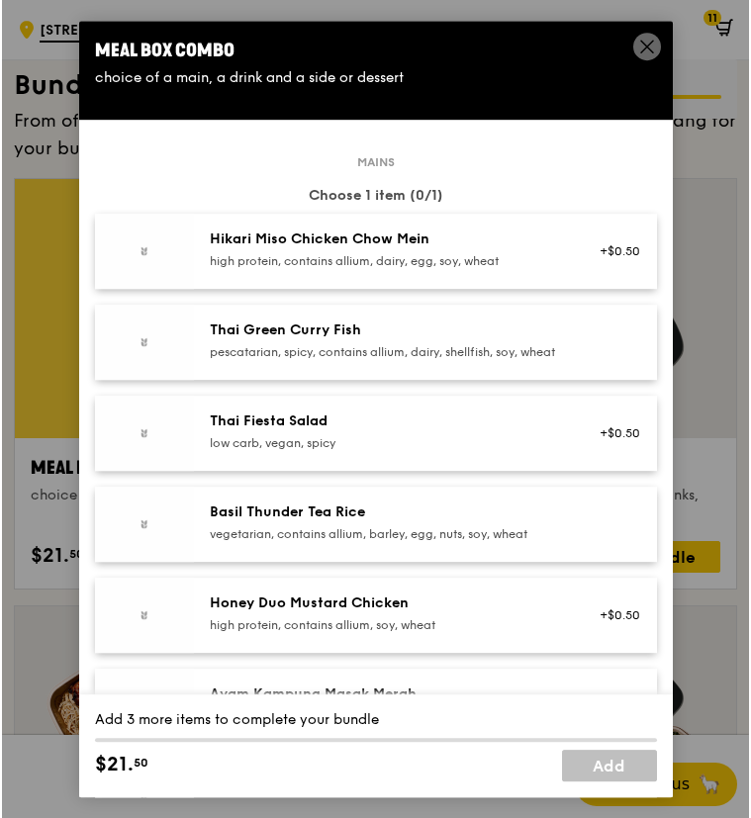
scroll to position [2685, 0]
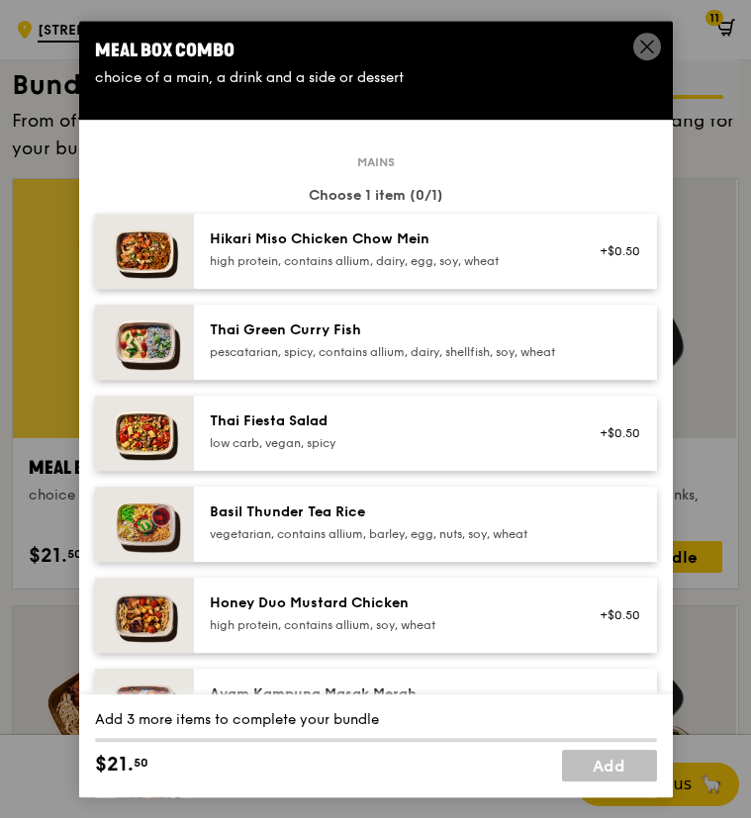
click at [323, 631] on div "Honey Duo Mustard Chicken high protein, contains allium, soy, wheat" at bounding box center [387, 613] width 355 height 40
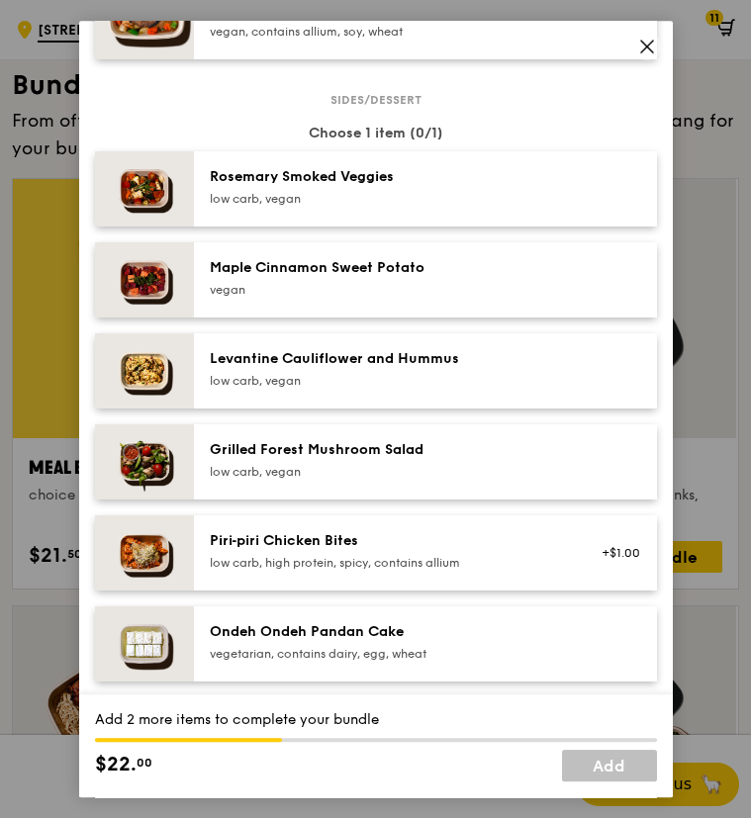
scroll to position [999, 0]
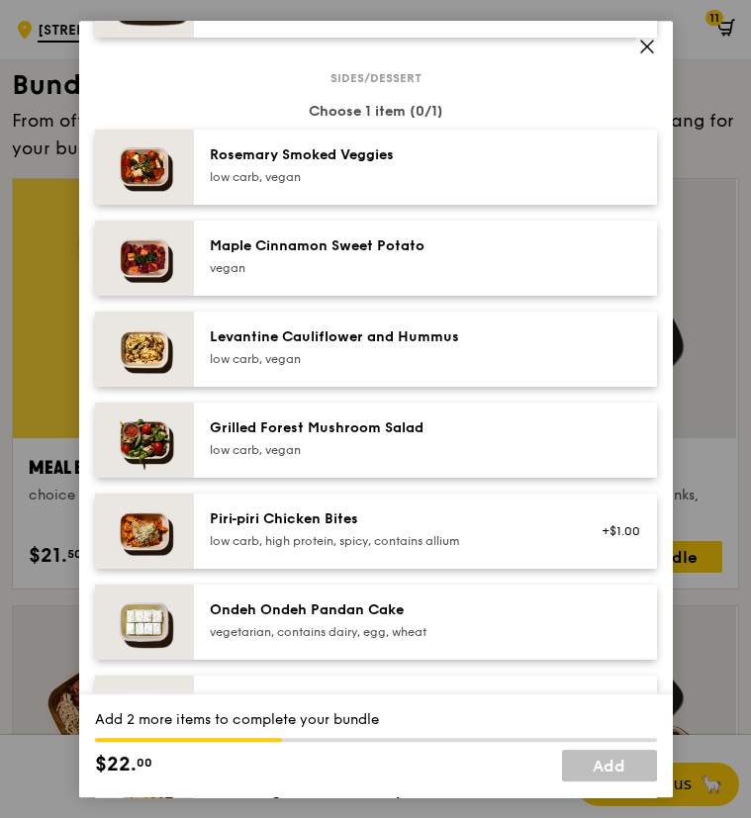
click at [379, 458] on div "low carb, vegan" at bounding box center [387, 450] width 355 height 16
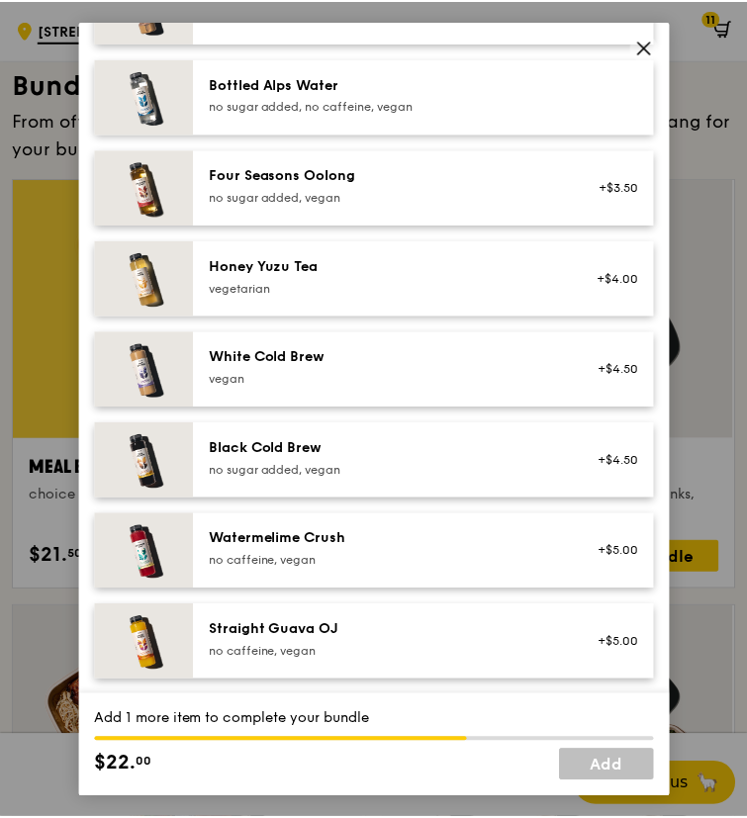
scroll to position [2278, 0]
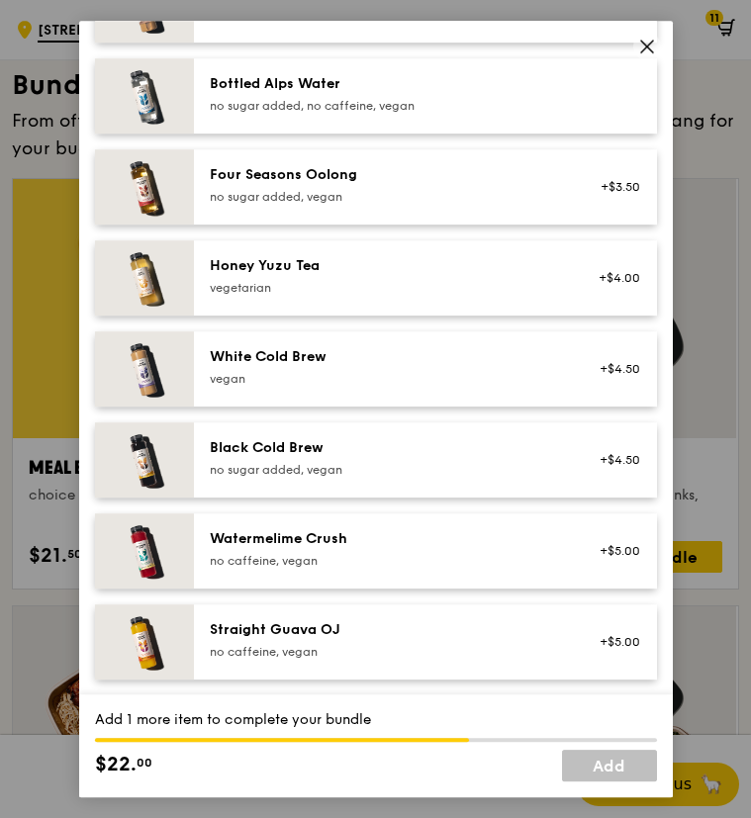
click at [383, 626] on div "Straight Guava OJ" at bounding box center [387, 630] width 355 height 20
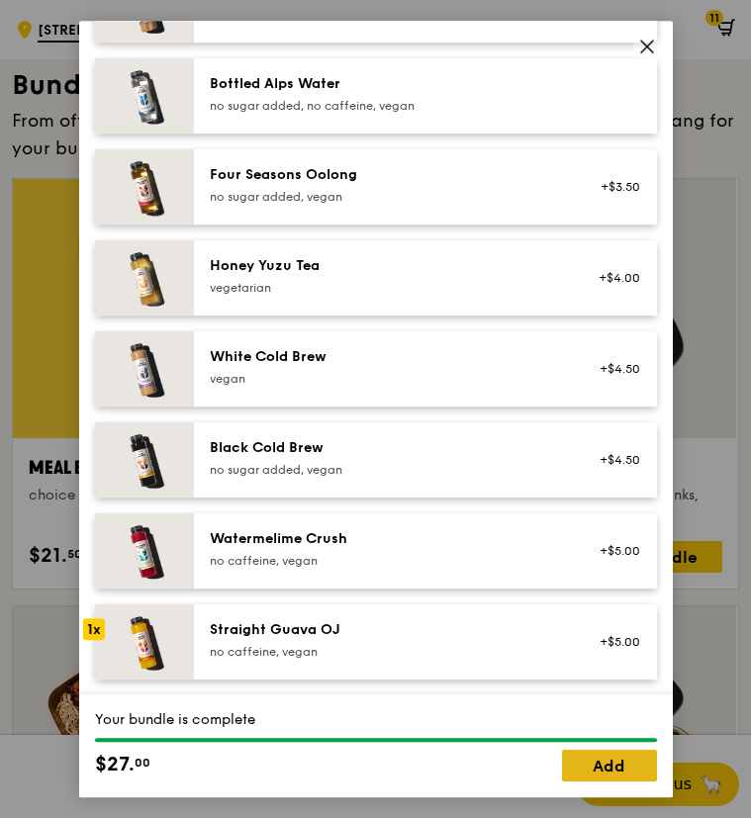
click at [625, 767] on link "Add" at bounding box center [609, 766] width 95 height 32
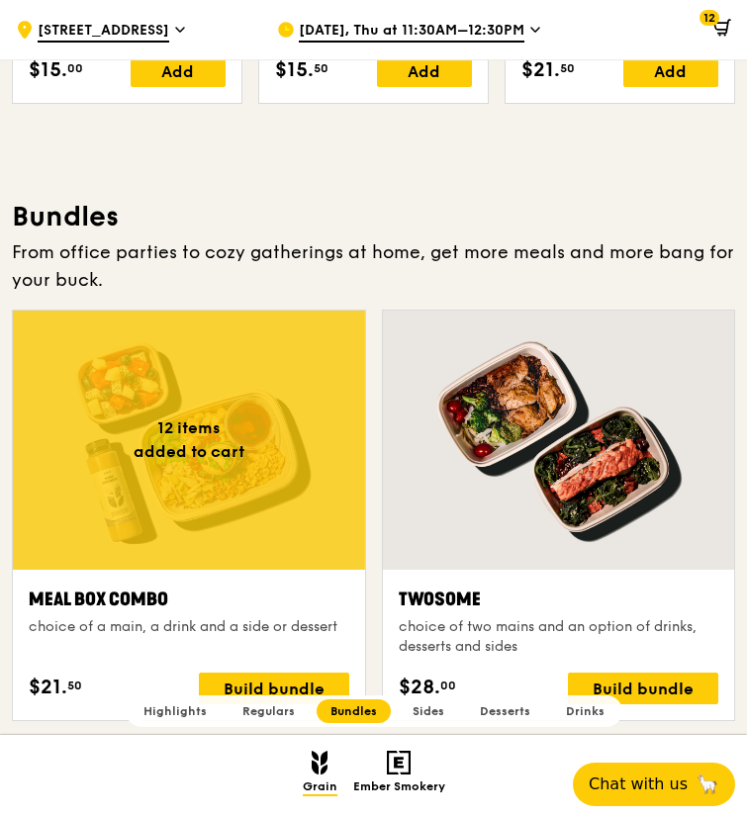
scroll to position [2387, 0]
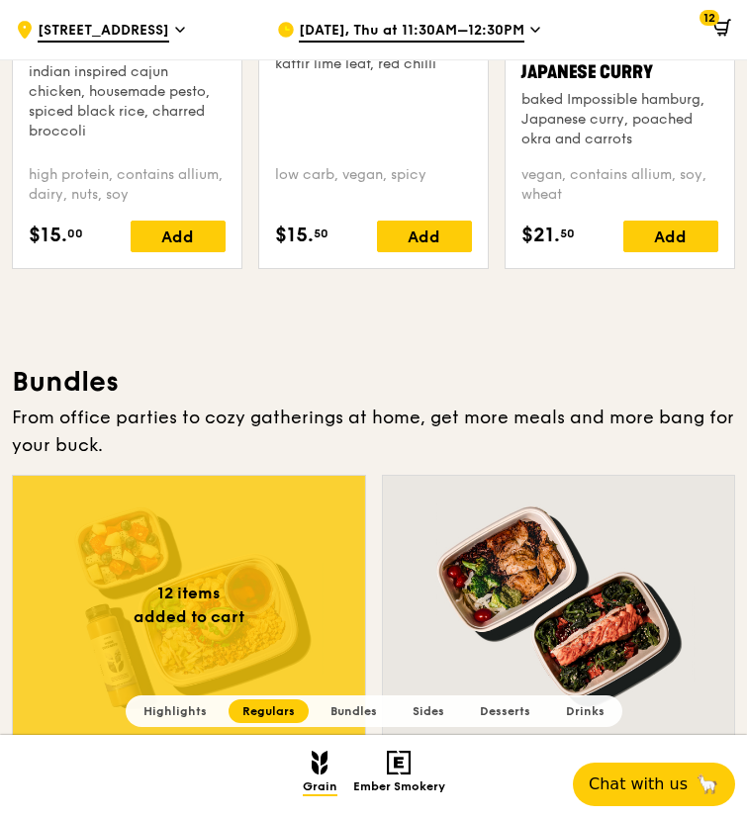
click at [717, 19] on span "12" at bounding box center [709, 18] width 20 height 16
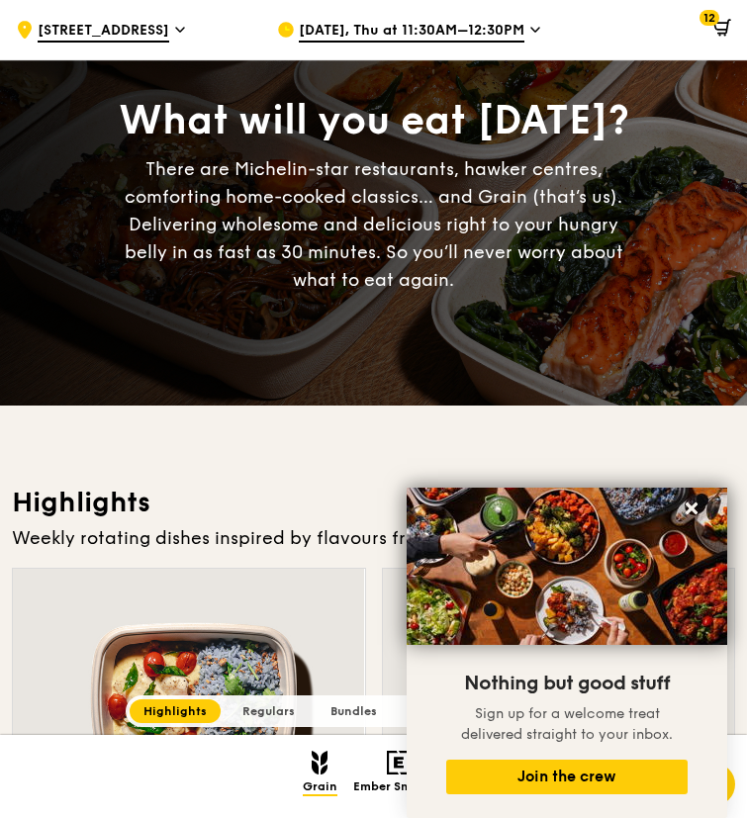
scroll to position [0, 0]
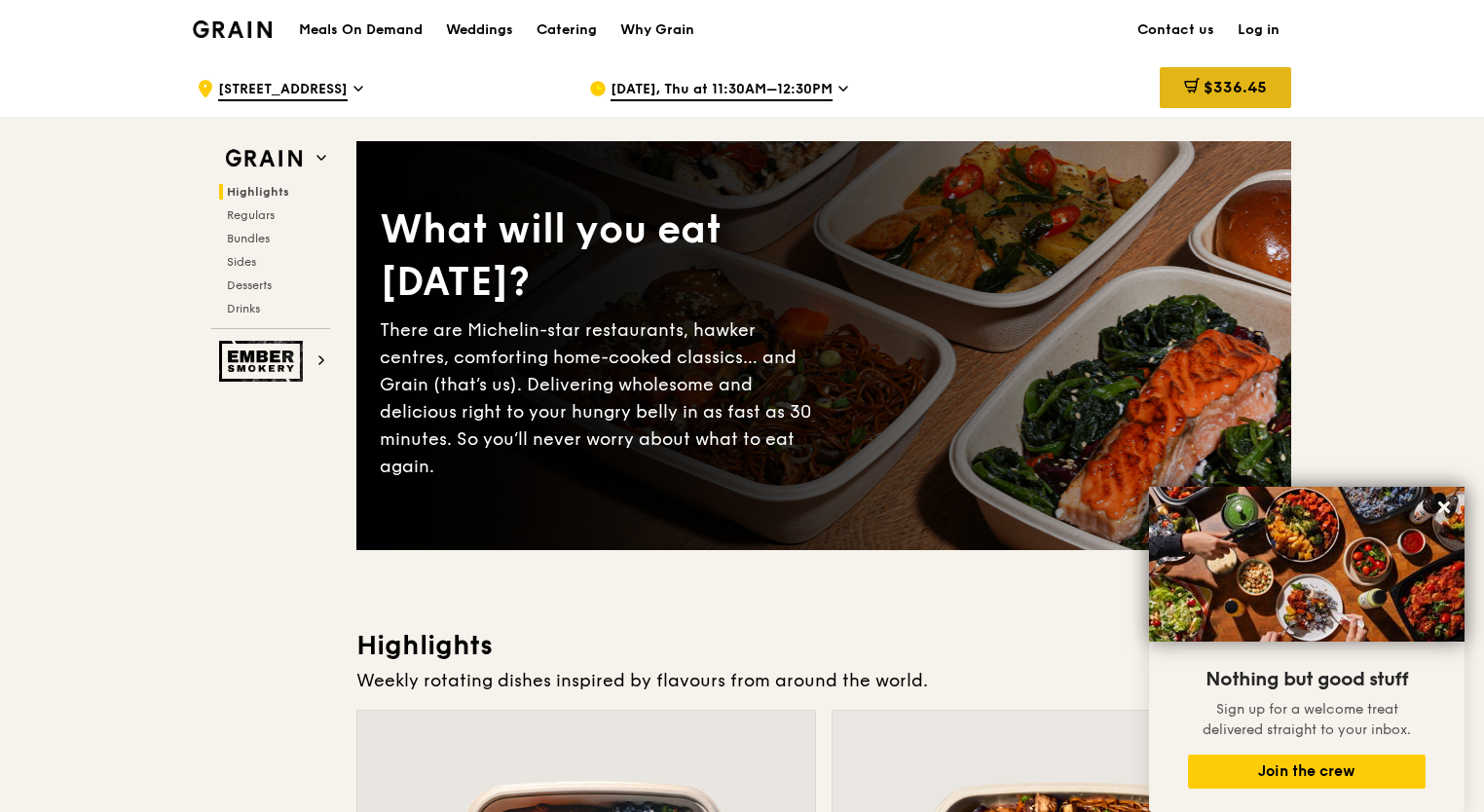
click at [1232, 85] on span "$336.45" at bounding box center [1236, 87] width 63 height 19
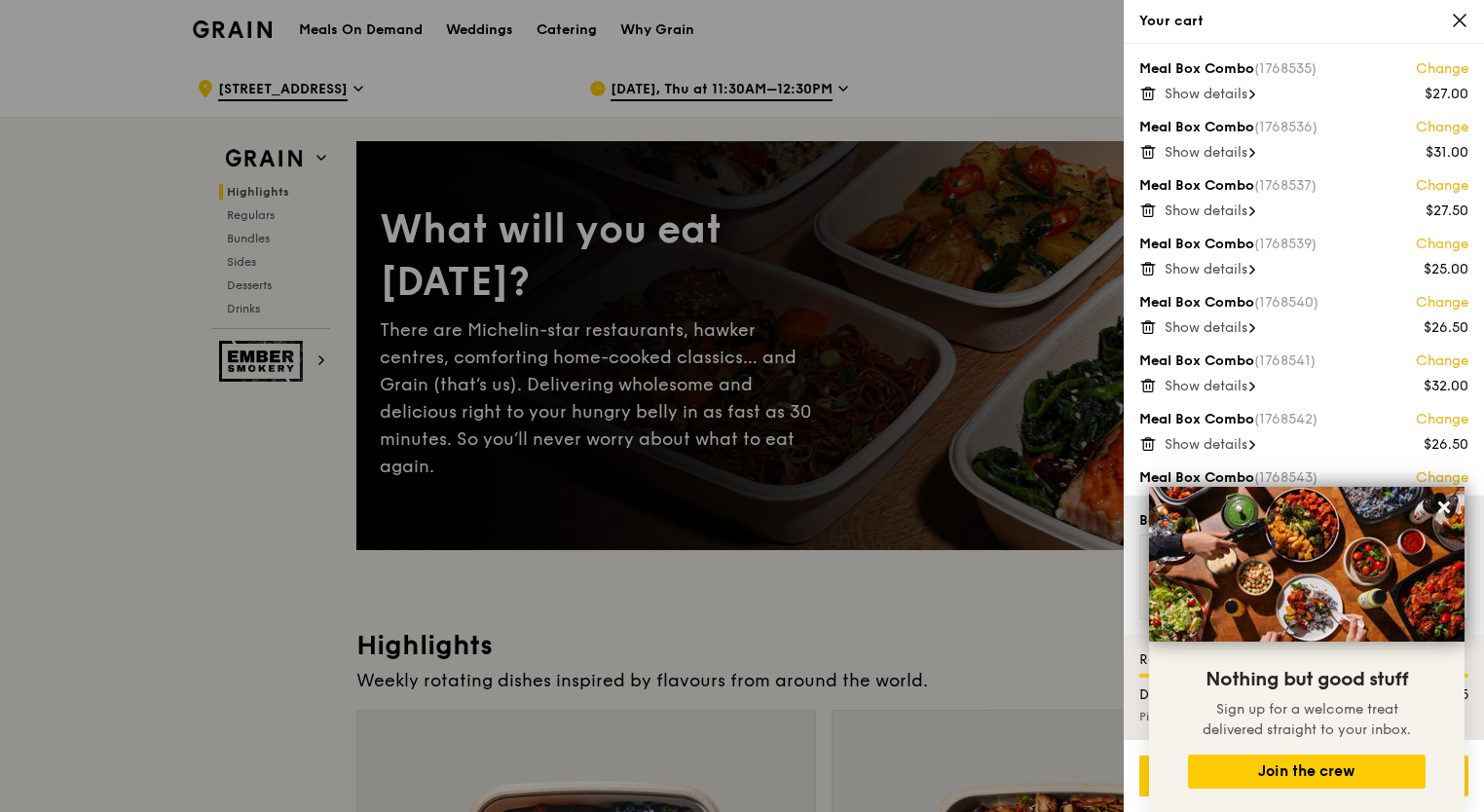
click at [1192, 92] on span "Show details" at bounding box center [1206, 94] width 83 height 17
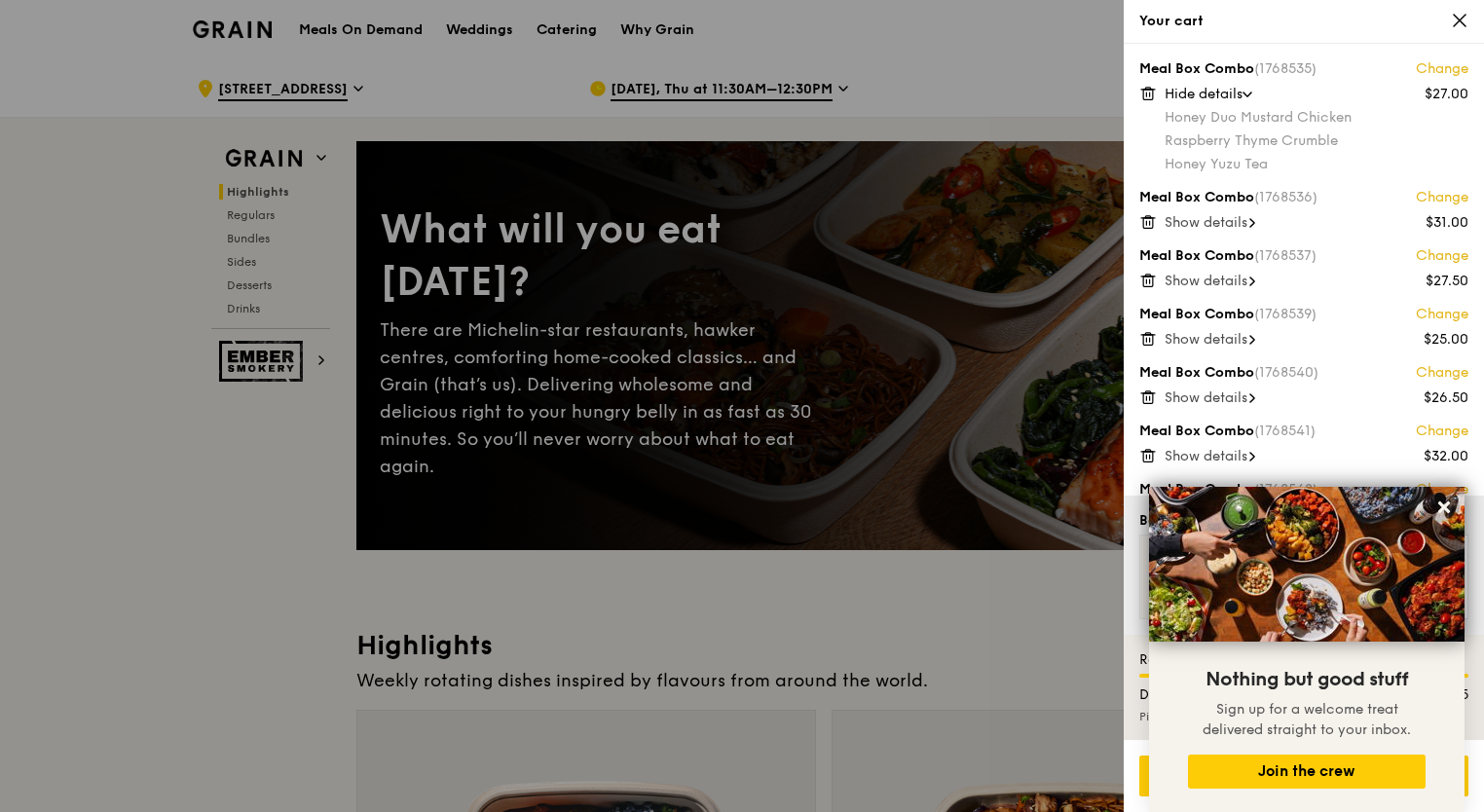
click at [1002, 317] on div at bounding box center [742, 406] width 1484 height 812
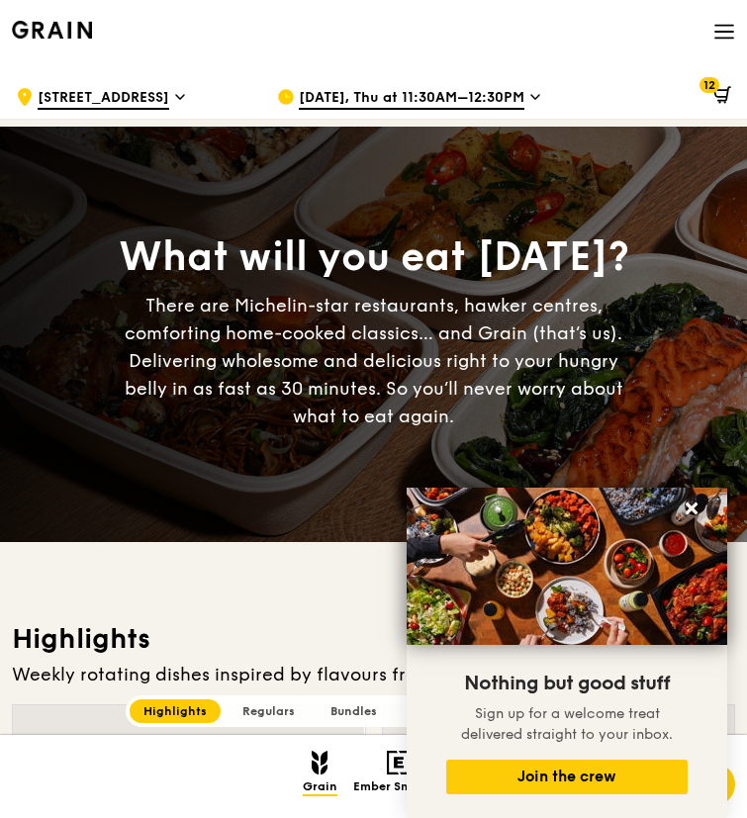
click at [367, 805] on div "Grain Highlights Regulars Bundles Sides Desserts Drinks Ember Smokery" at bounding box center [373, 776] width 747 height 83
drag, startPoint x: 368, startPoint y: 812, endPoint x: 435, endPoint y: 825, distance: 68.5
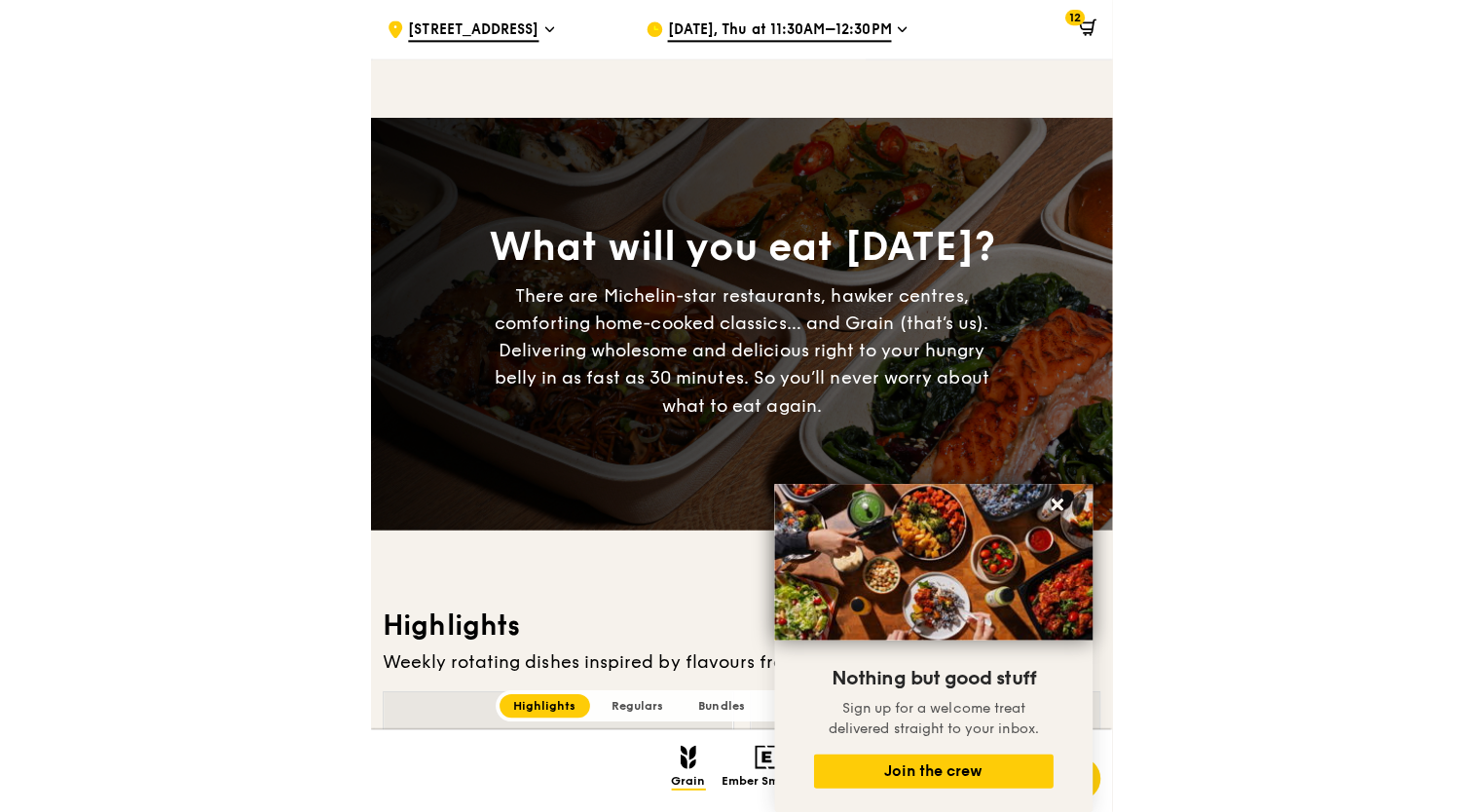
scroll to position [66, 0]
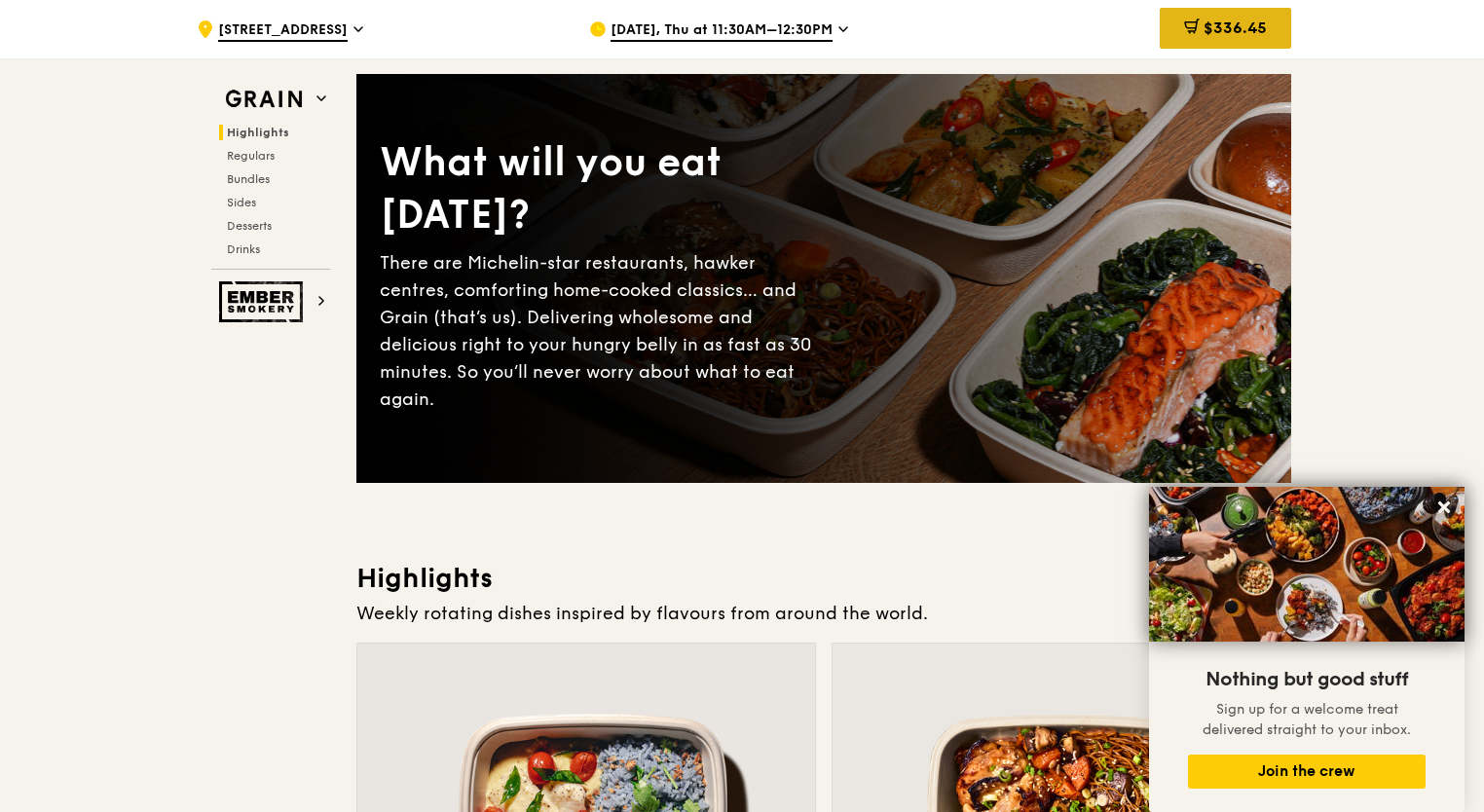
click at [1252, 22] on span "$336.45" at bounding box center [1236, 28] width 63 height 19
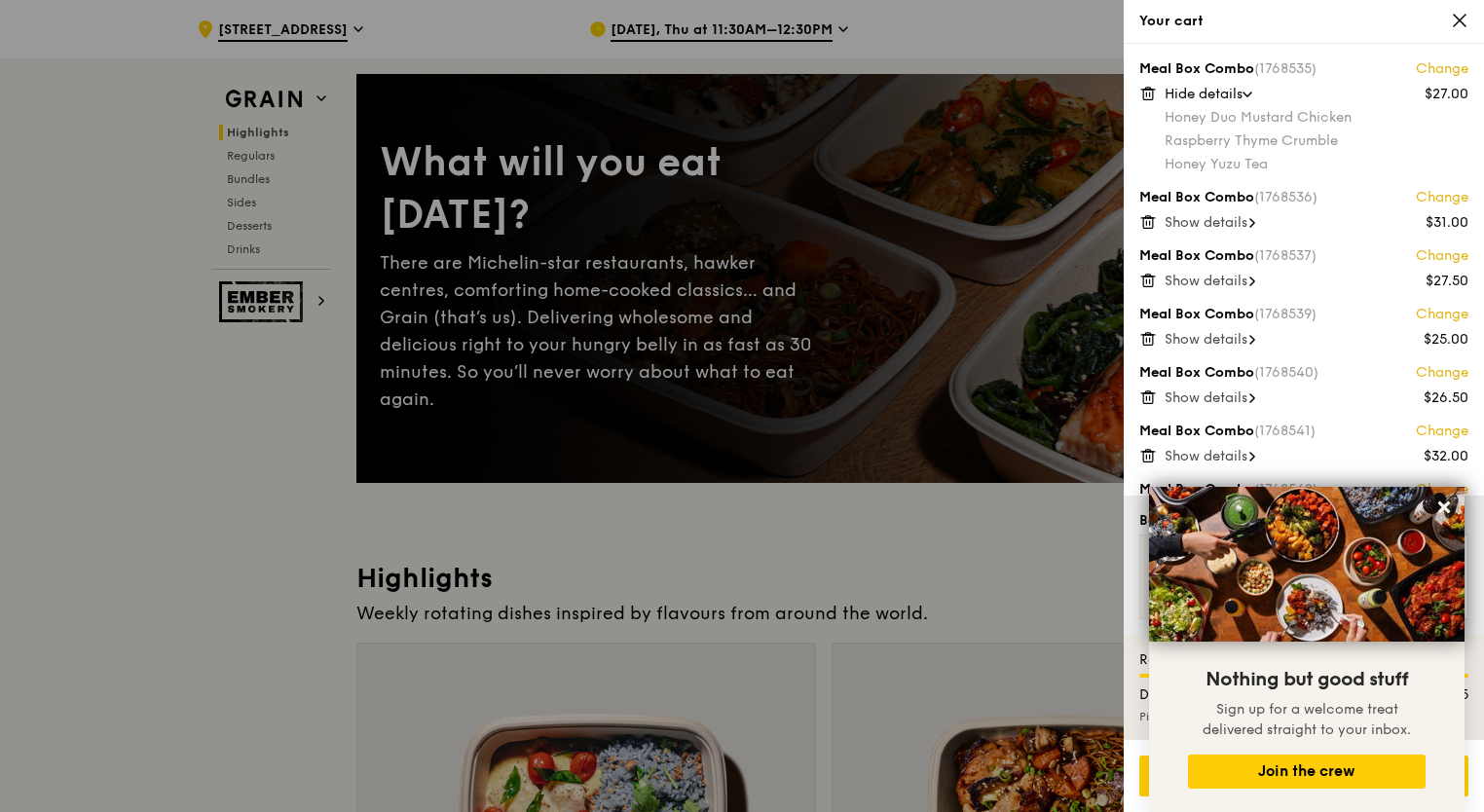
click at [1210, 217] on span "Show details" at bounding box center [1206, 222] width 83 height 17
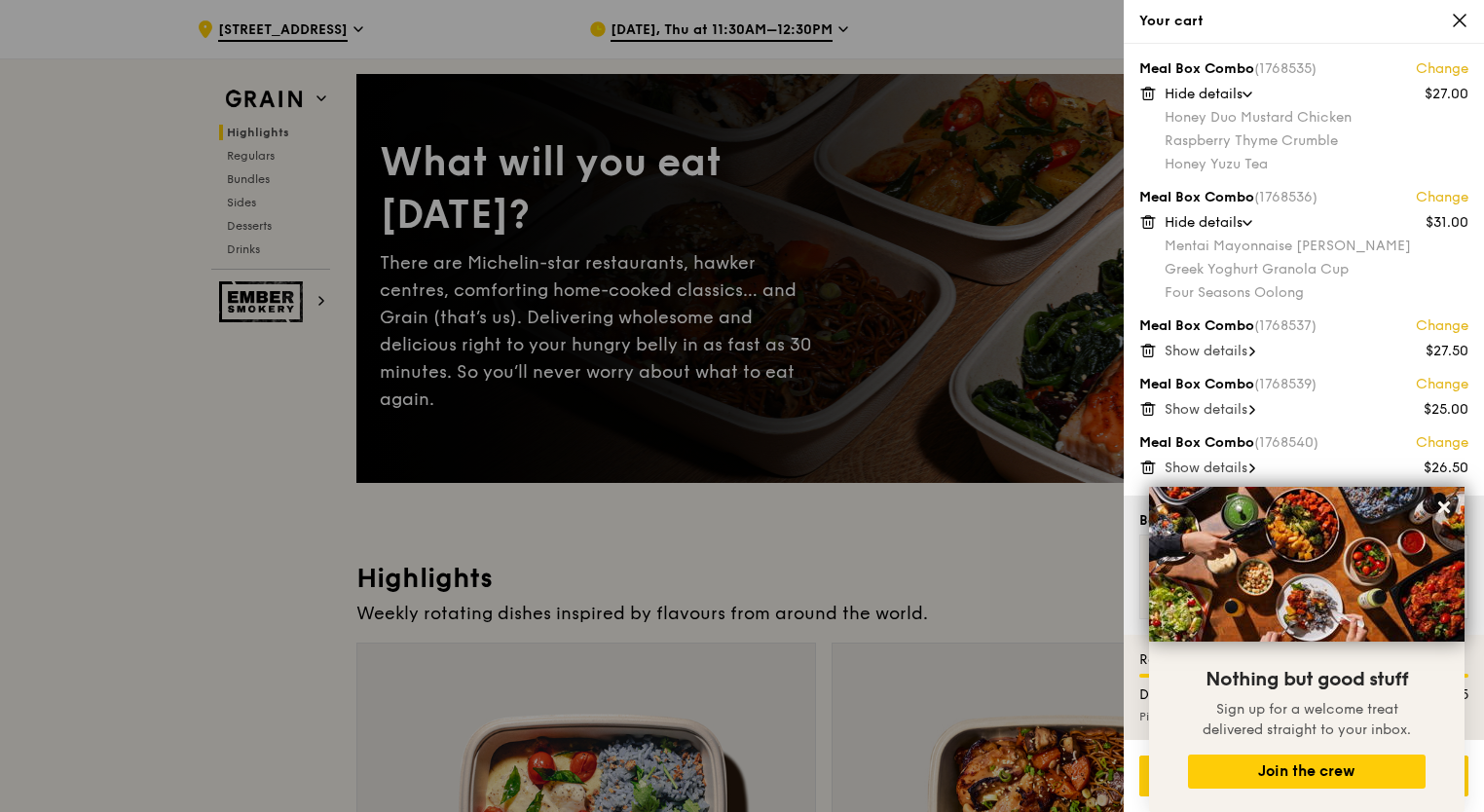
click at [1197, 352] on span "Show details" at bounding box center [1206, 350] width 83 height 17
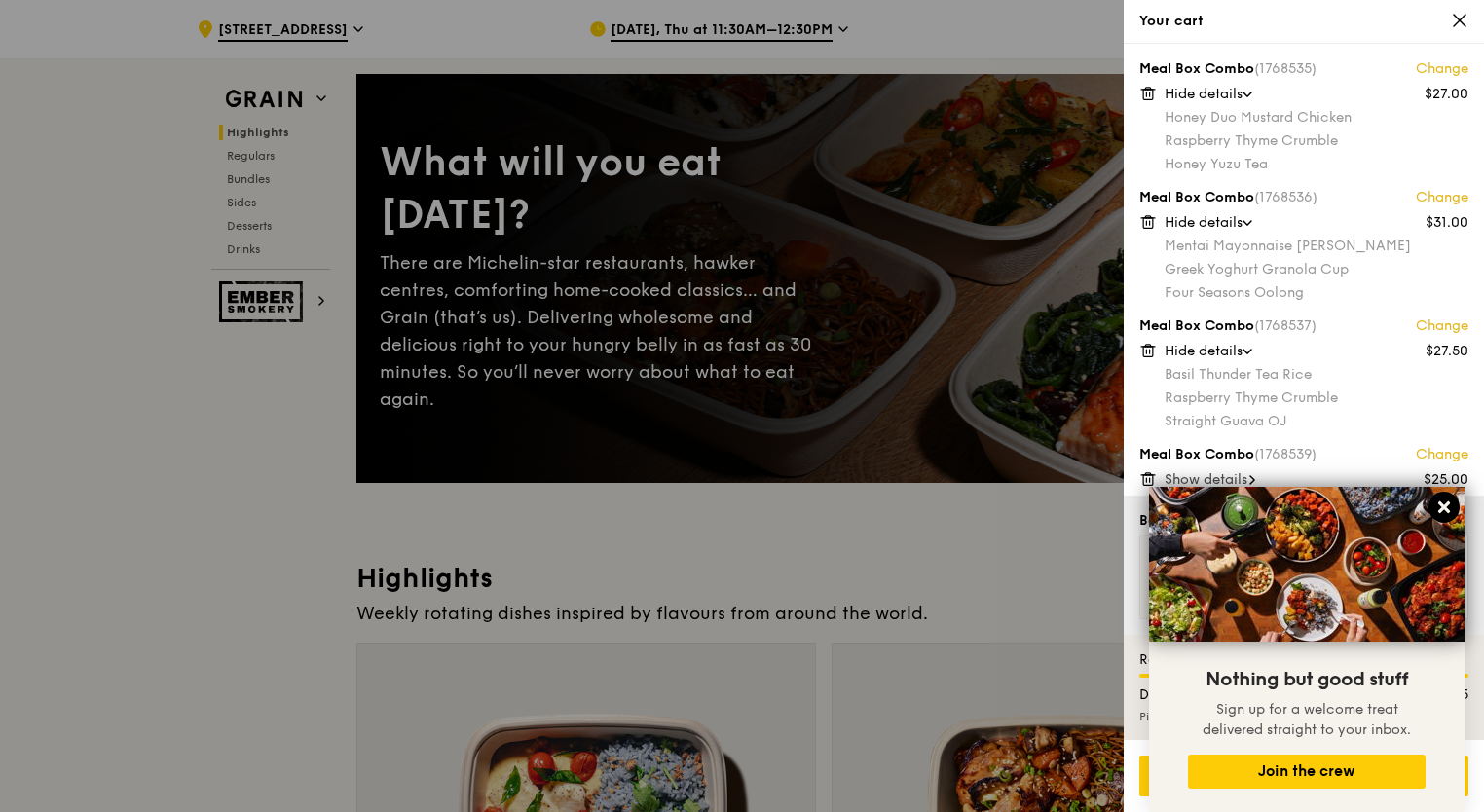
click at [1448, 506] on icon at bounding box center [1445, 507] width 18 height 18
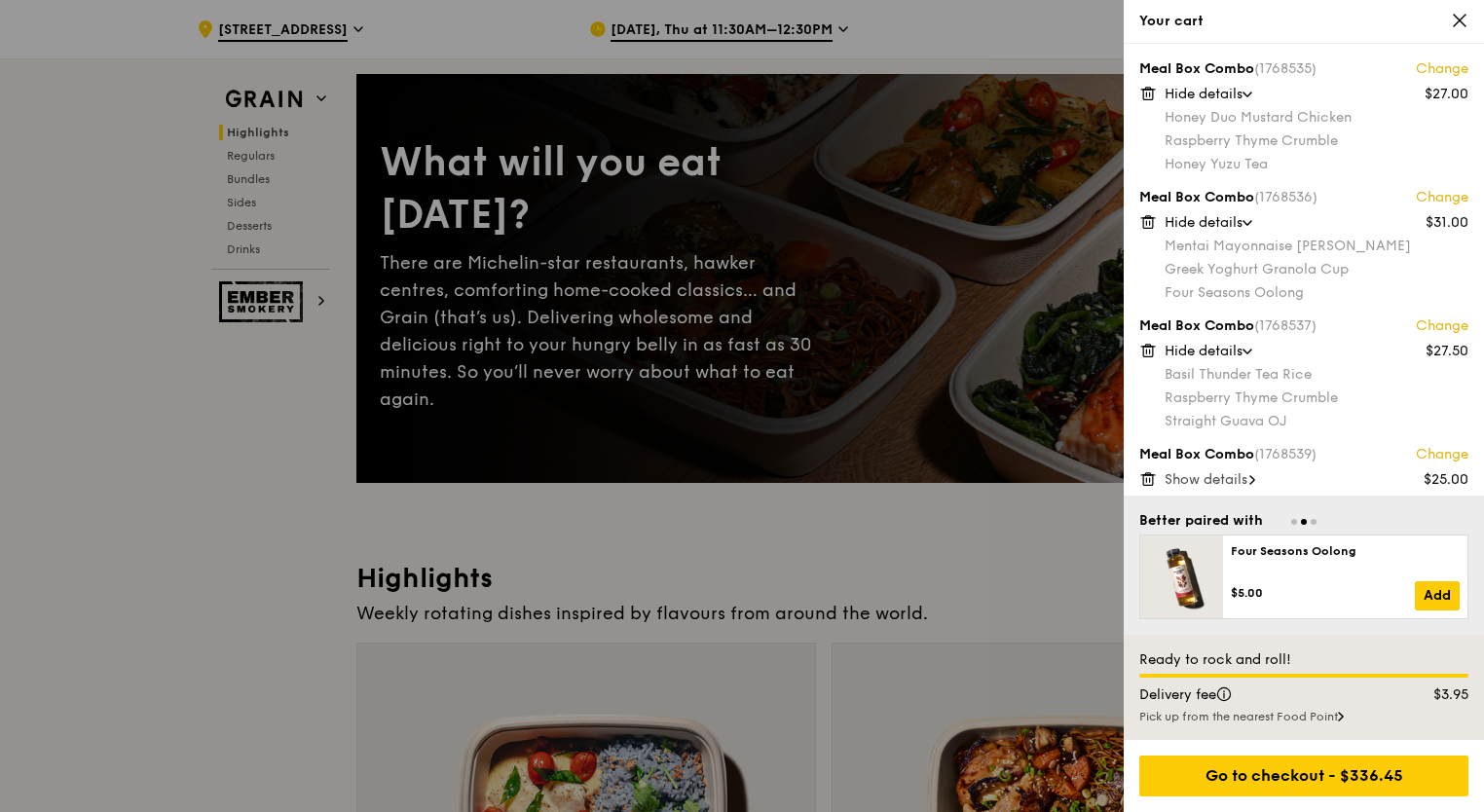
click at [1234, 477] on span "Show details" at bounding box center [1206, 479] width 83 height 17
click at [1252, 478] on icon at bounding box center [1248, 480] width 8 height 4
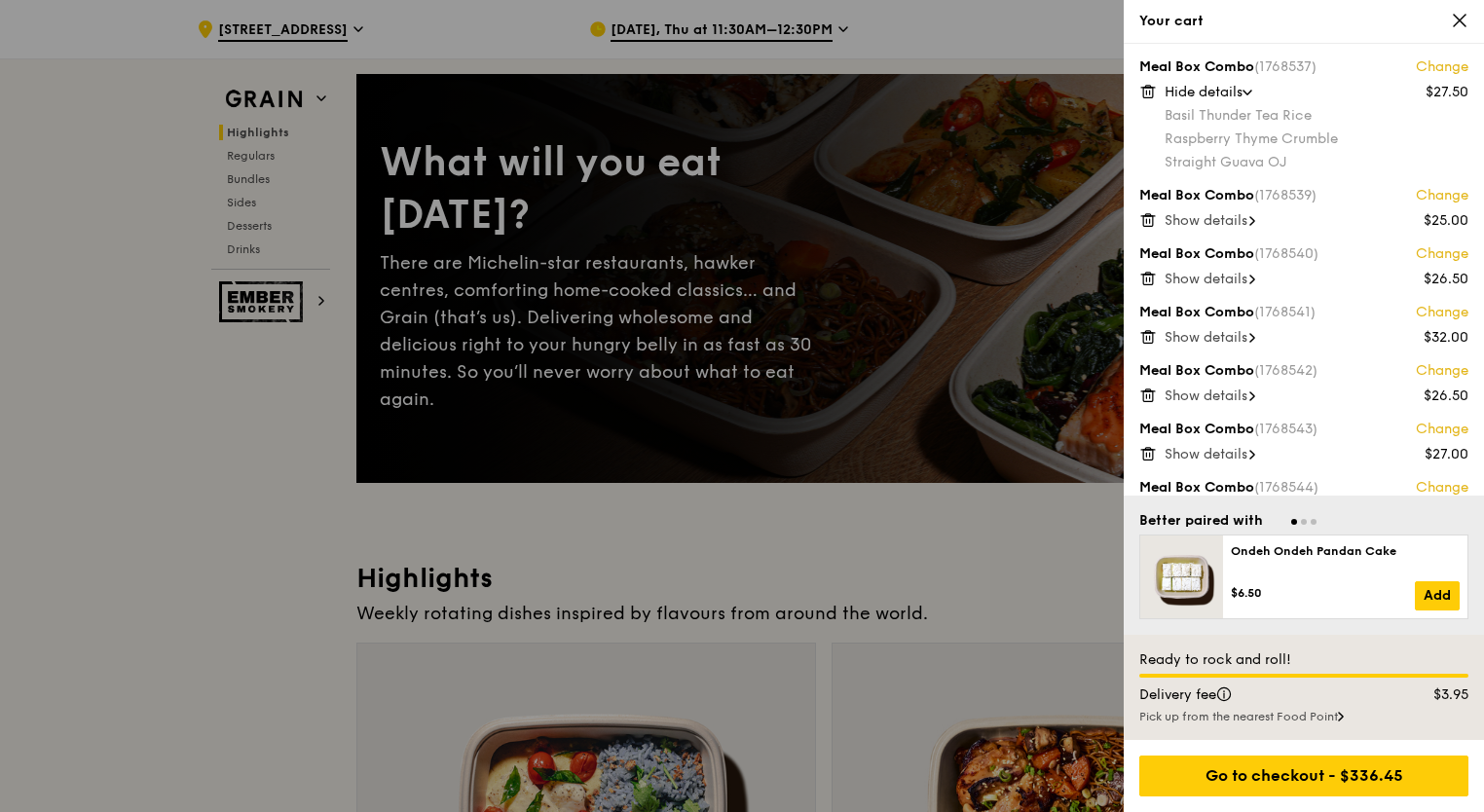
scroll to position [292, 0]
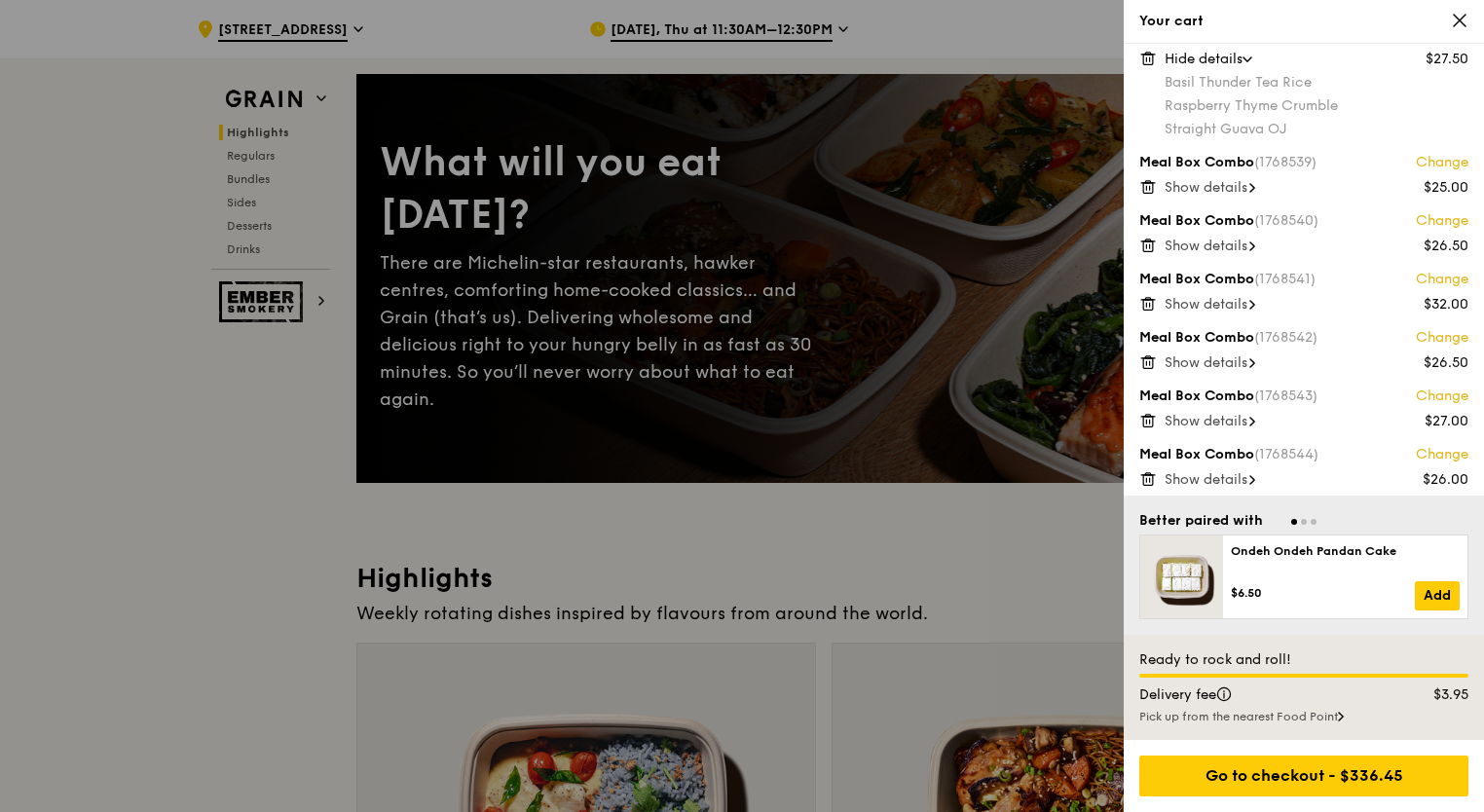
click at [1216, 191] on span "Show details" at bounding box center [1206, 187] width 83 height 17
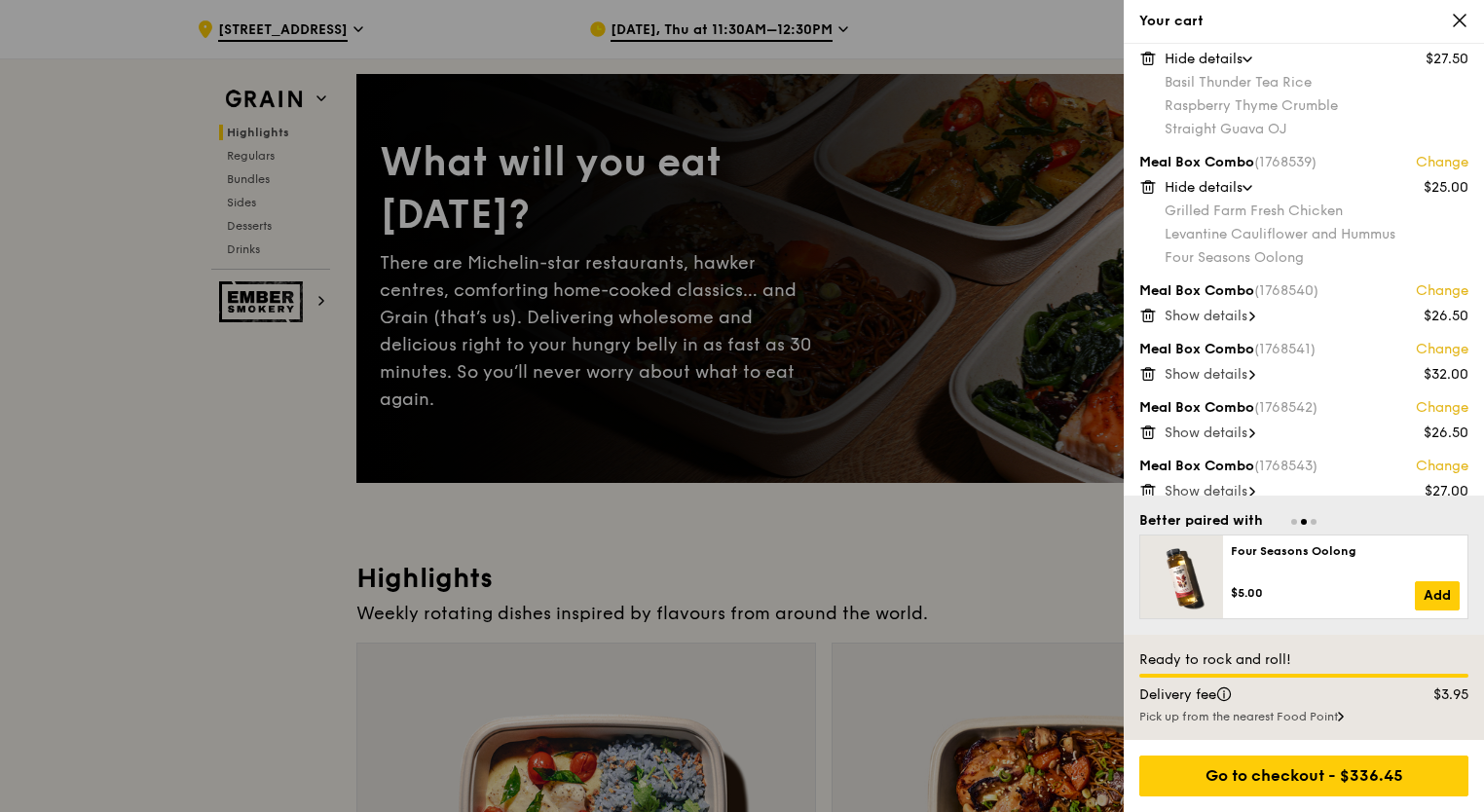
click at [1205, 316] on span "Show details" at bounding box center [1206, 316] width 83 height 17
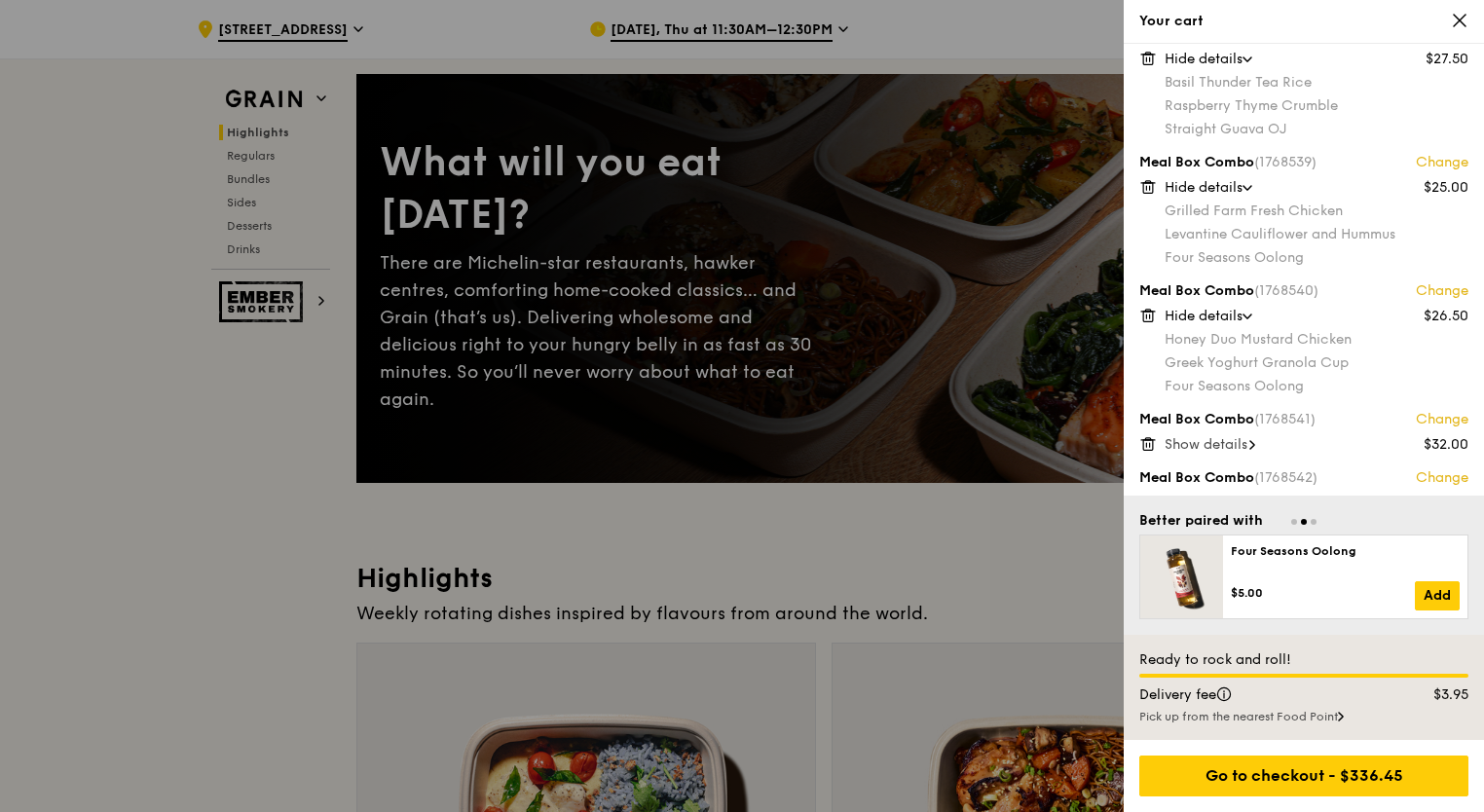
click at [1200, 442] on span "Show details" at bounding box center [1206, 444] width 83 height 17
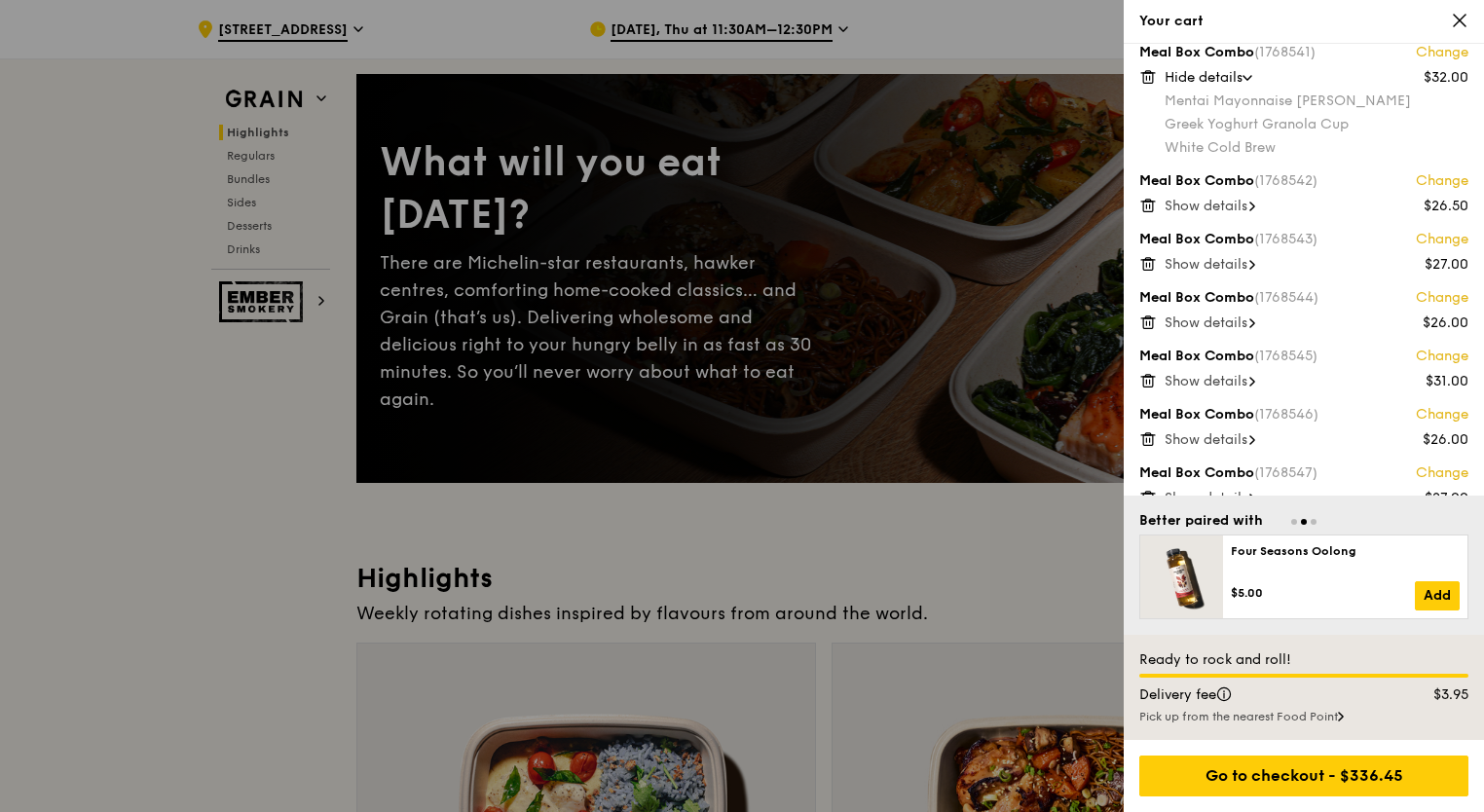
scroll to position [681, 0]
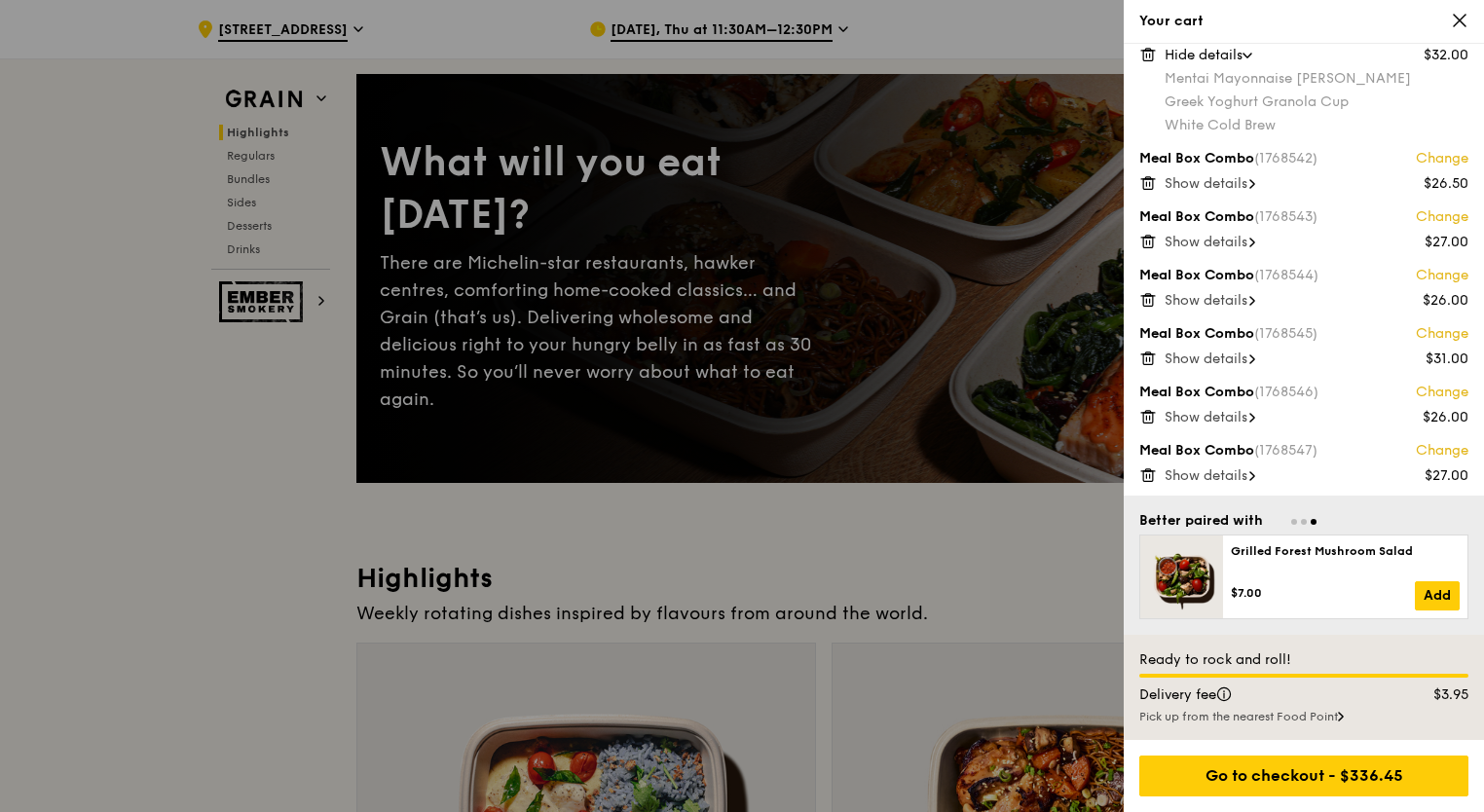
click at [1240, 186] on span "Show details" at bounding box center [1206, 183] width 83 height 17
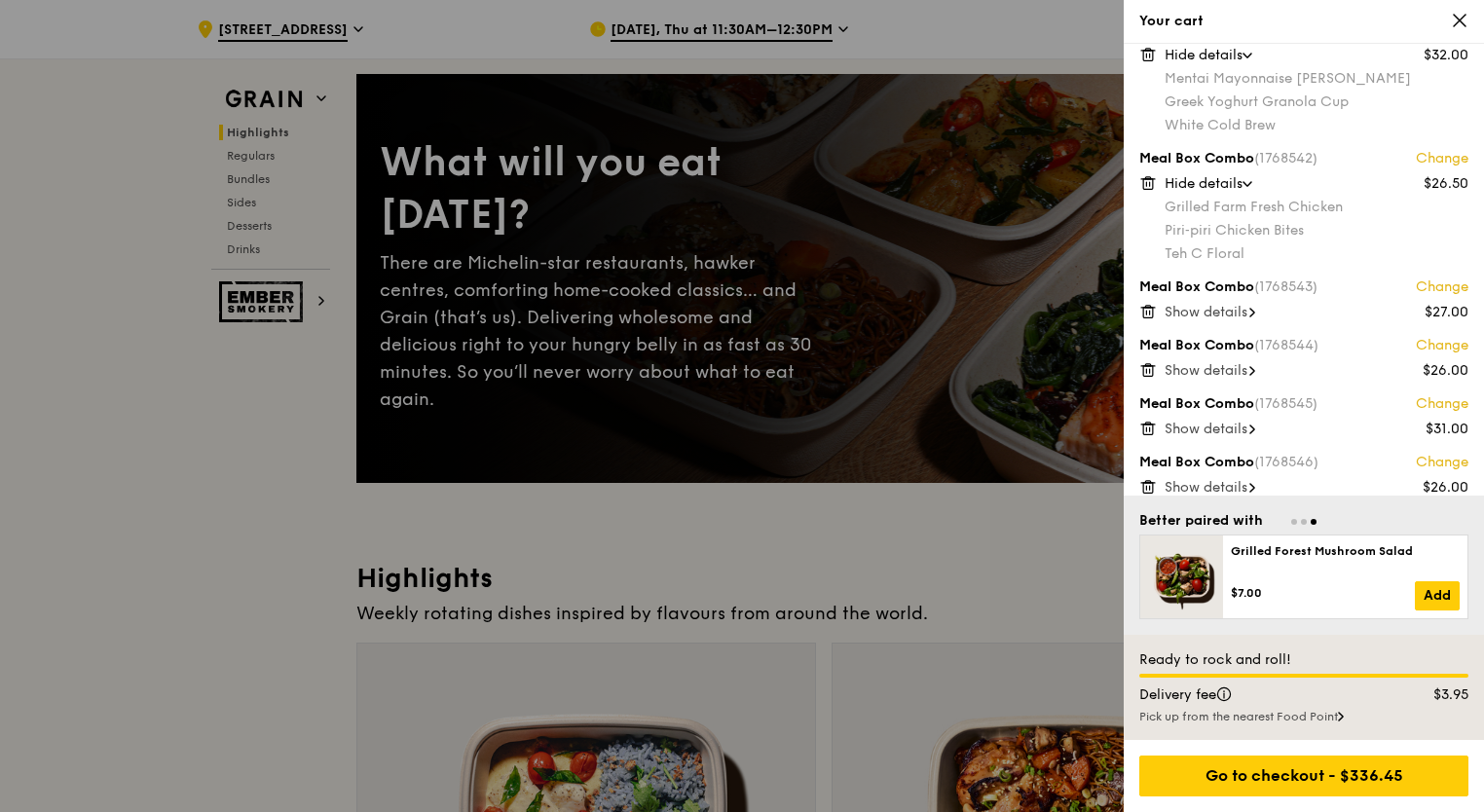
click at [1223, 310] on span "Show details" at bounding box center [1206, 312] width 83 height 17
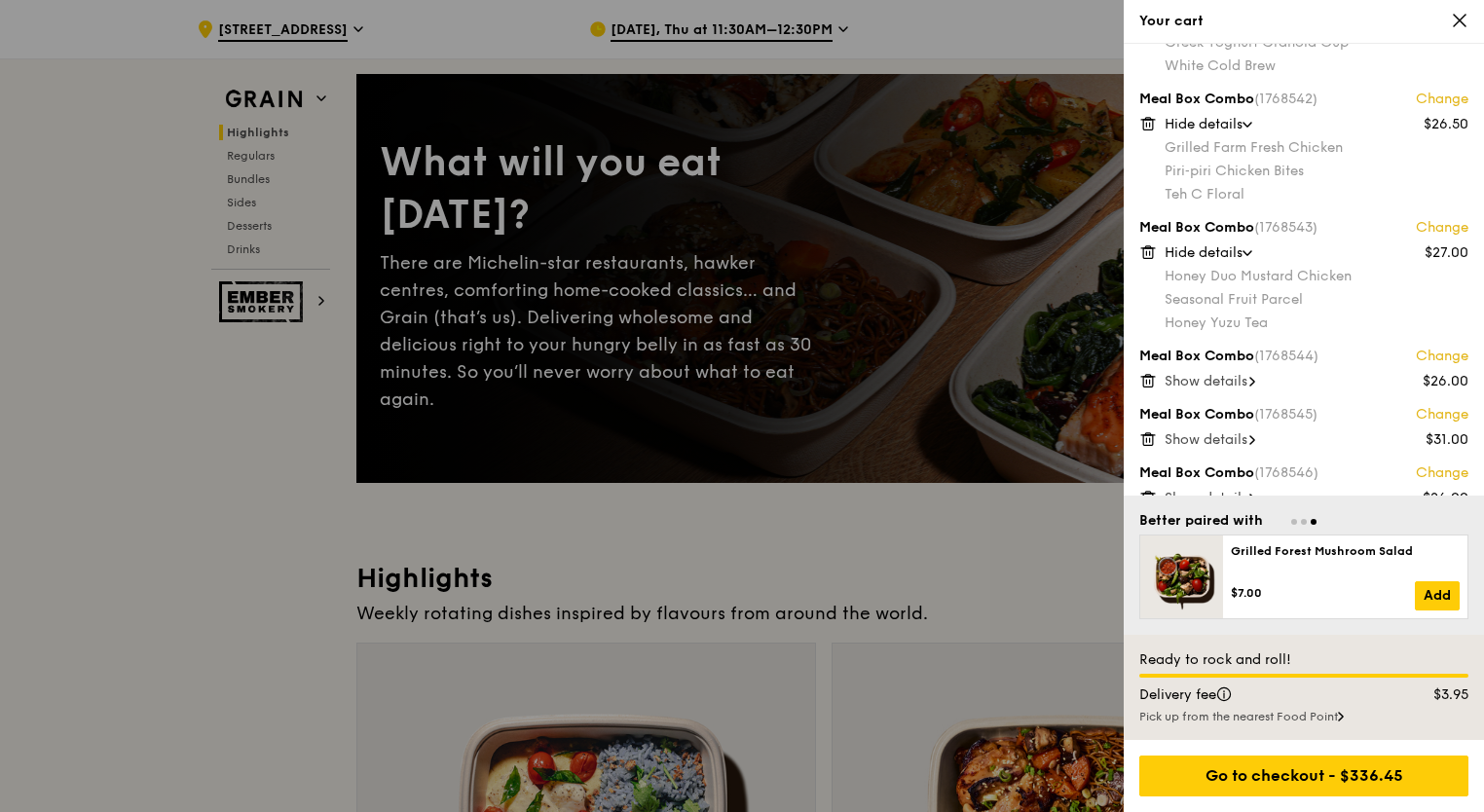
scroll to position [825, 0]
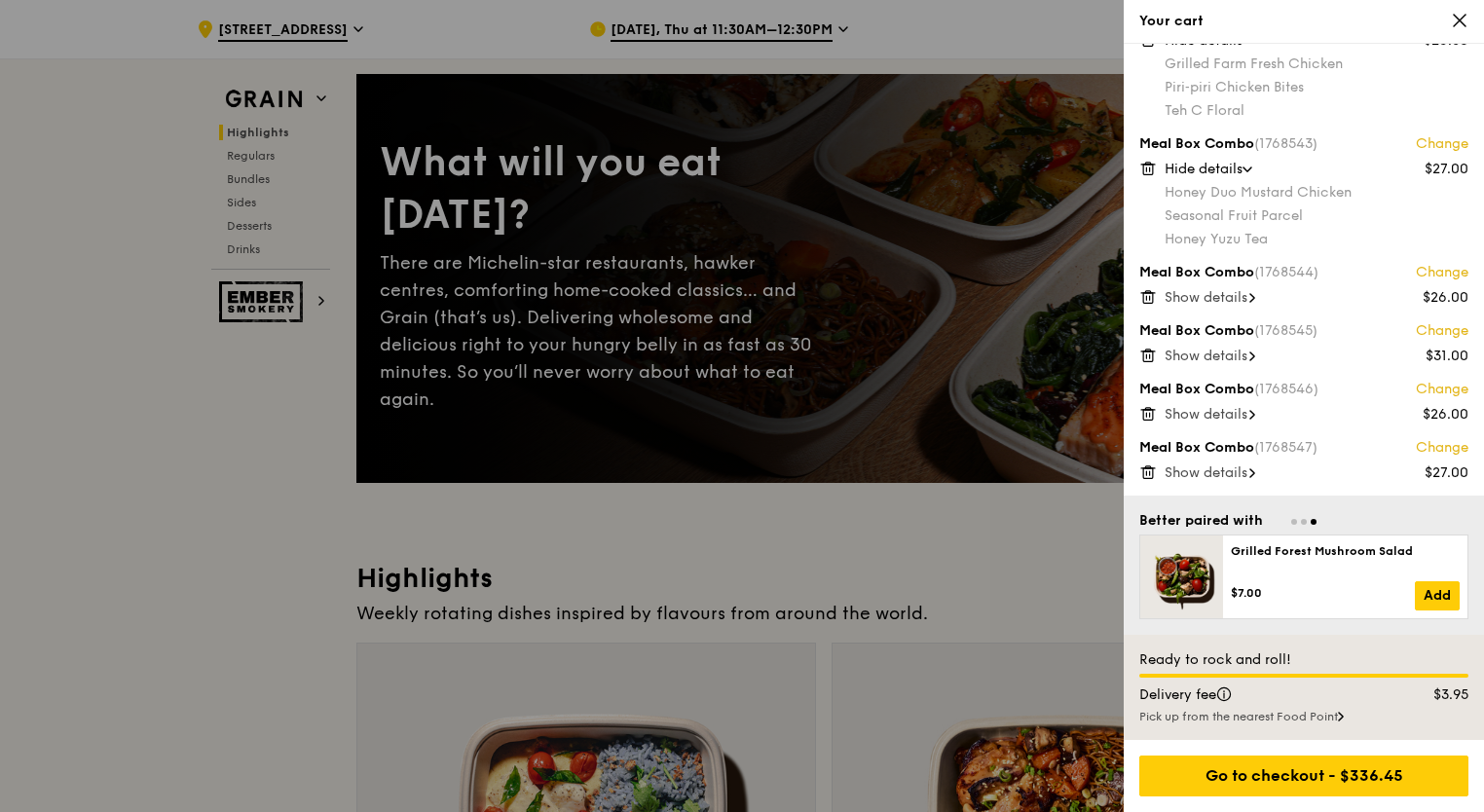
click at [1243, 293] on span "Show details" at bounding box center [1206, 297] width 83 height 17
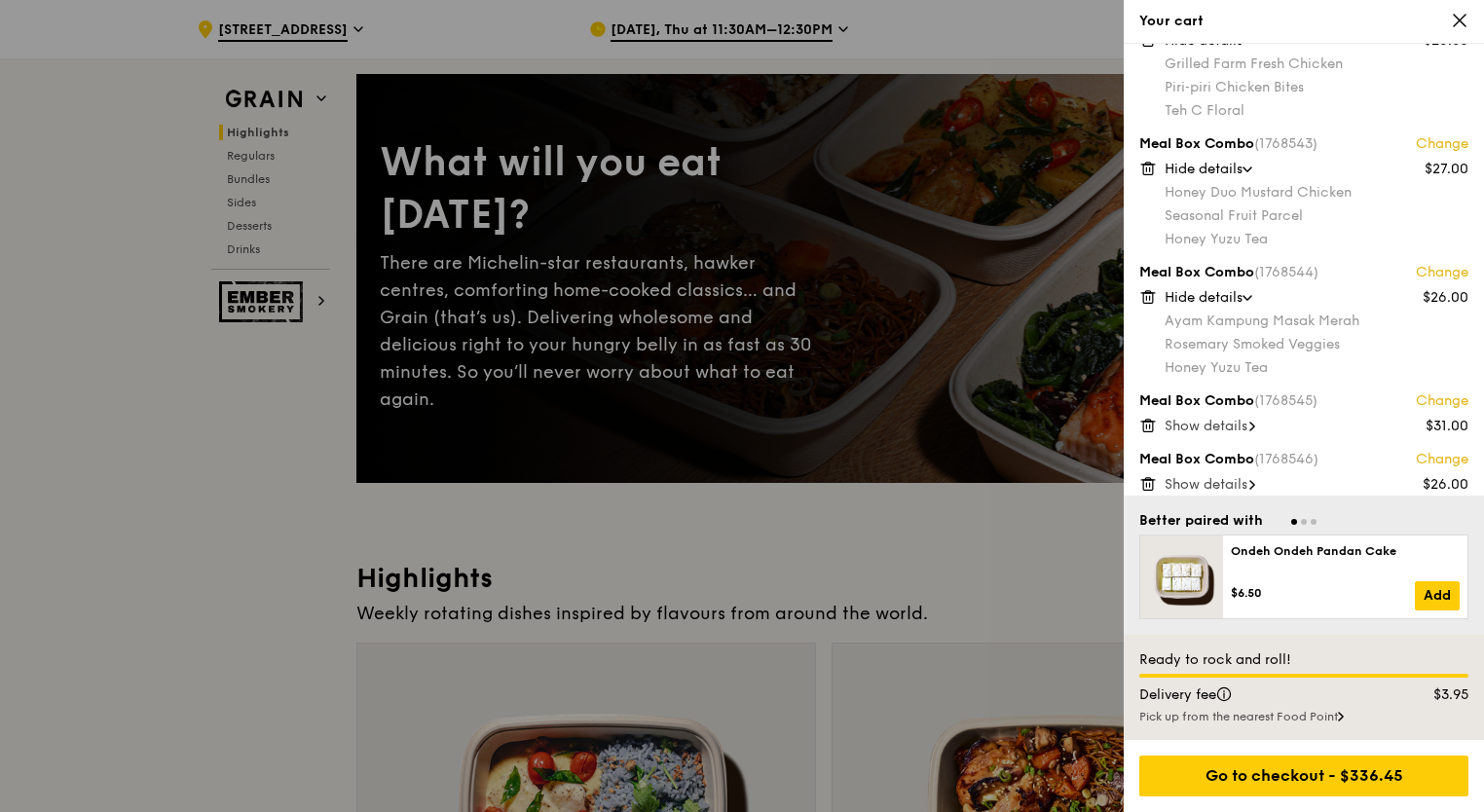
scroll to position [895, 0]
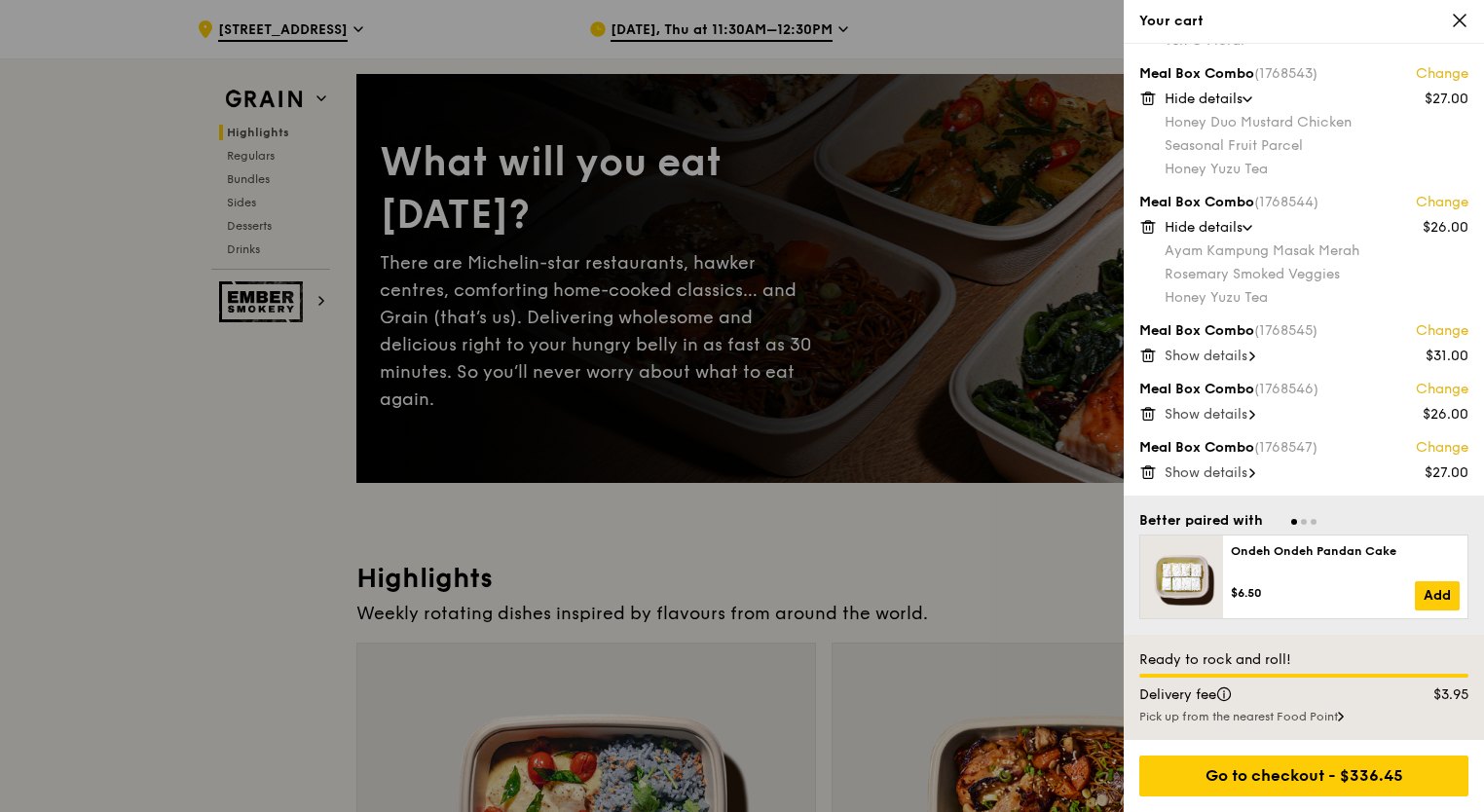
click at [1228, 355] on span "Show details" at bounding box center [1206, 355] width 83 height 17
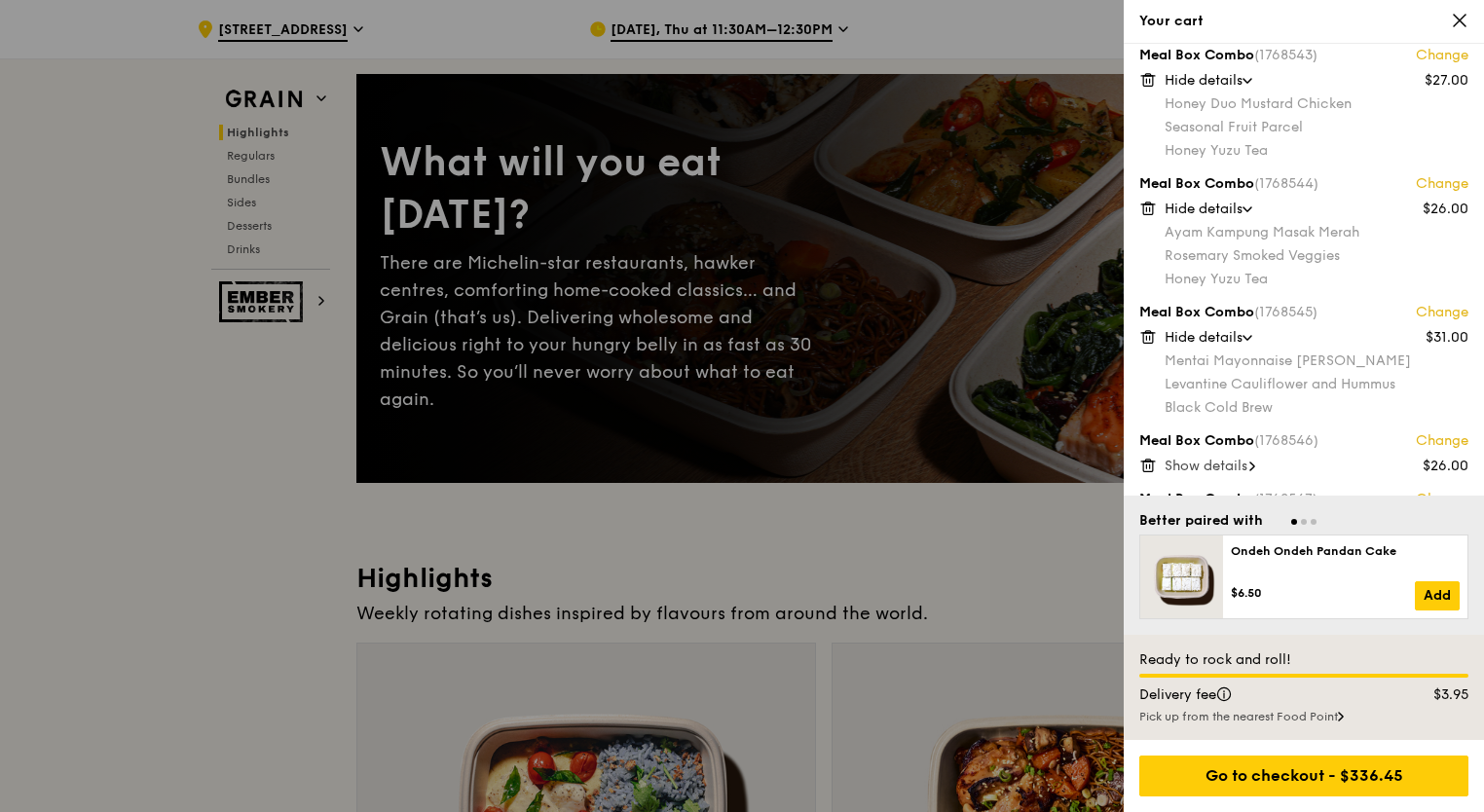
scroll to position [965, 0]
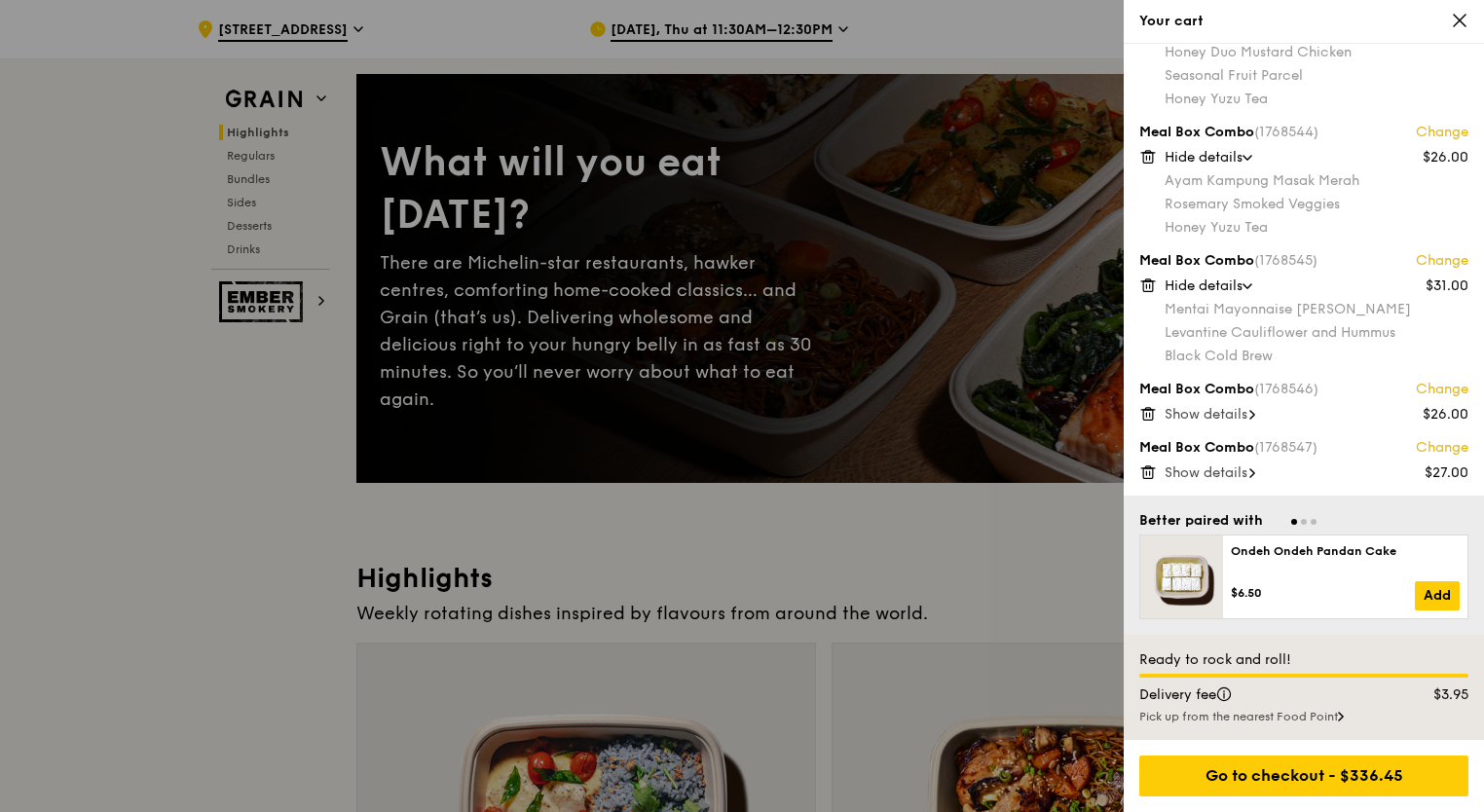
click at [1231, 418] on span "Show details" at bounding box center [1206, 413] width 83 height 17
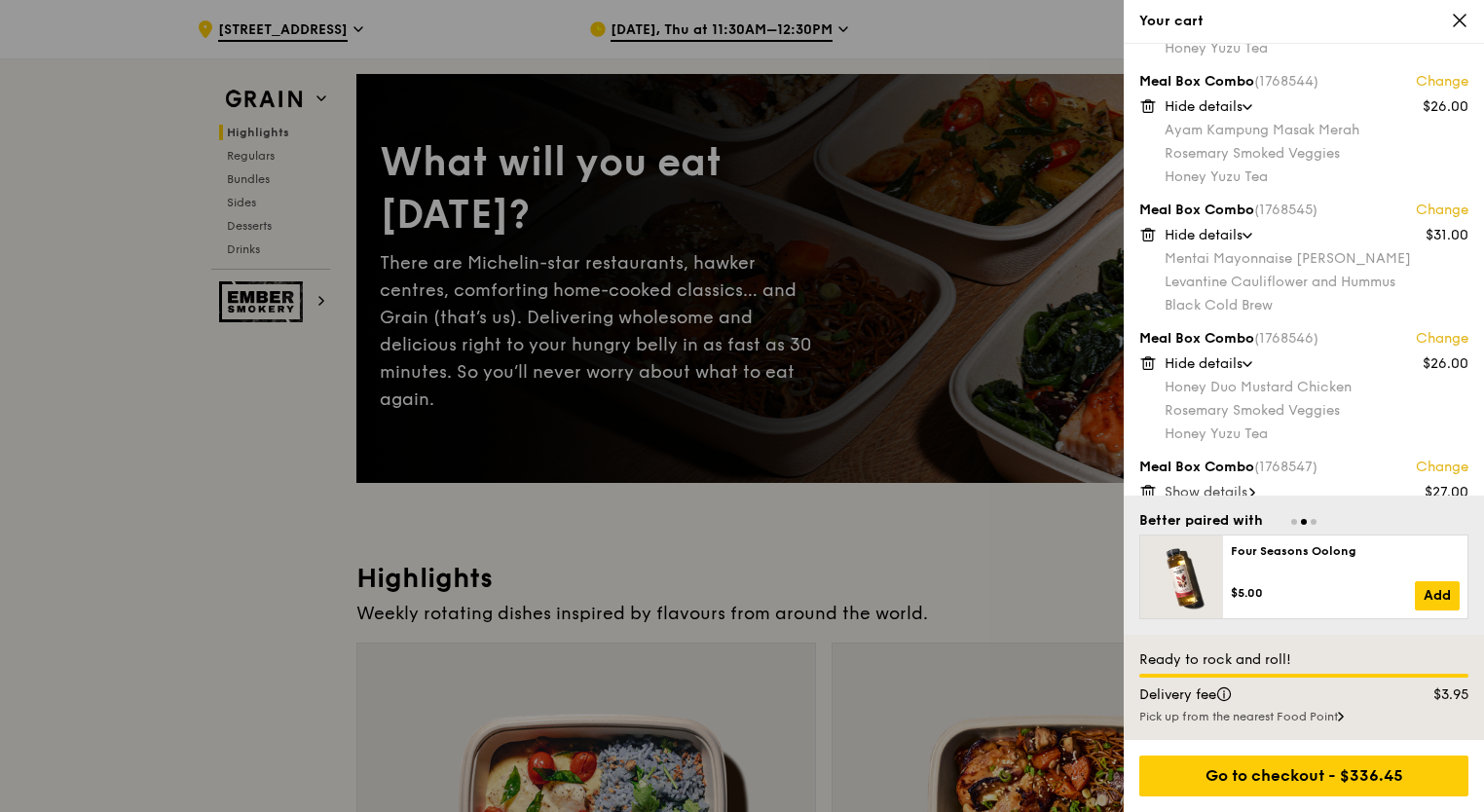
scroll to position [1034, 0]
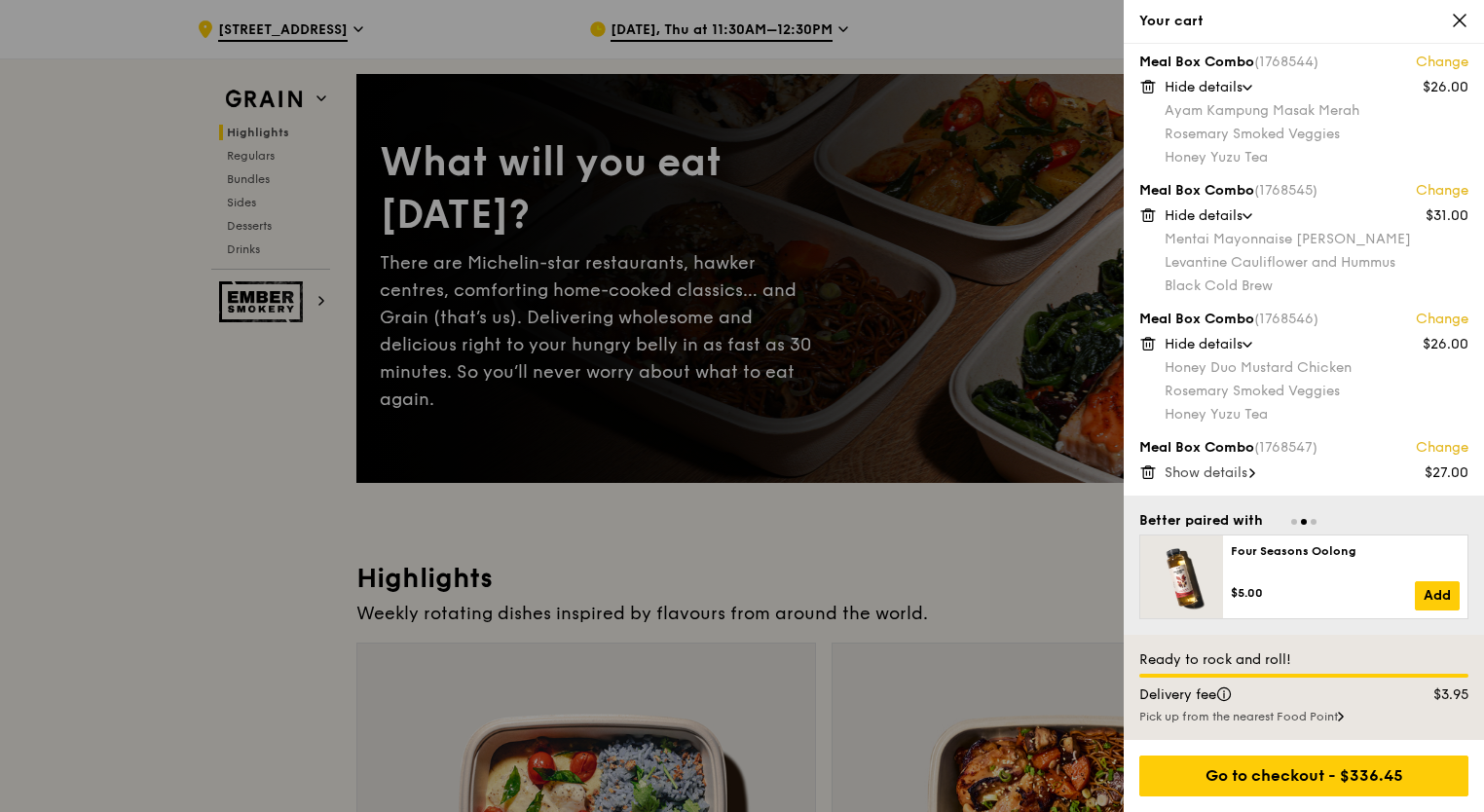
click at [1246, 474] on span "Show details" at bounding box center [1206, 472] width 83 height 17
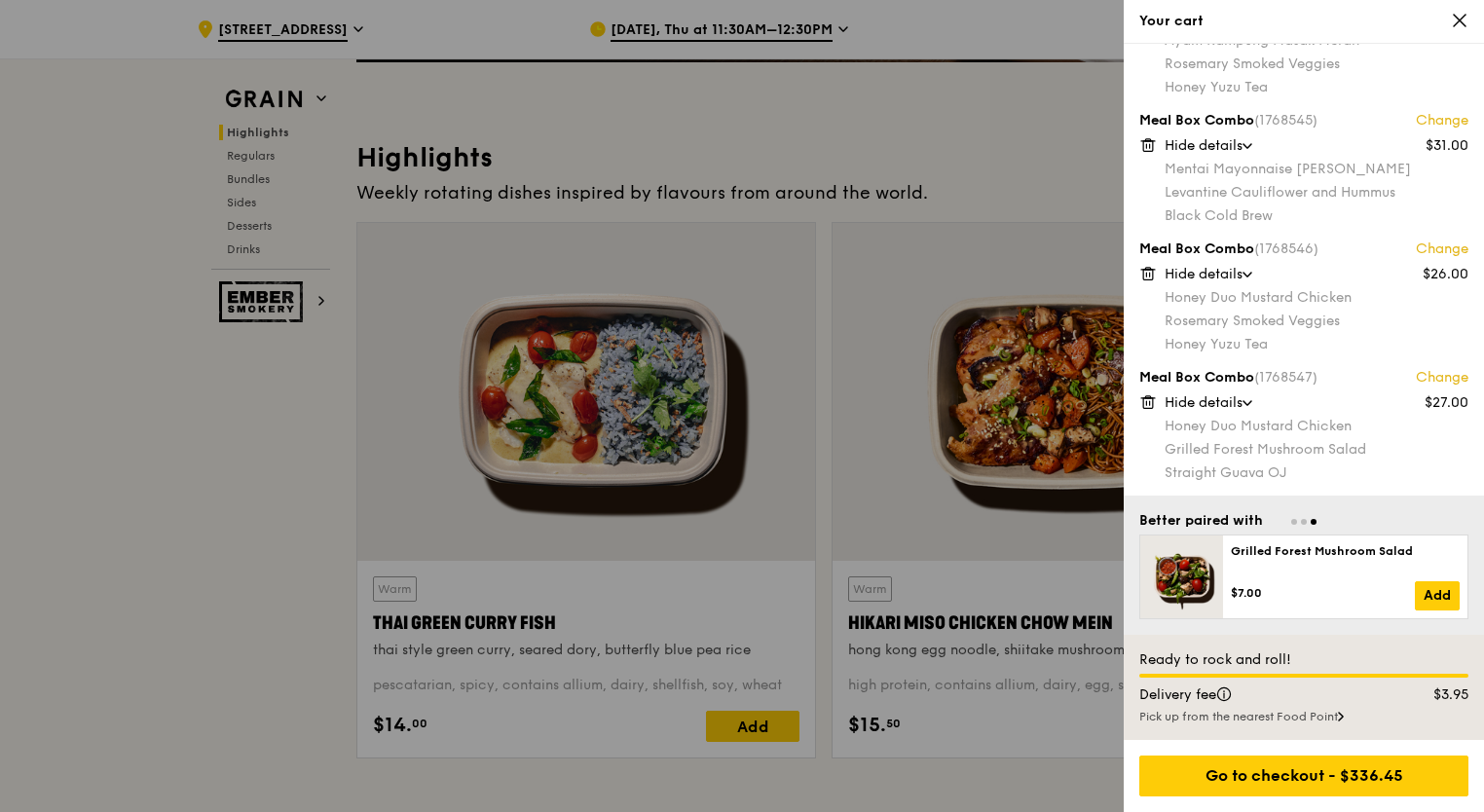
scroll to position [584, 0]
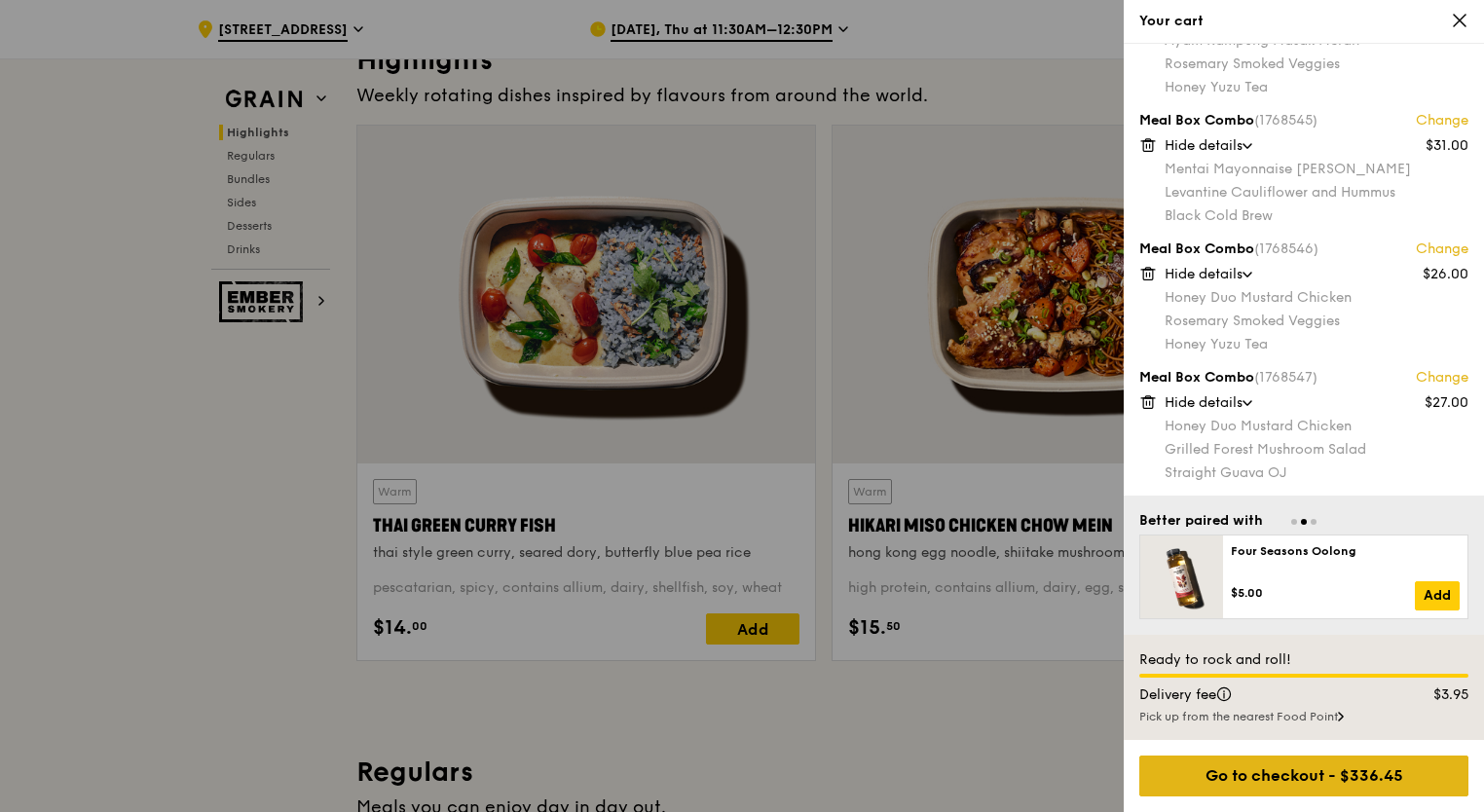
click at [1228, 776] on div "Go to checkout - $336.45" at bounding box center [1304, 777] width 329 height 41
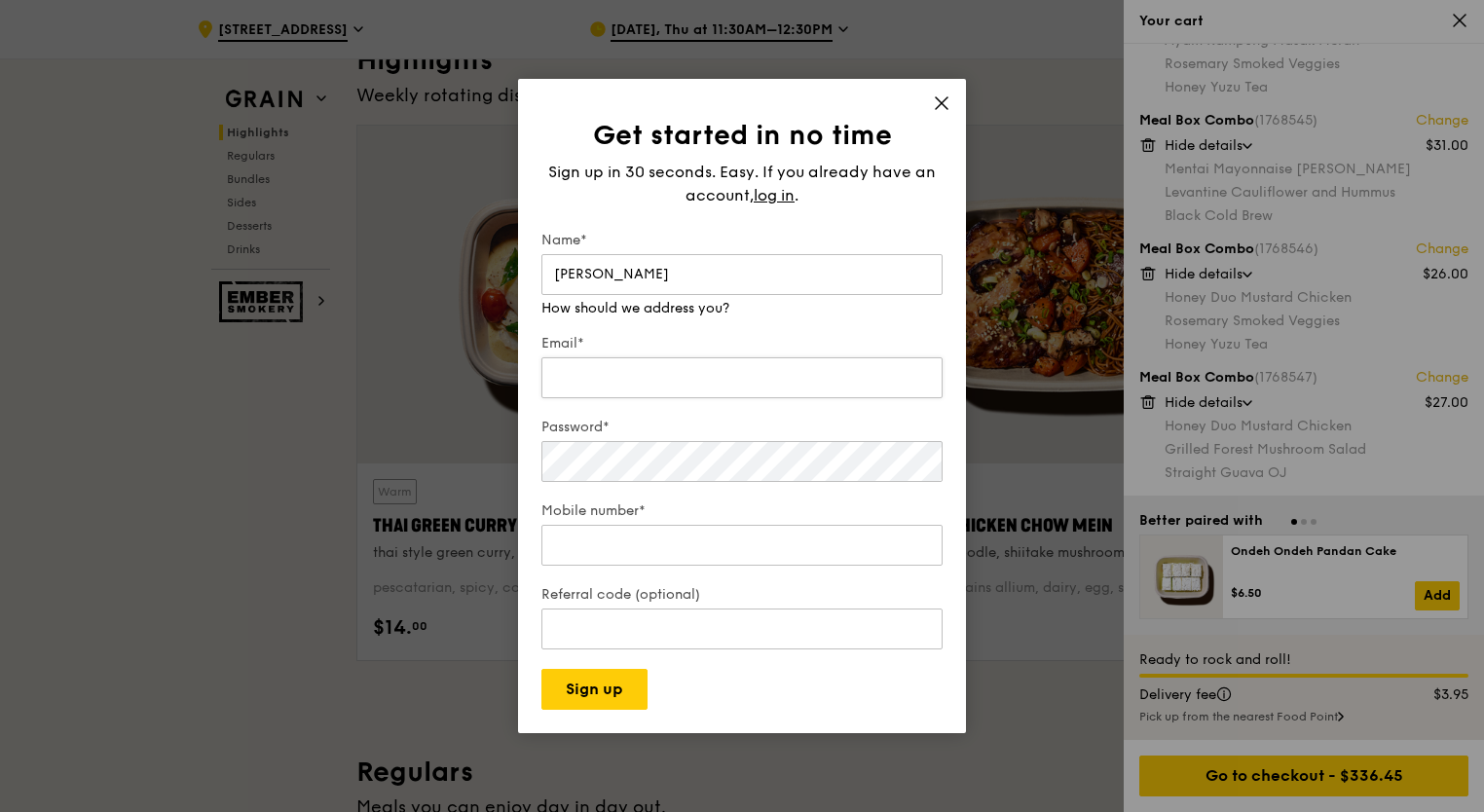
type input "[PERSON_NAME]"
click at [736, 361] on input "Email*" at bounding box center [742, 378] width 402 height 41
type input "[EMAIL_ADDRESS][DOMAIN_NAME]"
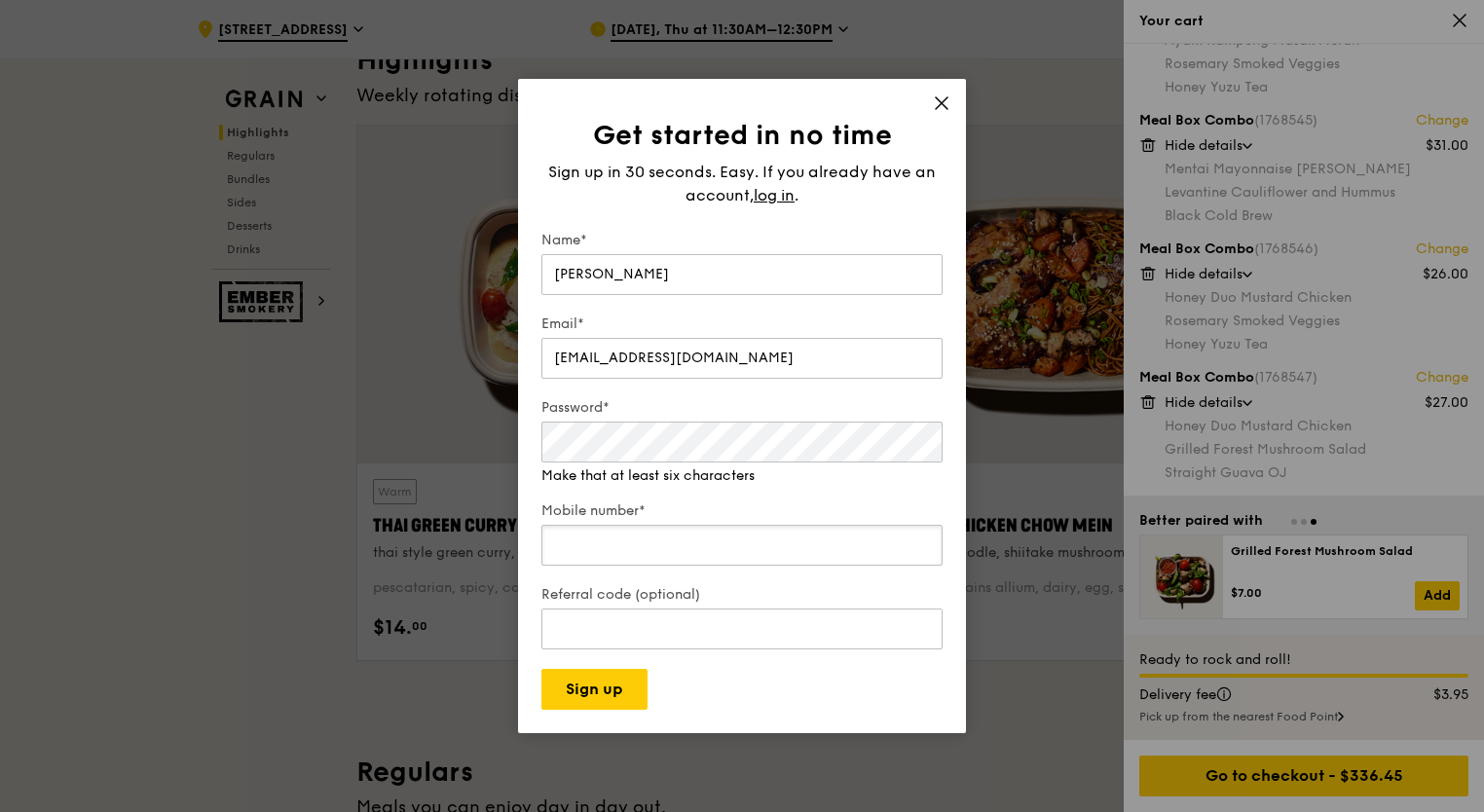
click at [666, 525] on input "Mobile number*" at bounding box center [742, 545] width 402 height 41
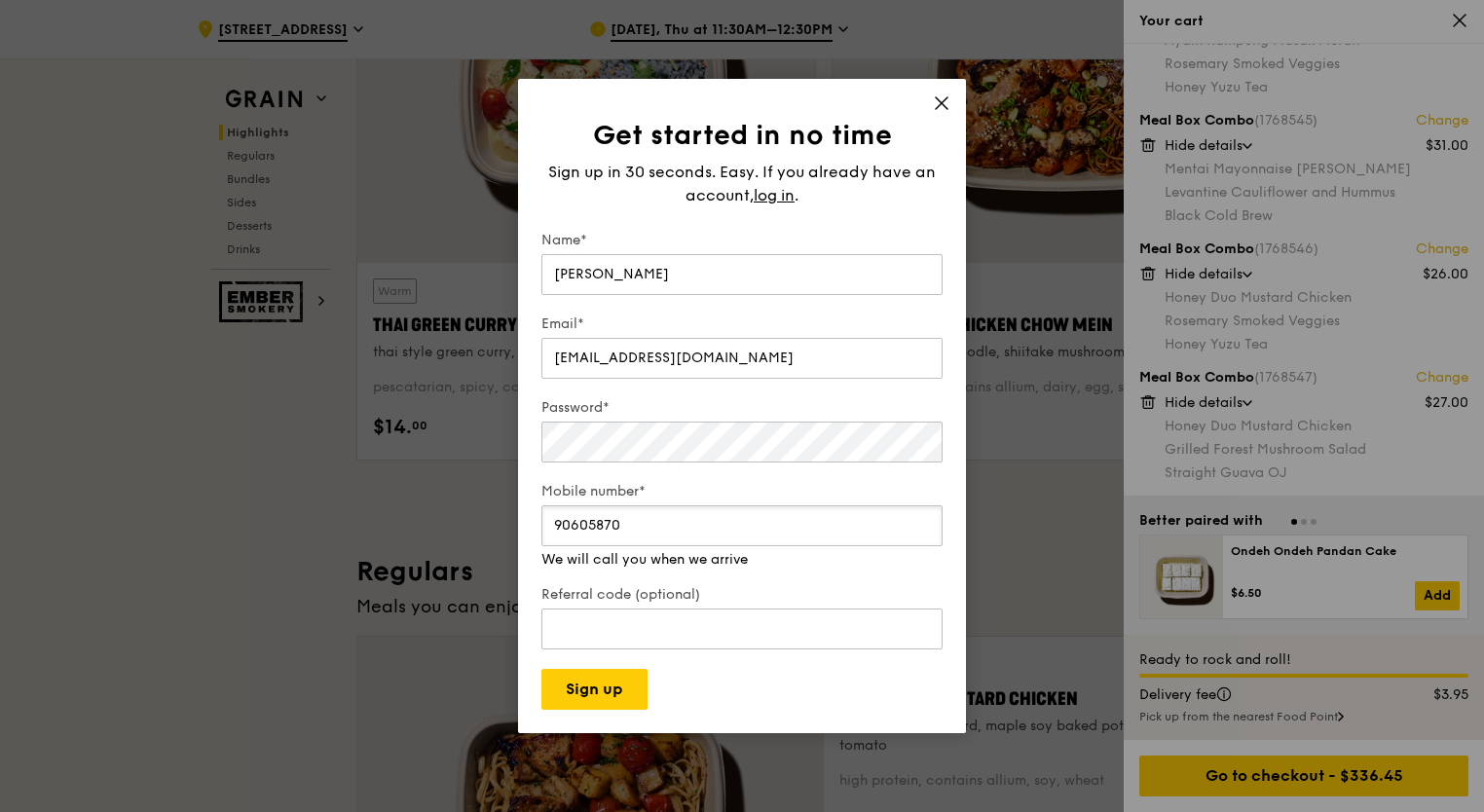
scroll to position [876, 0]
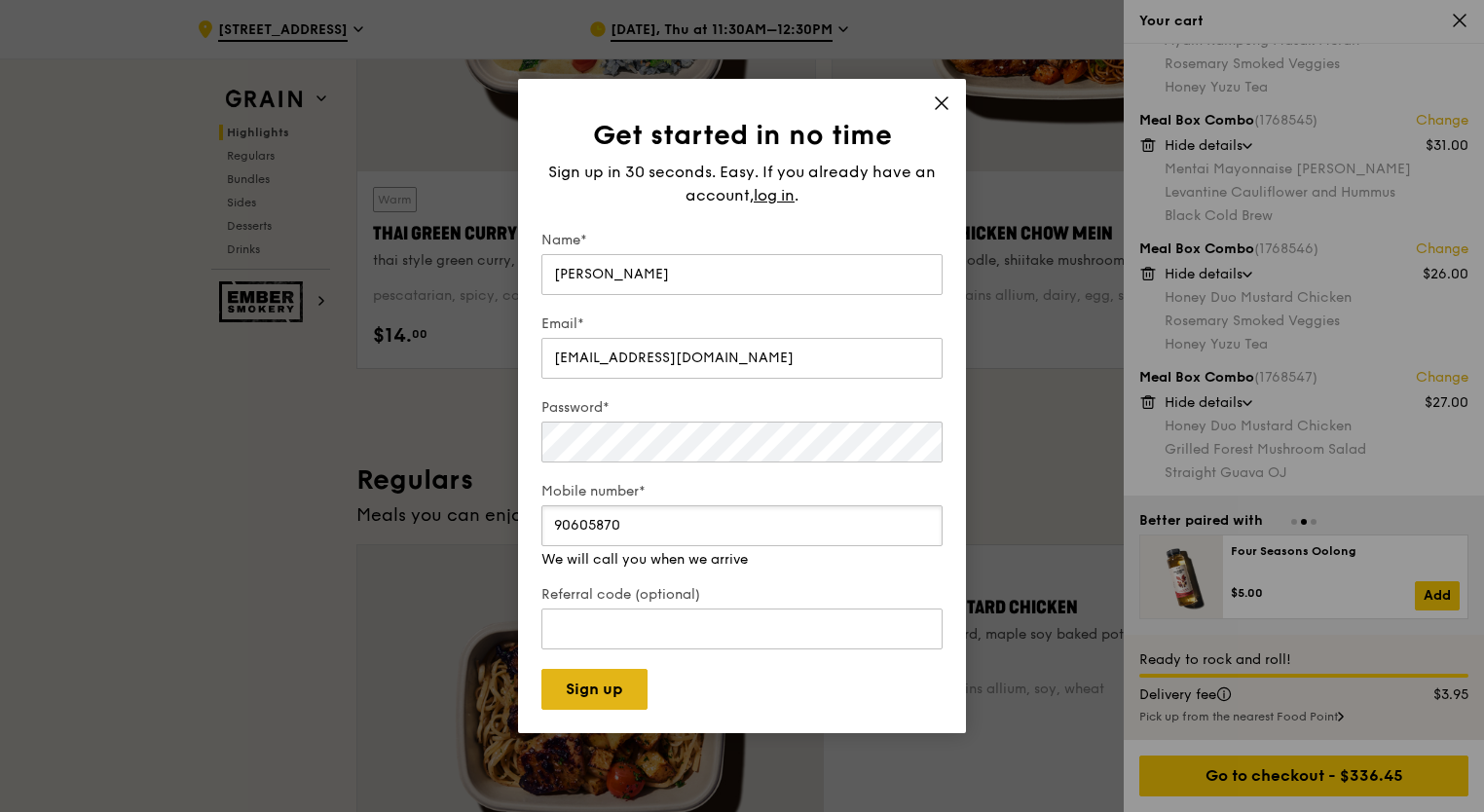
type input "90605870"
click at [627, 679] on button "Sign up" at bounding box center [595, 690] width 106 height 41
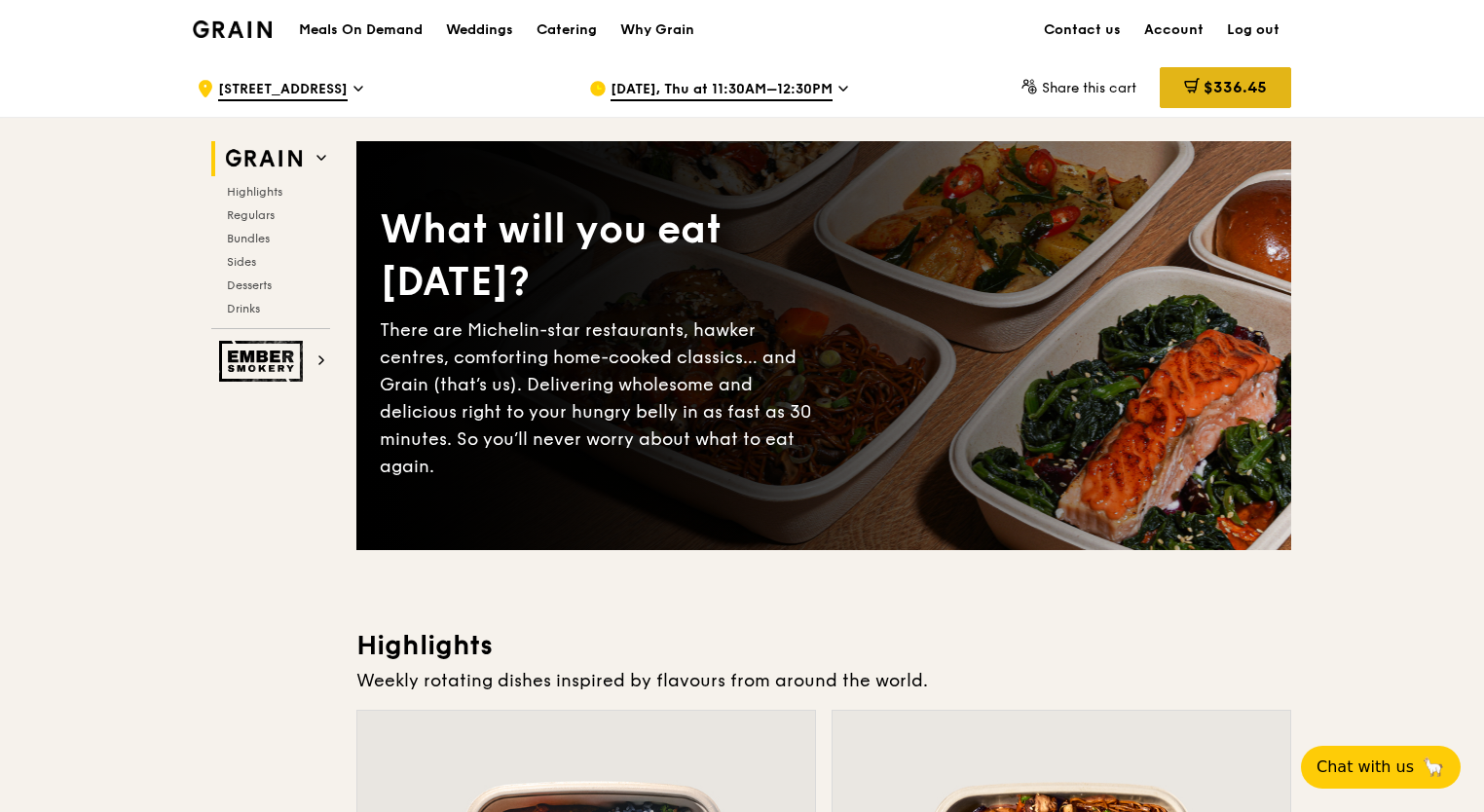
click at [1233, 82] on span "$336.45" at bounding box center [1236, 87] width 63 height 19
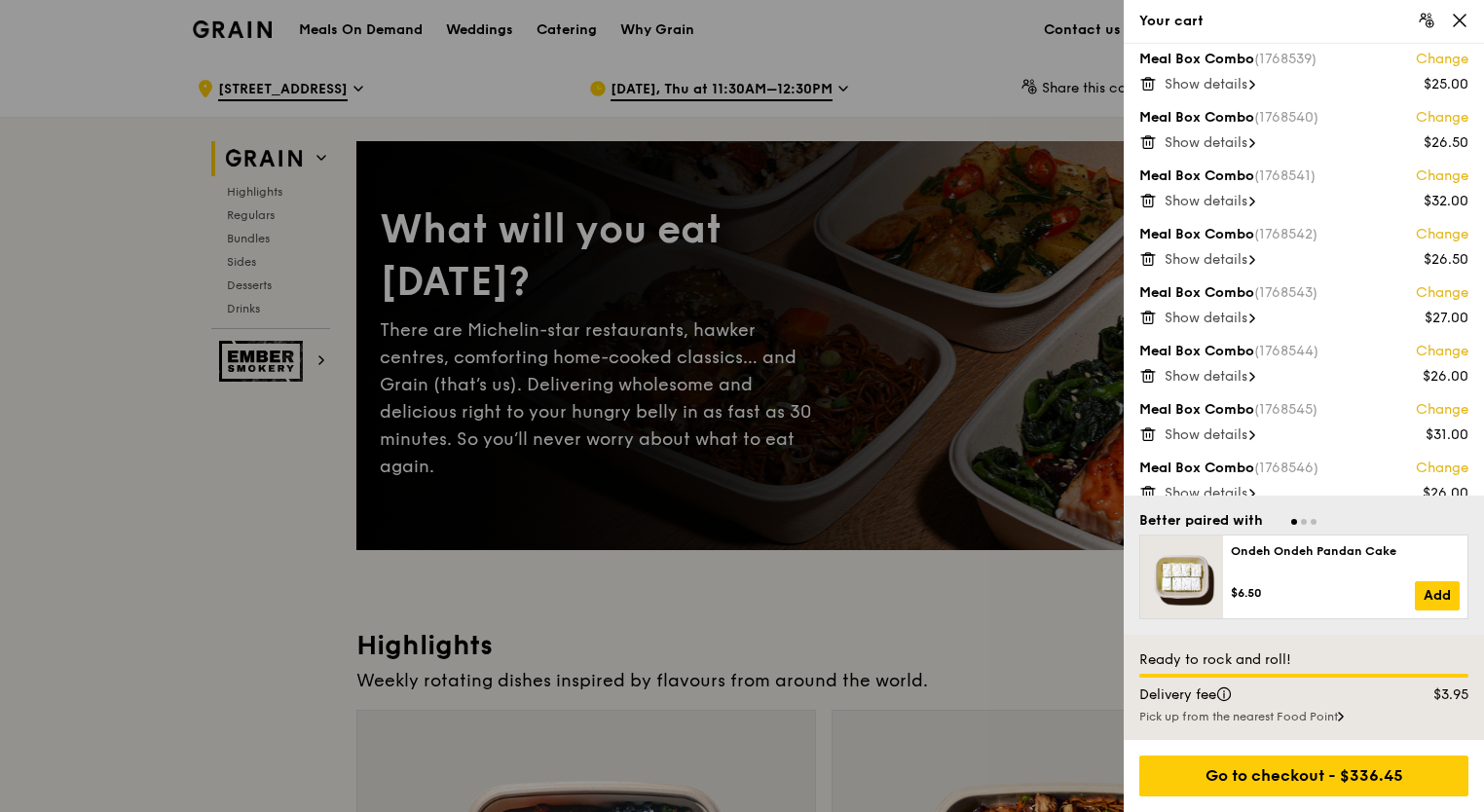
scroll to position [264, 0]
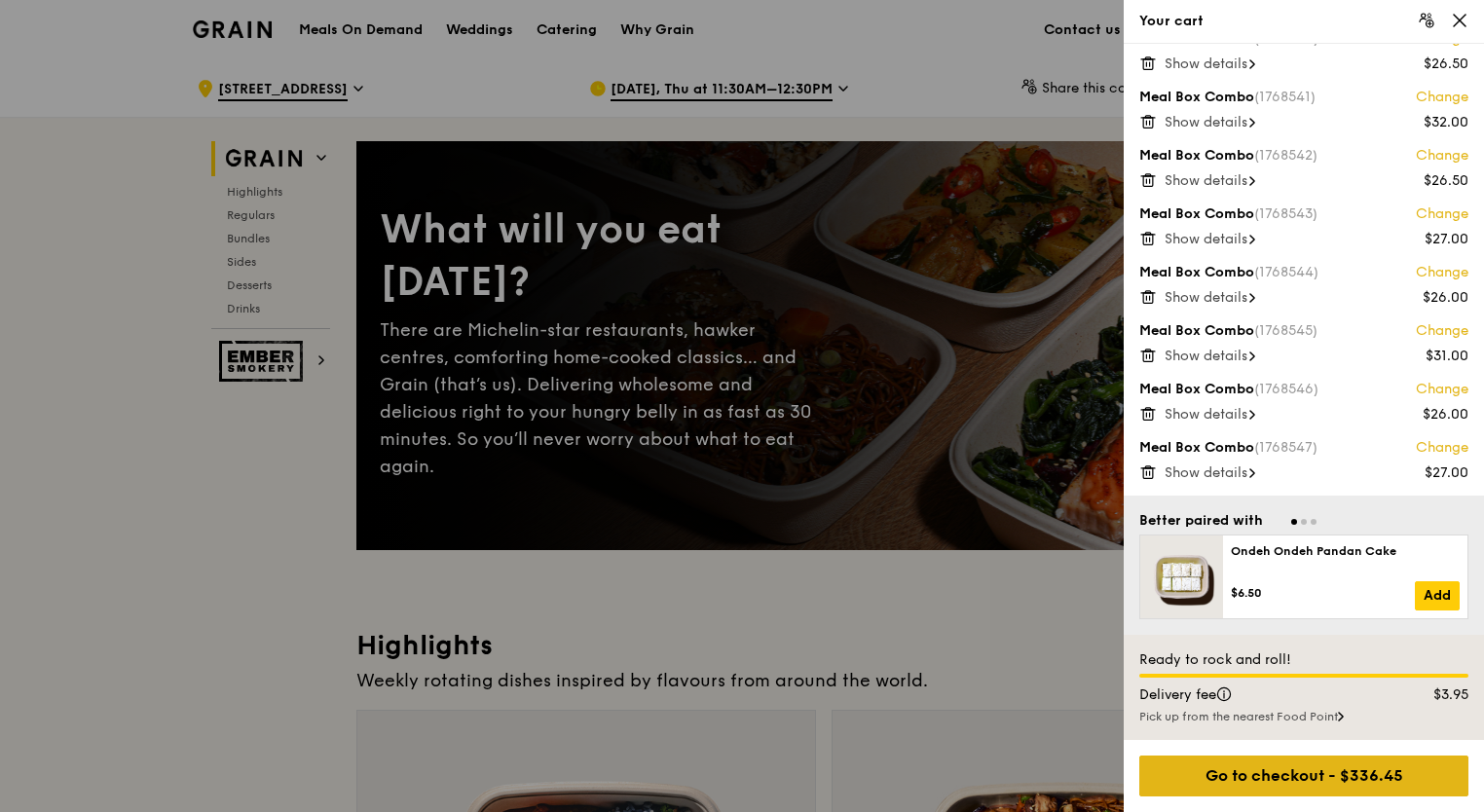
click at [1298, 773] on div "Go to checkout - $336.45" at bounding box center [1304, 777] width 329 height 41
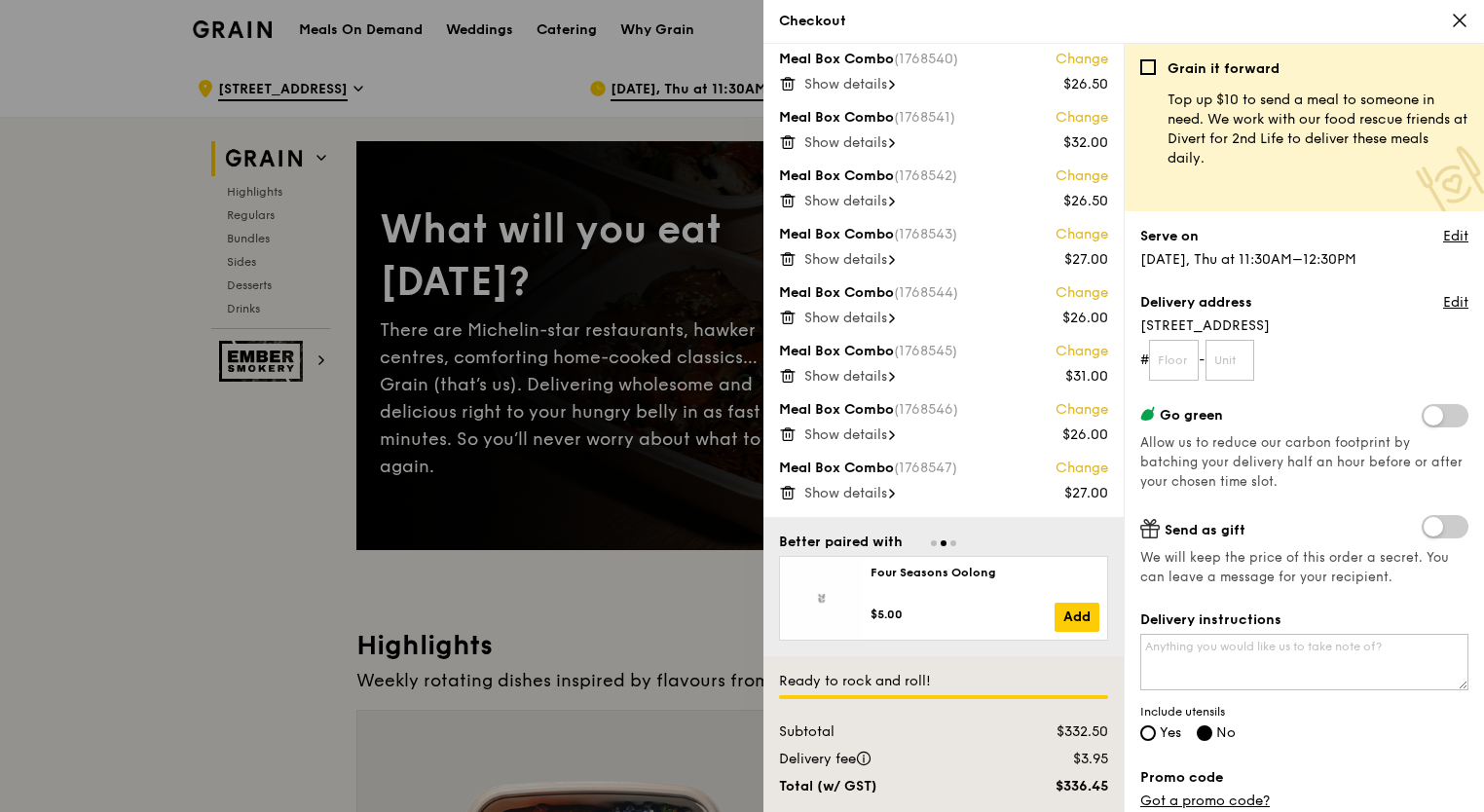
scroll to position [242, 0]
click at [1167, 366] on input "text" at bounding box center [1174, 360] width 49 height 41
type input "56"
click at [1233, 358] on input "text" at bounding box center [1231, 360] width 49 height 41
type input "03"
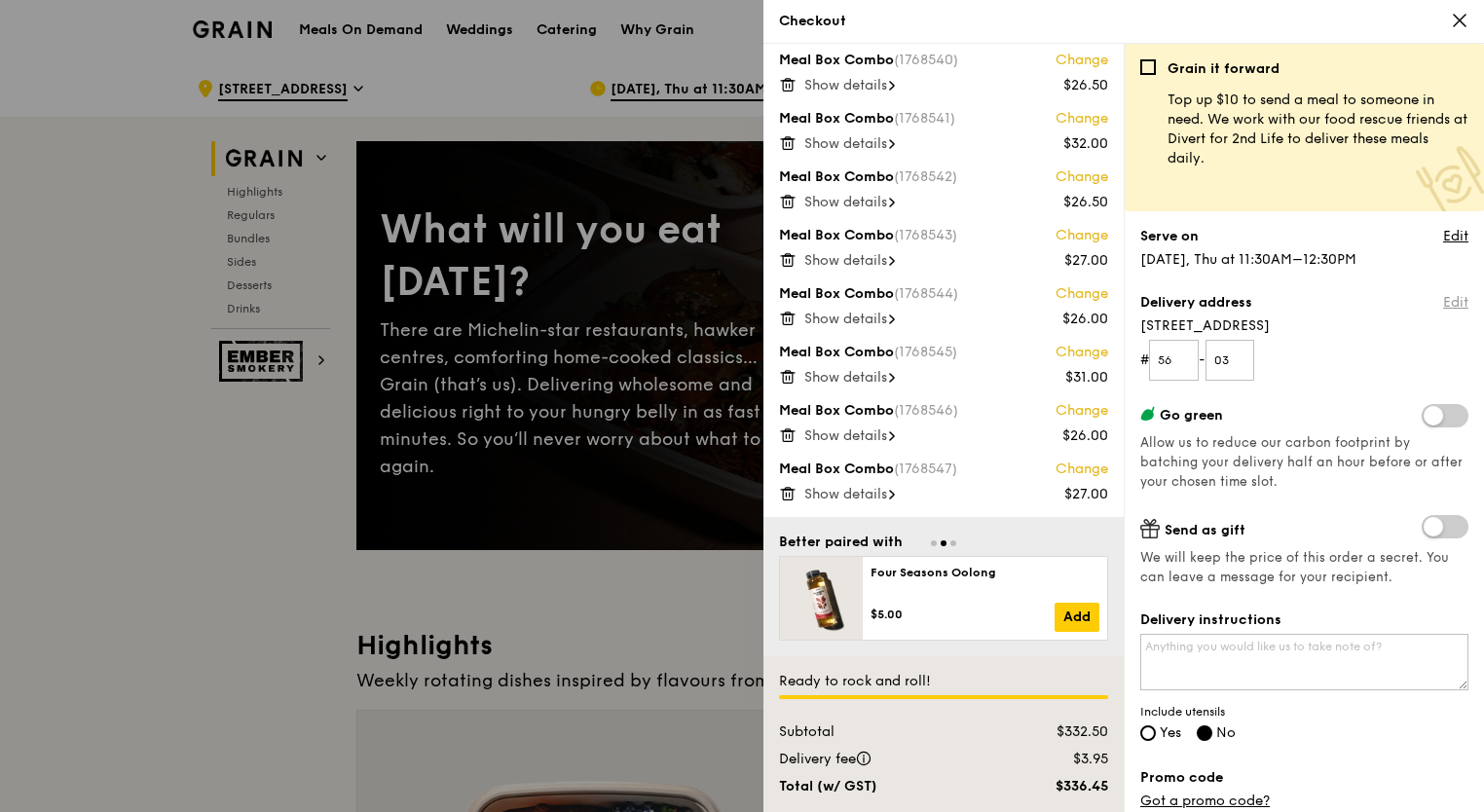
click at [1444, 306] on link "Edit" at bounding box center [1456, 303] width 26 height 20
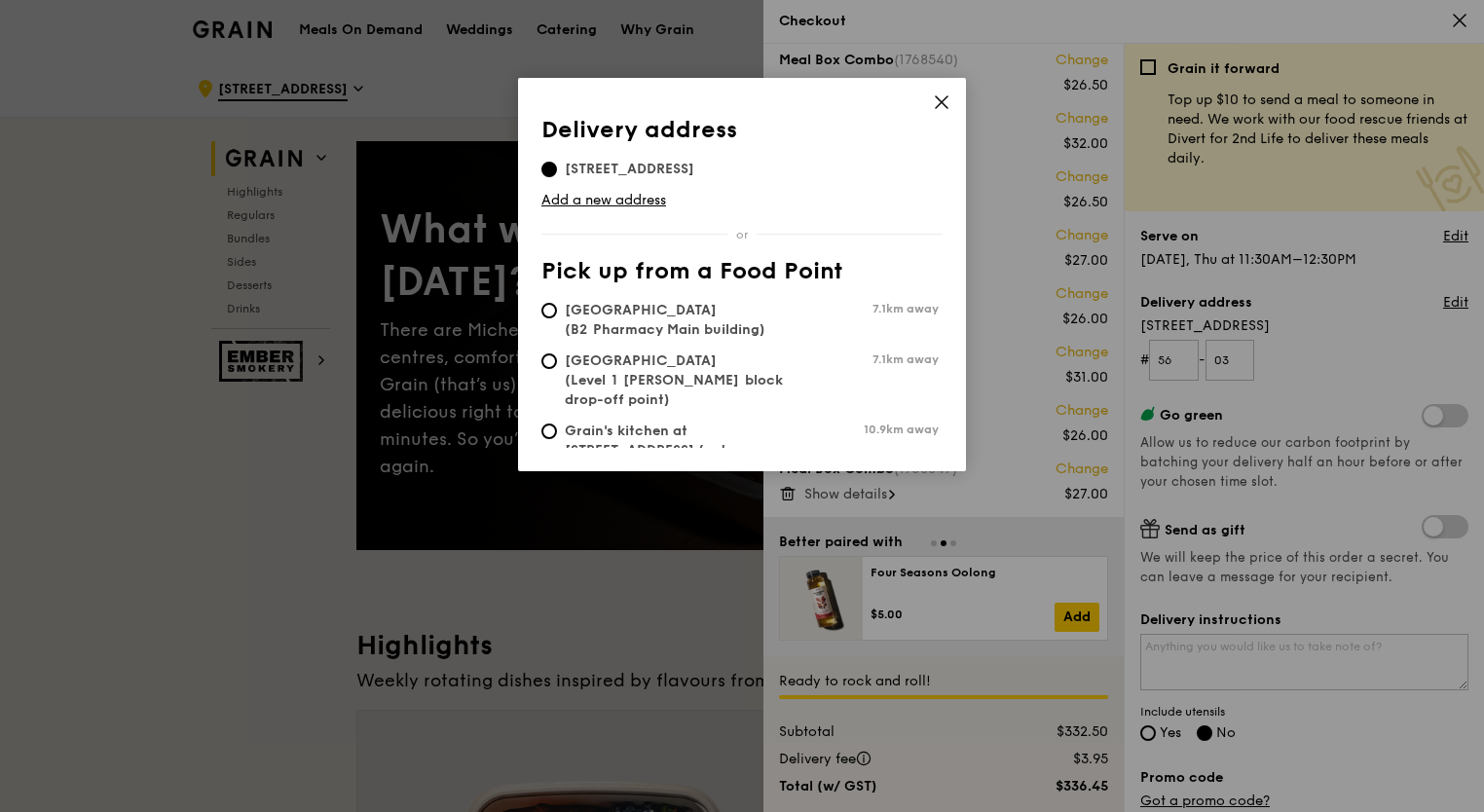
click at [939, 99] on icon at bounding box center [942, 102] width 18 height 18
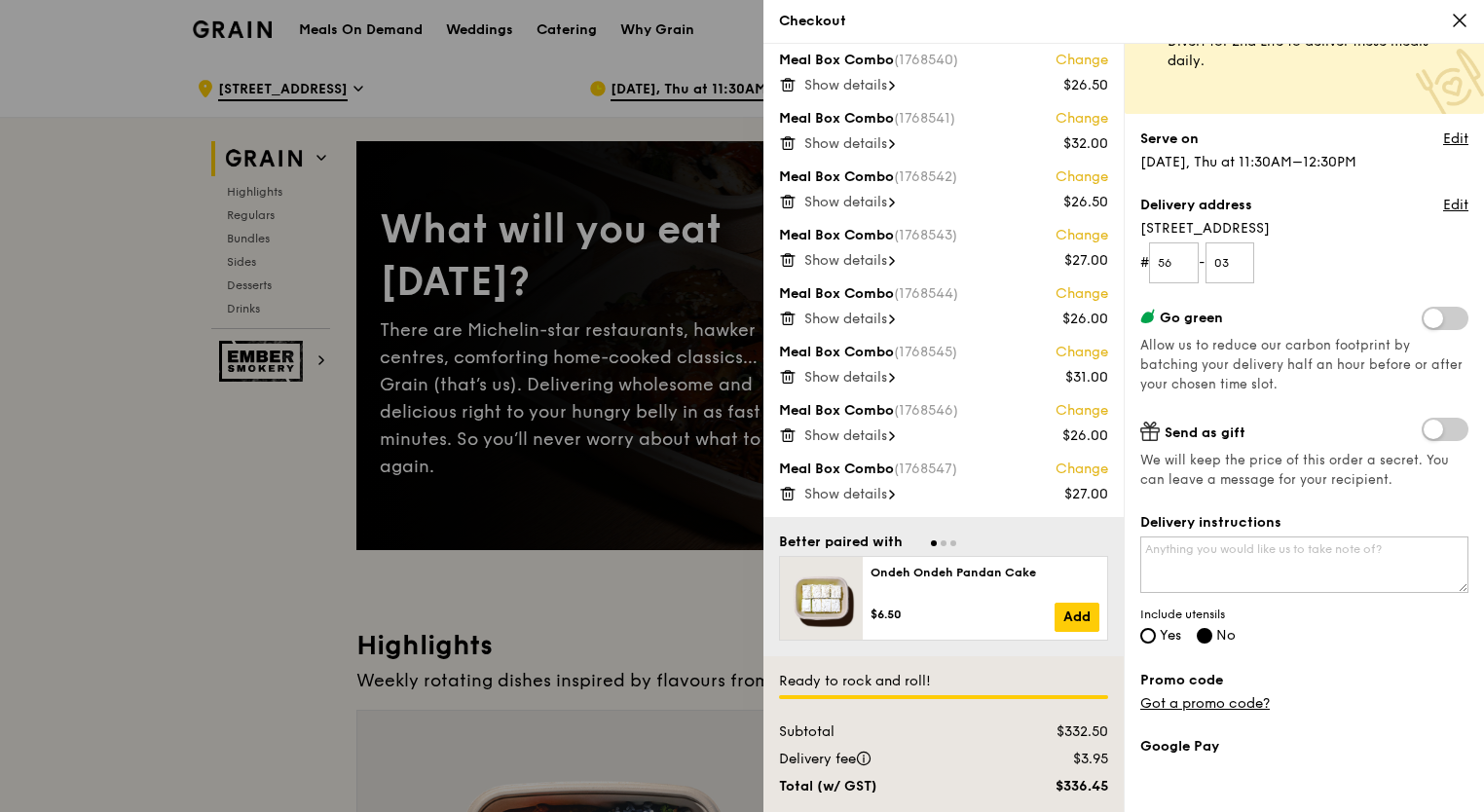
scroll to position [196, 0]
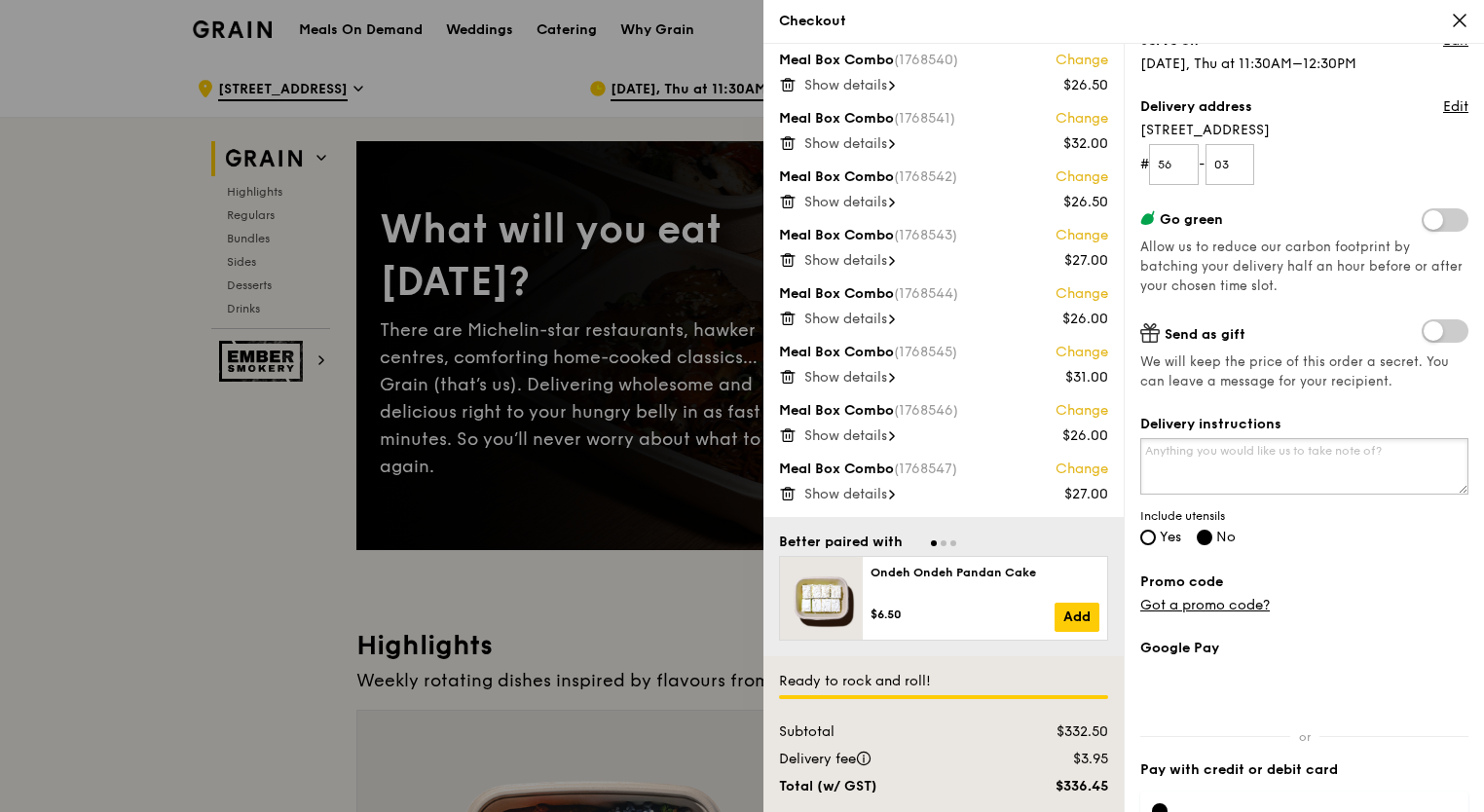
click at [1327, 464] on textarea "Delivery instructions" at bounding box center [1304, 466] width 328 height 56
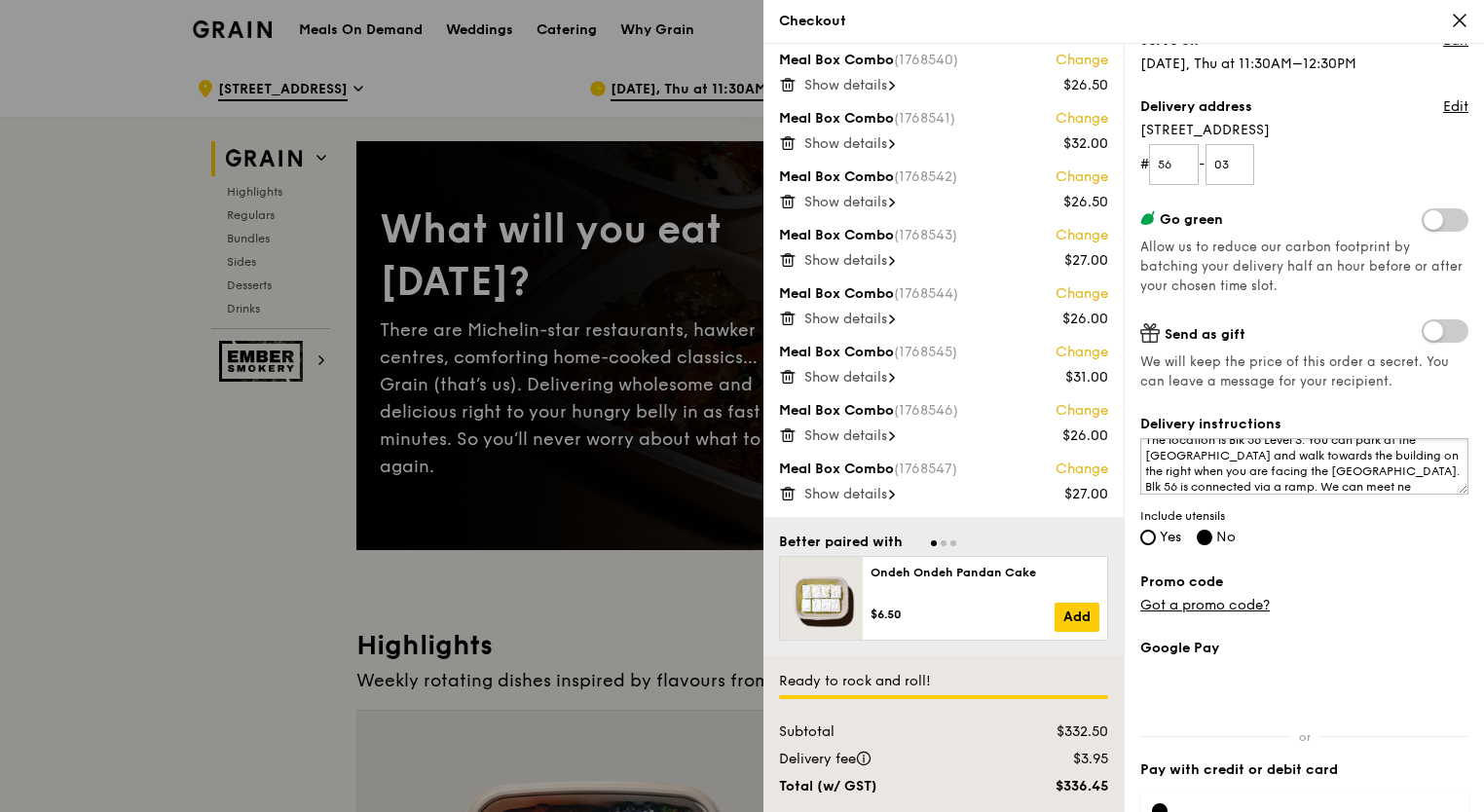
scroll to position [27, 0]
type textarea "The location is Blk 56 Level 3. You can park at the Convention Centre and walk …"
click at [1153, 534] on input "Yes" at bounding box center [1148, 537] width 16 height 16
radio input "true"
radio input "false"
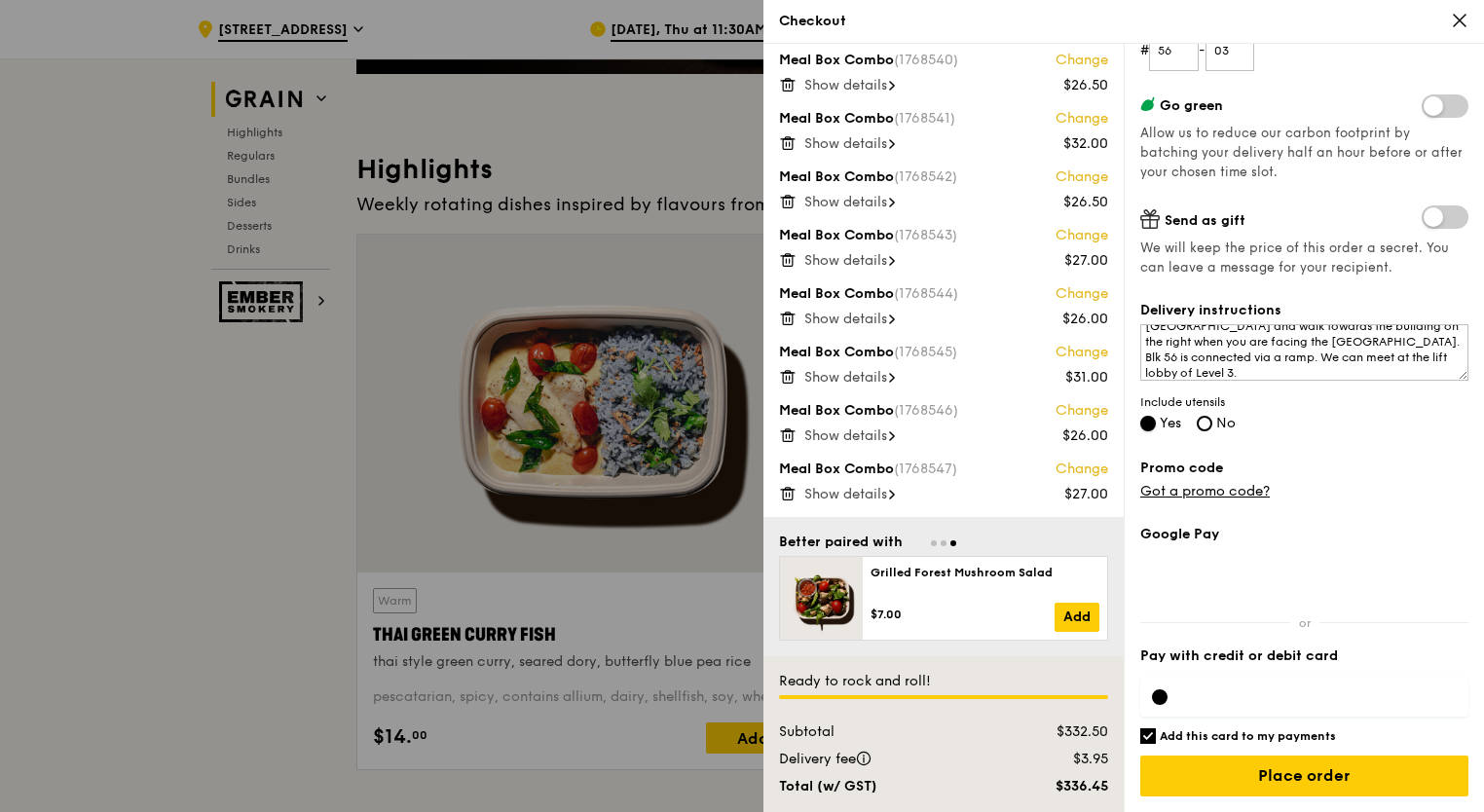
scroll to position [487, 0]
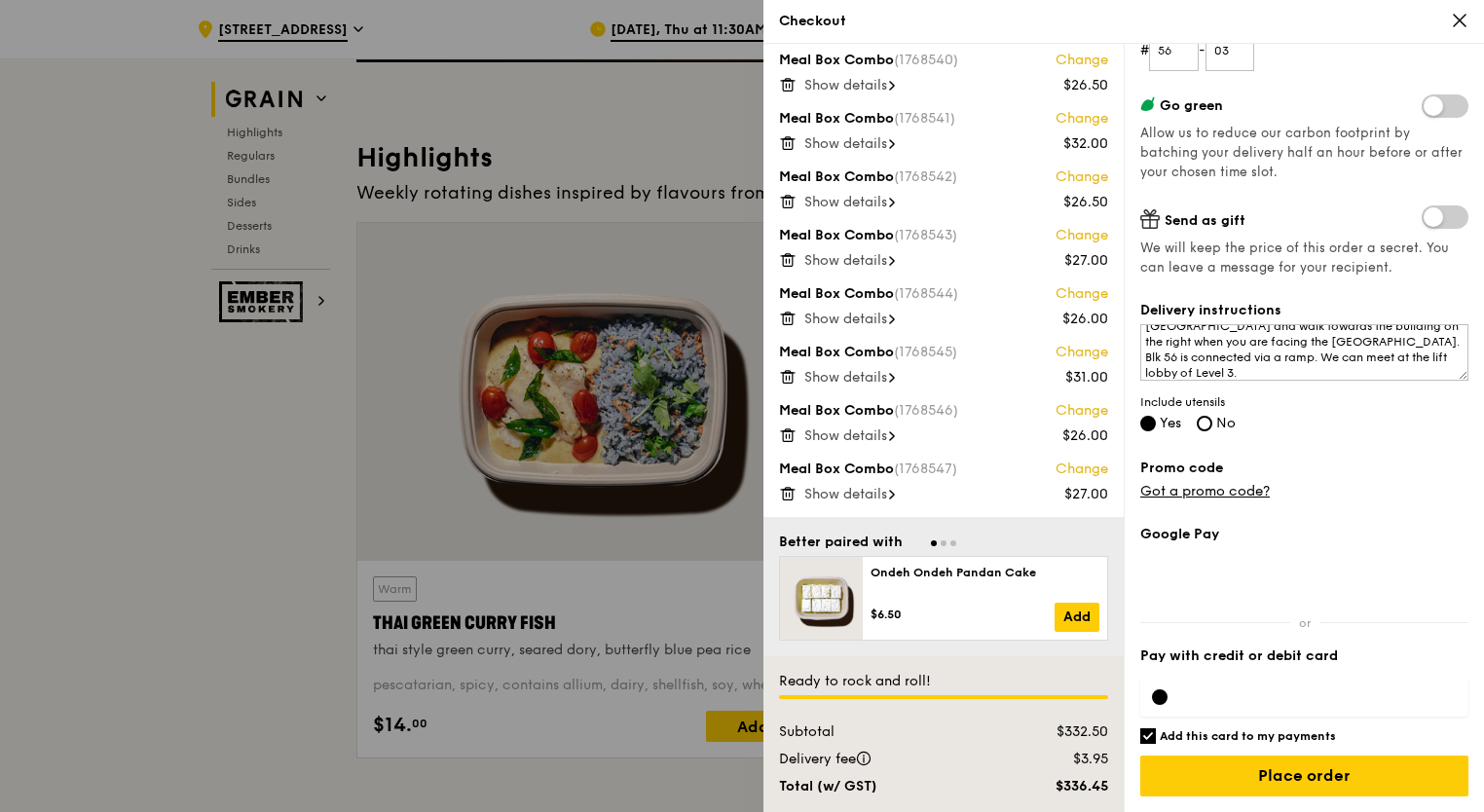
click at [1154, 736] on input "Add this card to my payments" at bounding box center [1148, 736] width 16 height 16
checkbox input "false"
click at [1232, 771] on input "Place order" at bounding box center [1304, 777] width 328 height 41
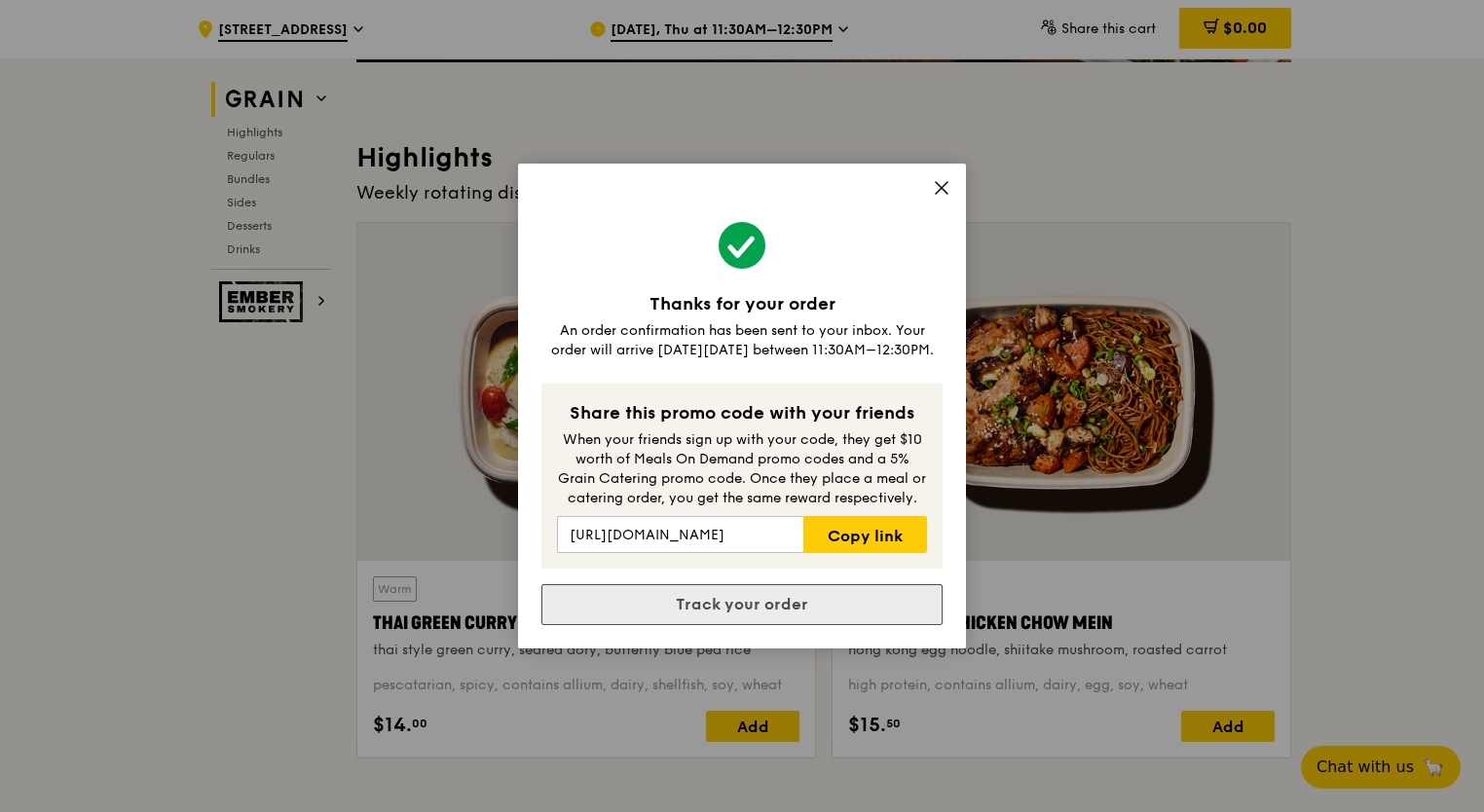
click at [876, 607] on link "Track your order" at bounding box center [742, 604] width 402 height 41
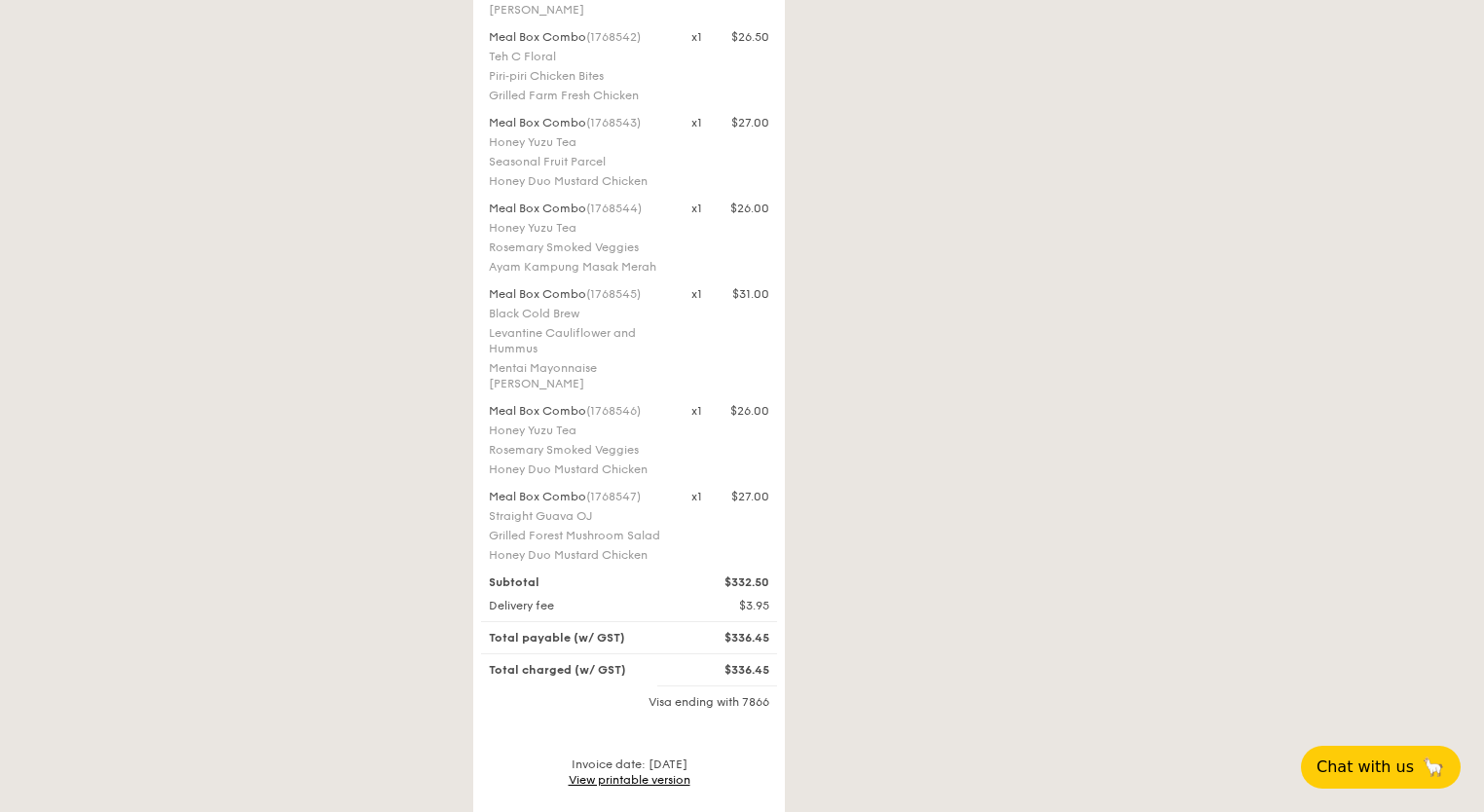
scroll to position [1365, 0]
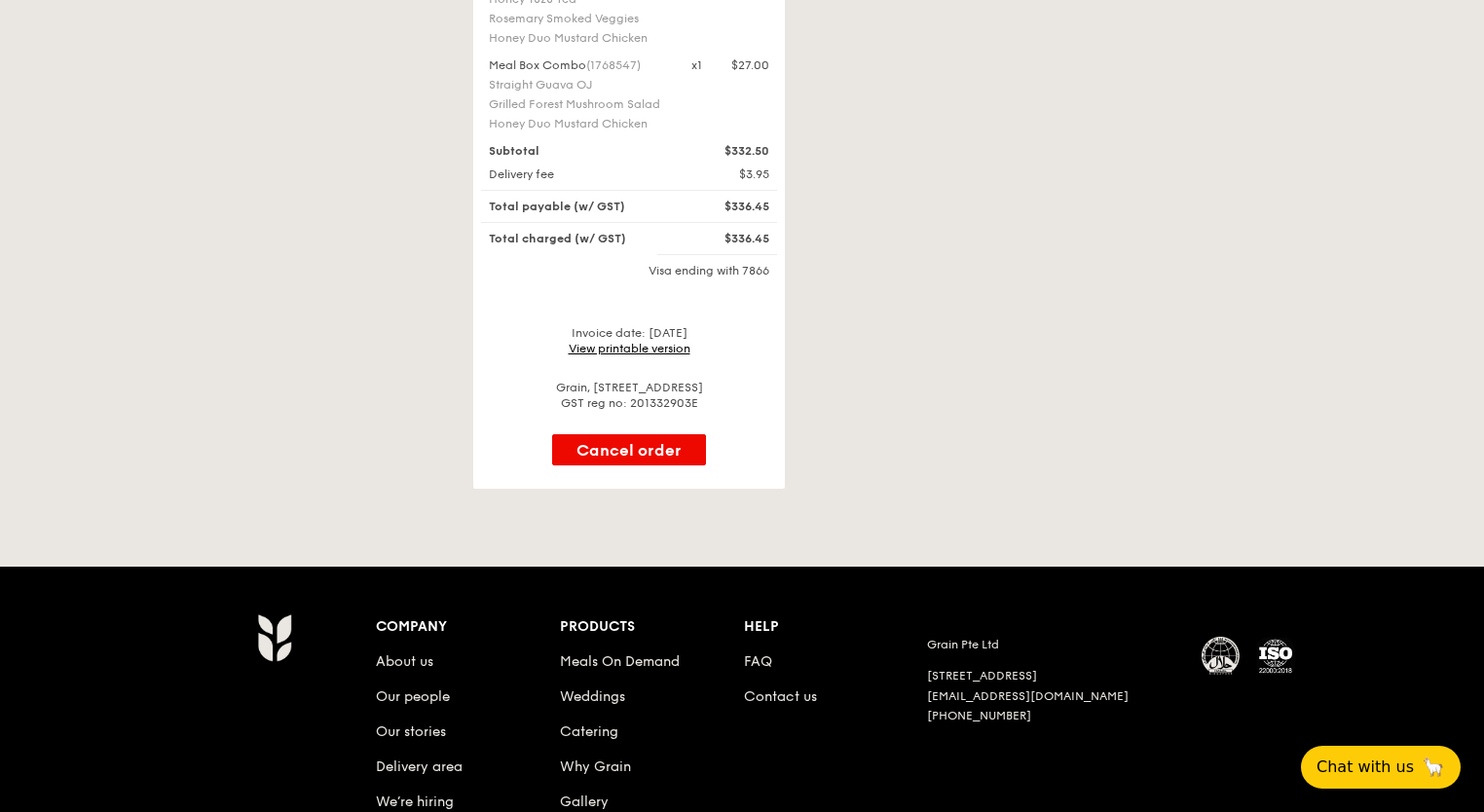
click at [634, 347] on link "View printable version" at bounding box center [630, 348] width 122 height 14
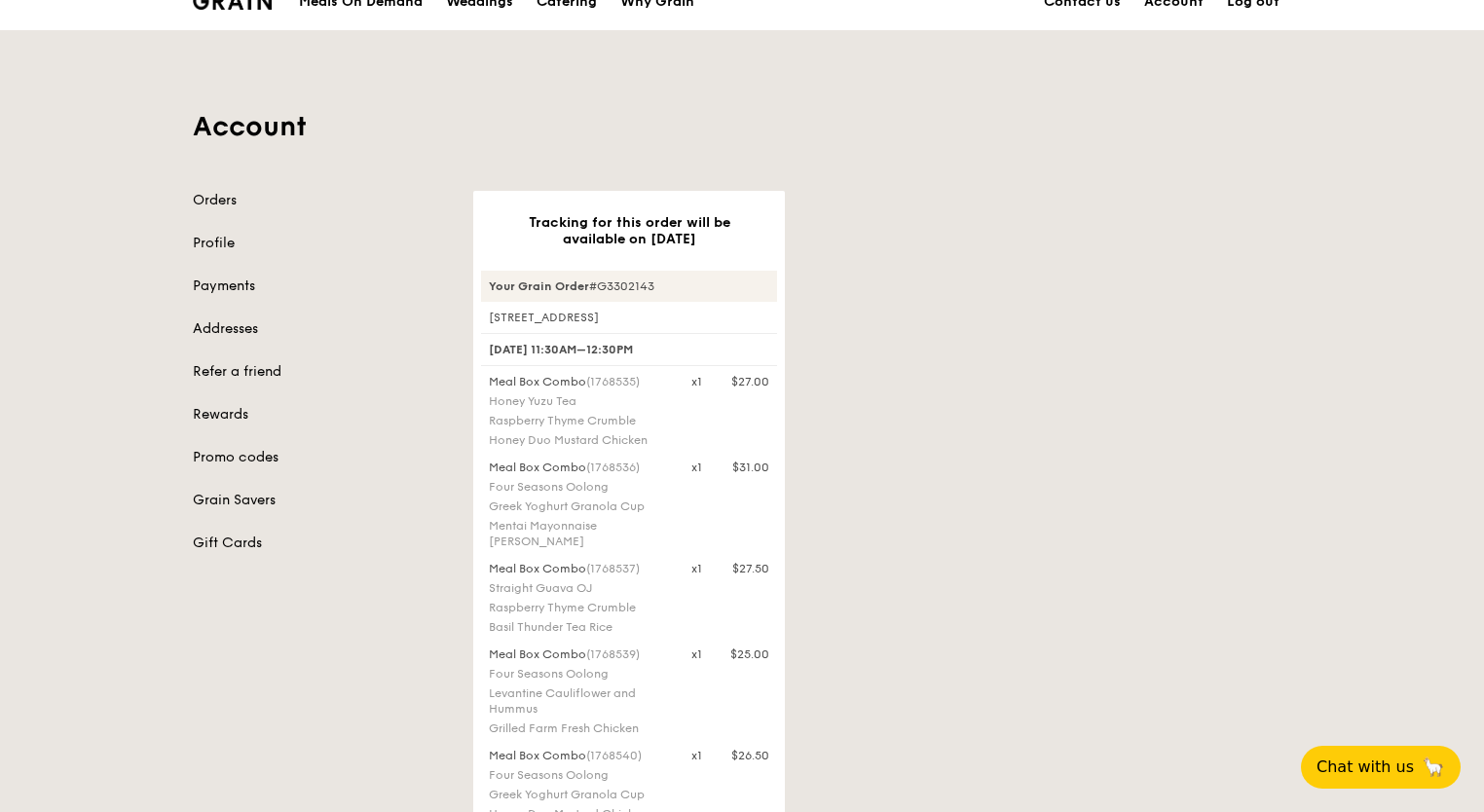
scroll to position [0, 0]
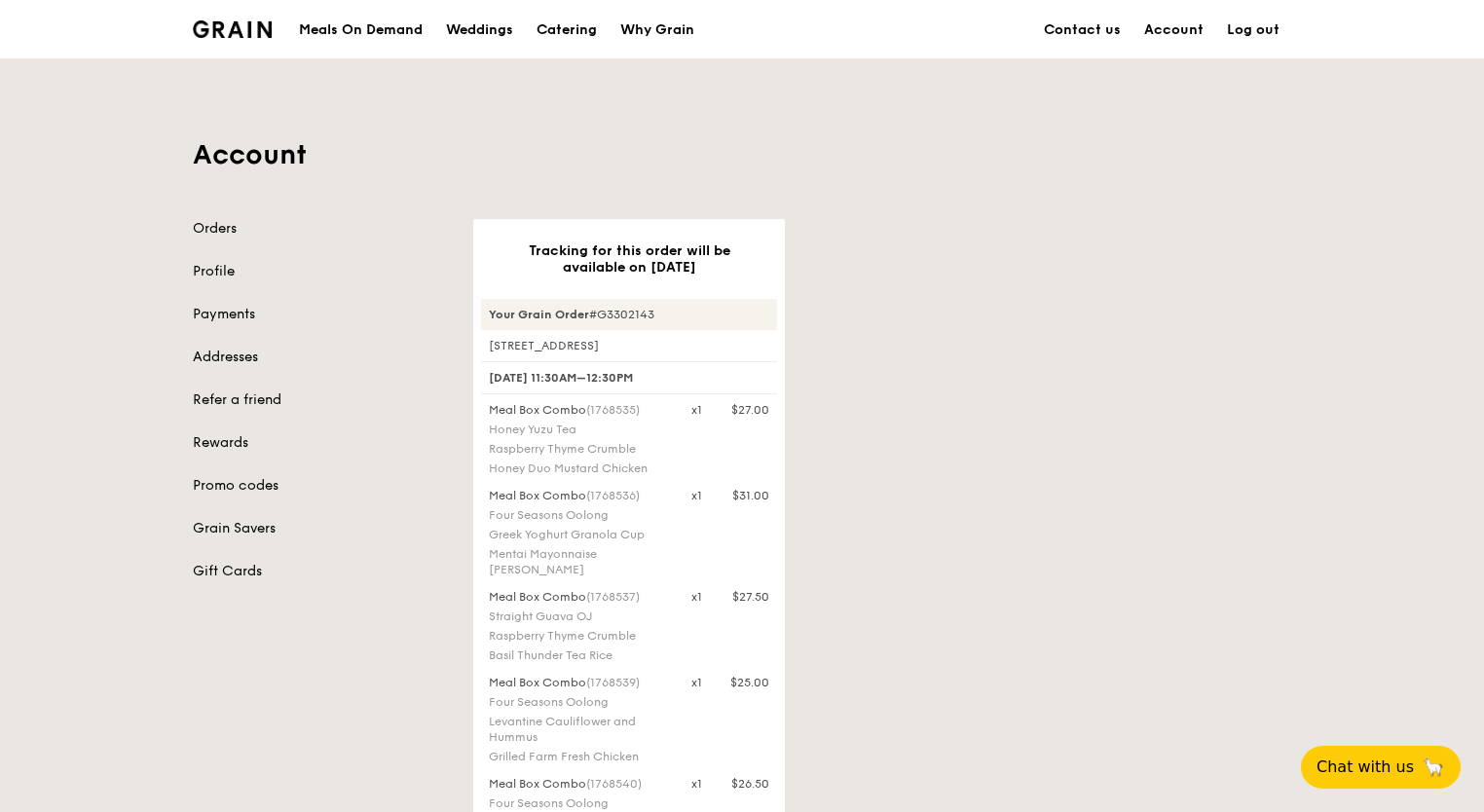
click at [1231, 18] on link "Log out" at bounding box center [1253, 30] width 76 height 58
